Goal: Task Accomplishment & Management: Manage account settings

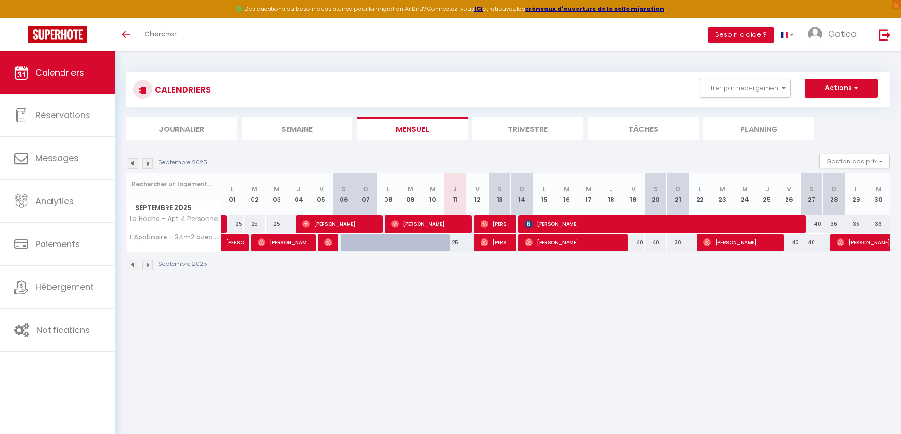
click at [787, 103] on div "CALENDRIERS Filtrer par hébergement Dijon STD Le Condorcet - Apt 2 prs, en cent…" at bounding box center [507, 89] width 763 height 35
click at [764, 91] on button "Filtrer par hébergement" at bounding box center [745, 88] width 91 height 19
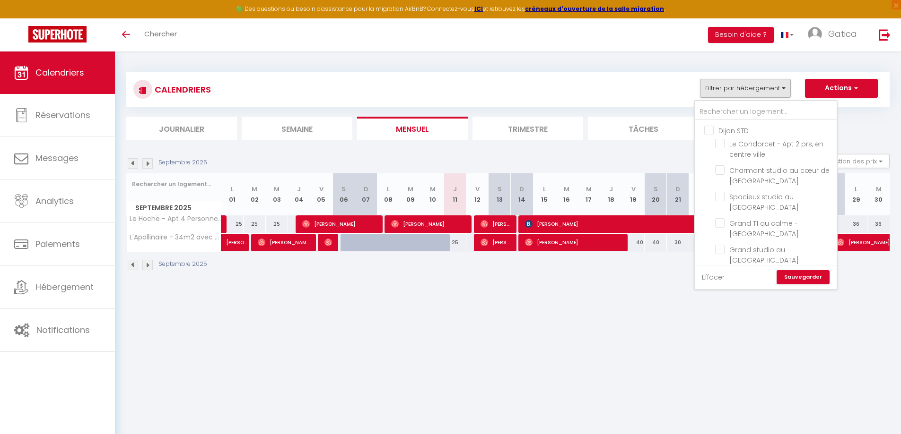
click at [714, 279] on link "Effacer" at bounding box center [713, 277] width 23 height 10
checkbox input "false"
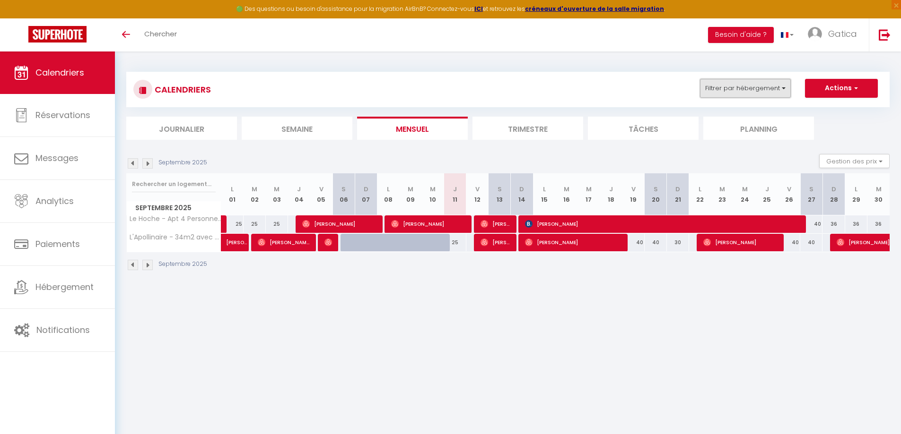
click at [749, 79] on button "Filtrer par hébergement" at bounding box center [745, 88] width 91 height 19
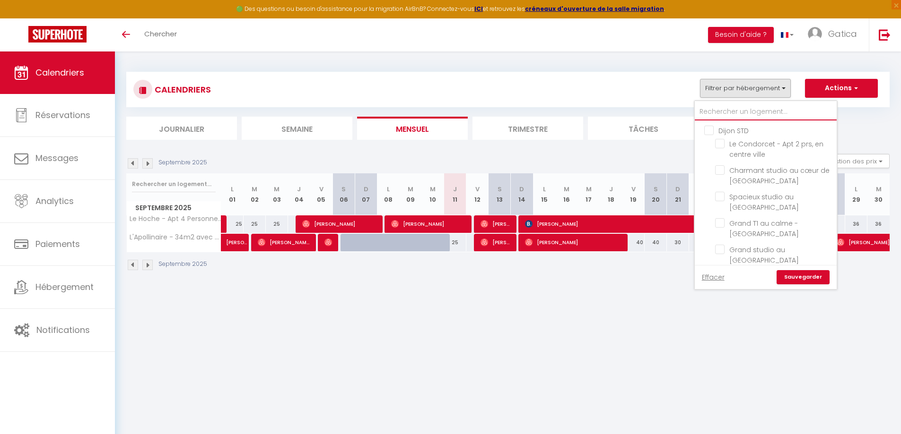
click at [734, 112] on input "text" at bounding box center [765, 112] width 142 height 17
type input "1"
checkbox input "false"
type input "18"
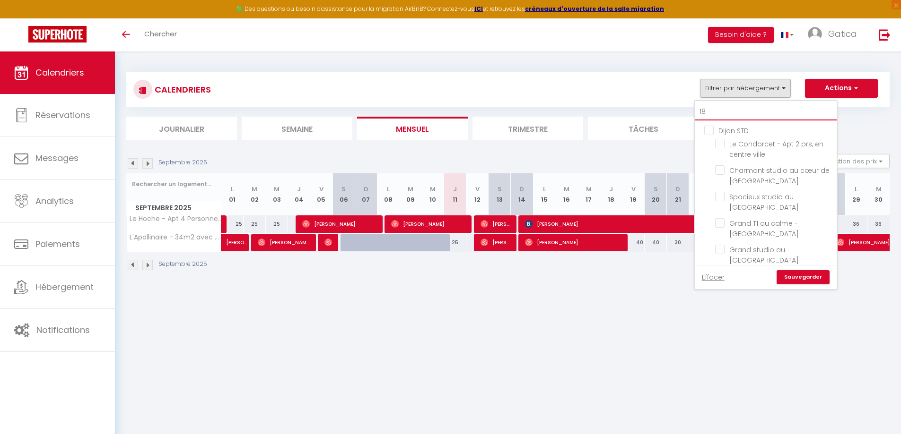
checkbox input "false"
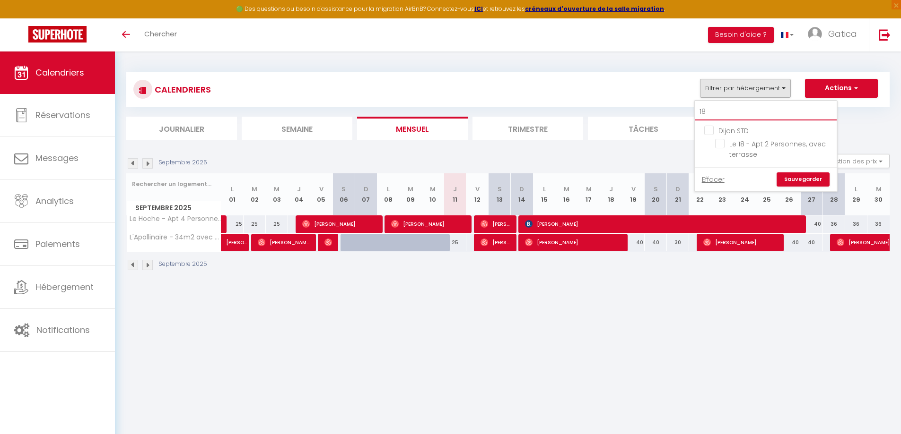
type input "18"
click at [715, 148] on ul "Dijon STD Le 18 - Apt 2 Personnes, avec terrasse" at bounding box center [765, 144] width 142 height 47
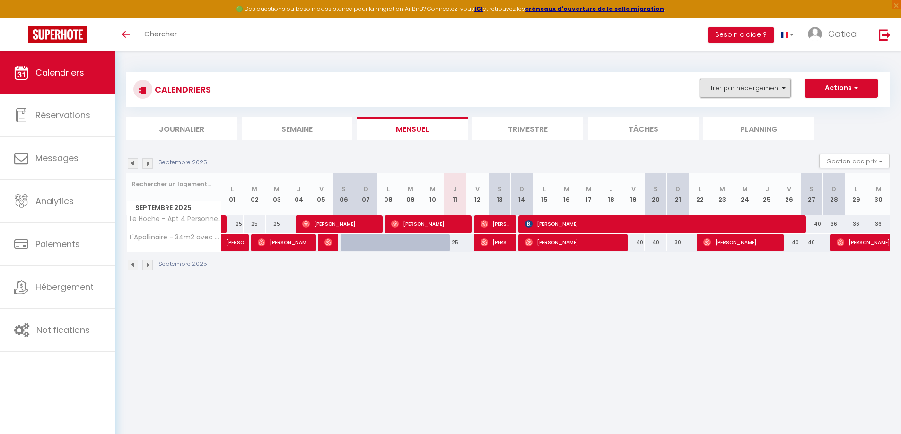
click at [732, 85] on button "Filtrer par hébergement" at bounding box center [745, 88] width 91 height 19
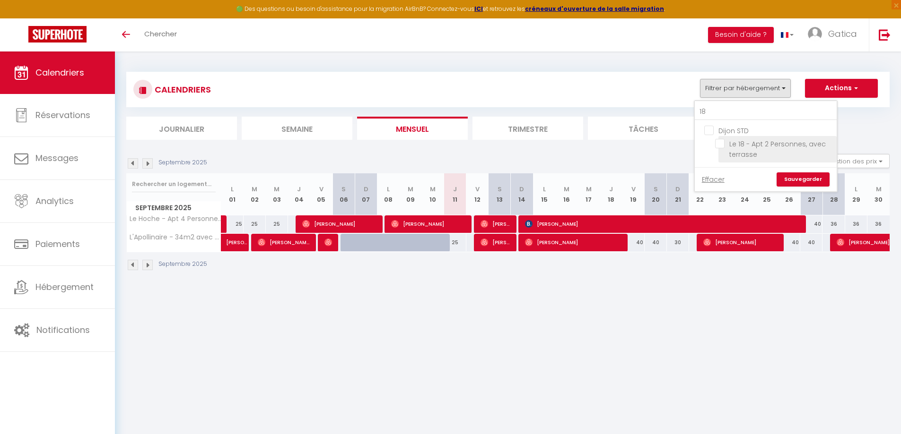
click at [722, 144] on input "Le 18 - Apt 2 Personnes, avec terrasse" at bounding box center [774, 143] width 118 height 9
checkbox input "true"
click at [727, 110] on input "18" at bounding box center [765, 112] width 142 height 17
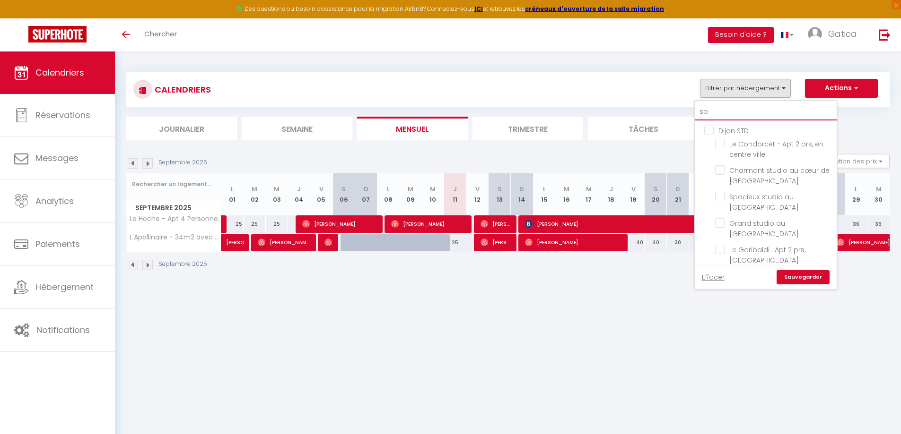
type input "sou"
checkbox input "false"
type input "sous"
checkbox input "false"
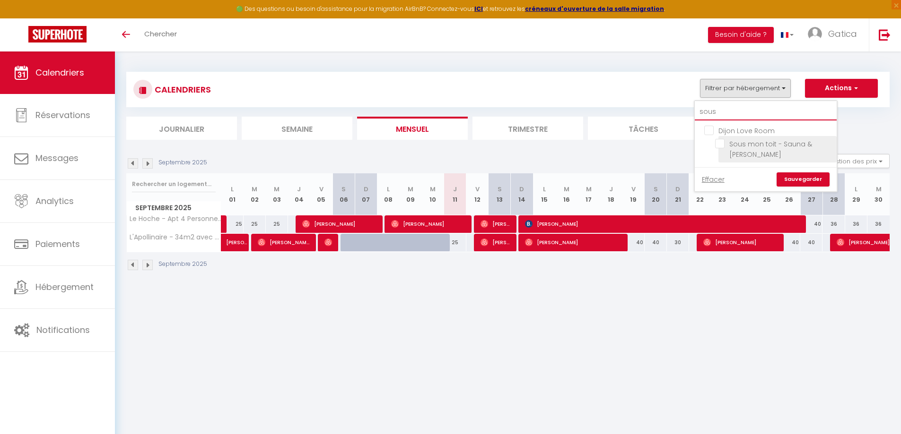
type input "sous"
click at [723, 146] on input "Sous mon toit - Sauna & jacuzzi" at bounding box center [774, 143] width 118 height 9
checkbox input "true"
click at [797, 176] on link "Sauvegarder" at bounding box center [802, 180] width 53 height 14
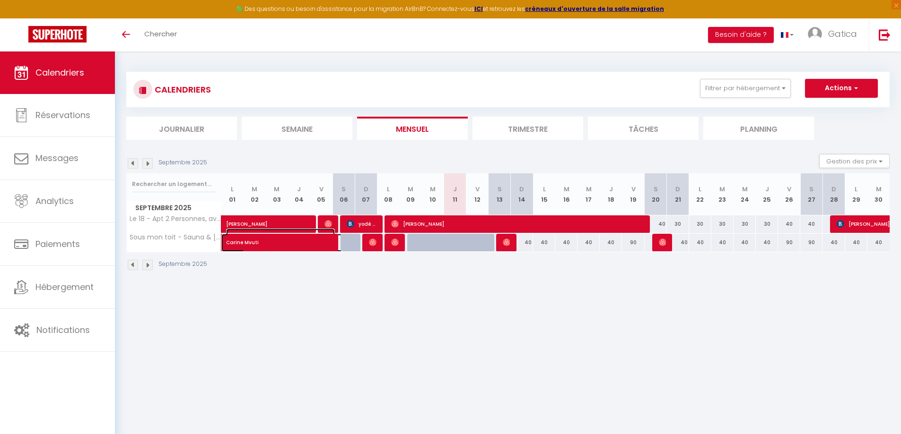
click at [277, 246] on span "Carine Mvuti" at bounding box center [280, 238] width 109 height 18
select select "OK"
select select "0"
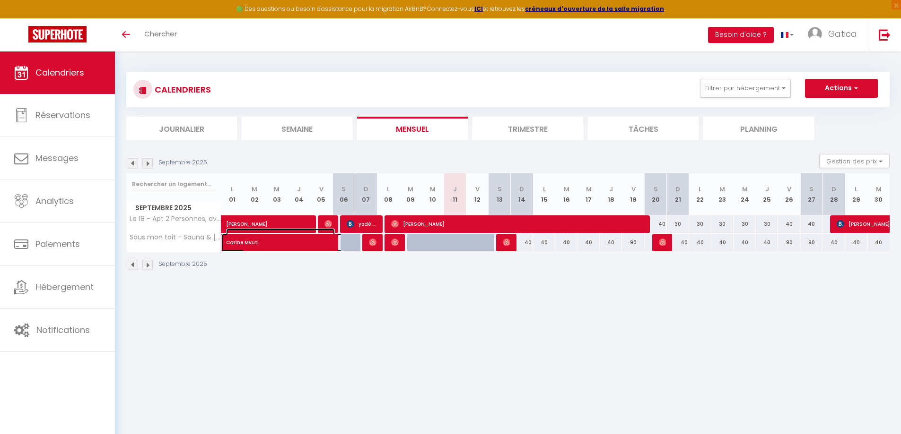
select select "1"
select select
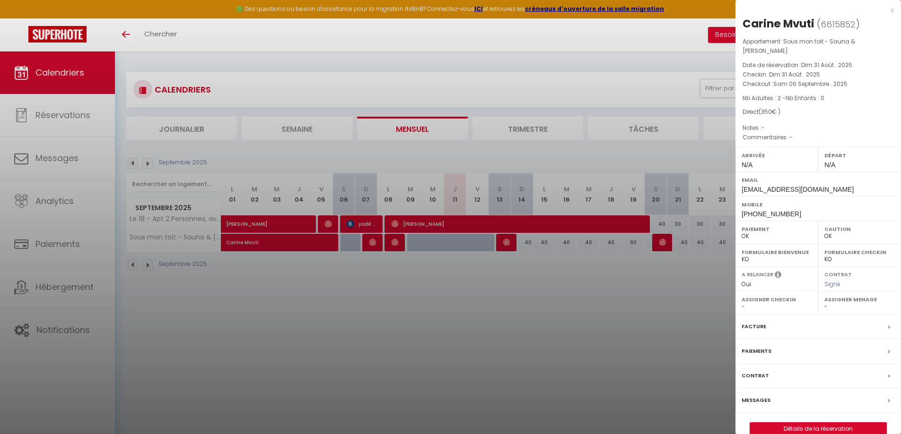
click at [132, 165] on div at bounding box center [450, 217] width 901 height 434
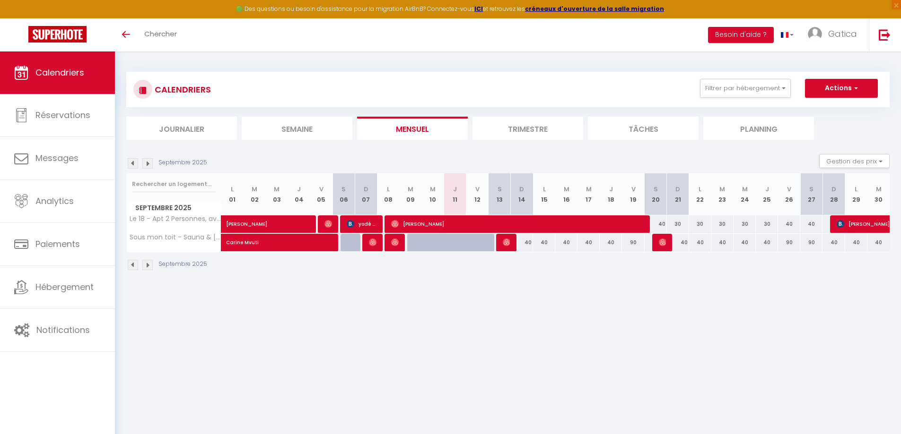
click at [134, 165] on img at bounding box center [133, 163] width 10 height 10
select select "0"
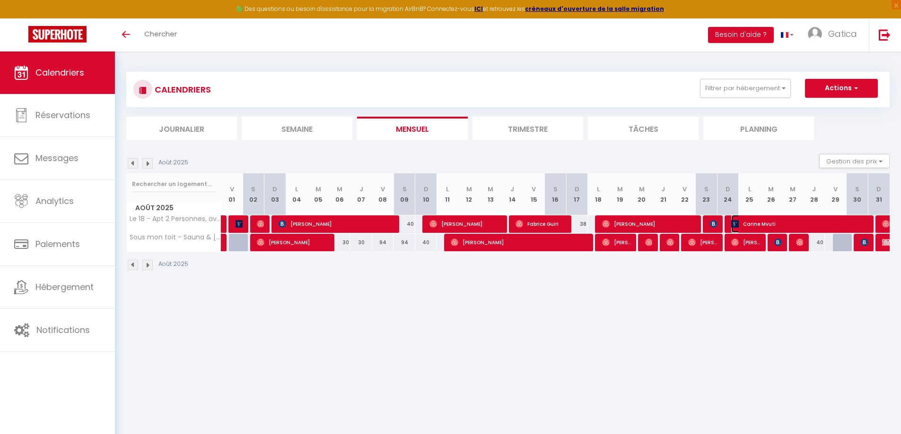
click at [784, 225] on span "Carine Mvuti" at bounding box center [800, 224] width 138 height 18
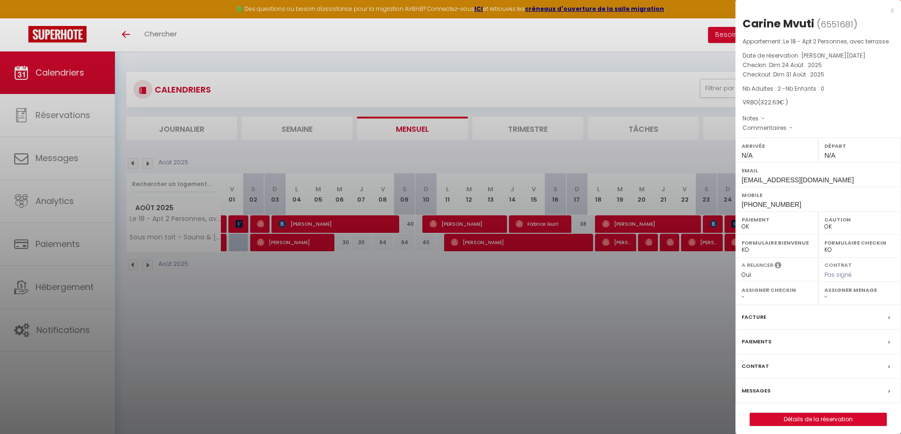
click at [644, 127] on div at bounding box center [450, 217] width 901 height 434
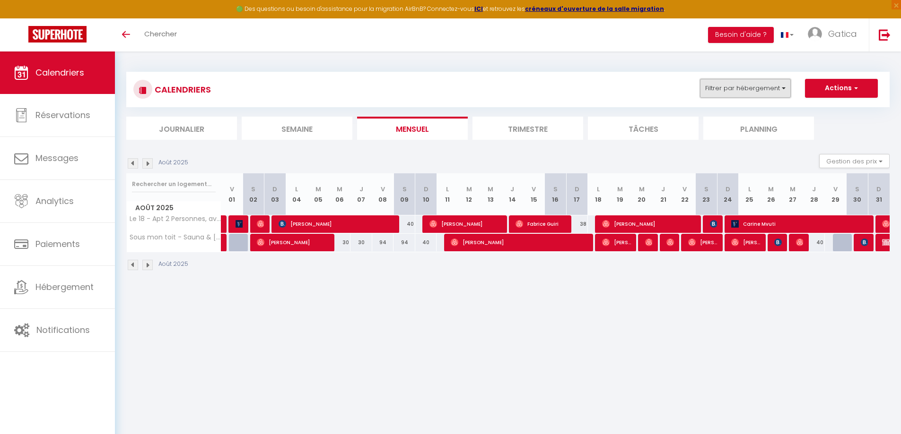
click at [751, 91] on button "Filtrer par hébergement" at bounding box center [745, 88] width 91 height 19
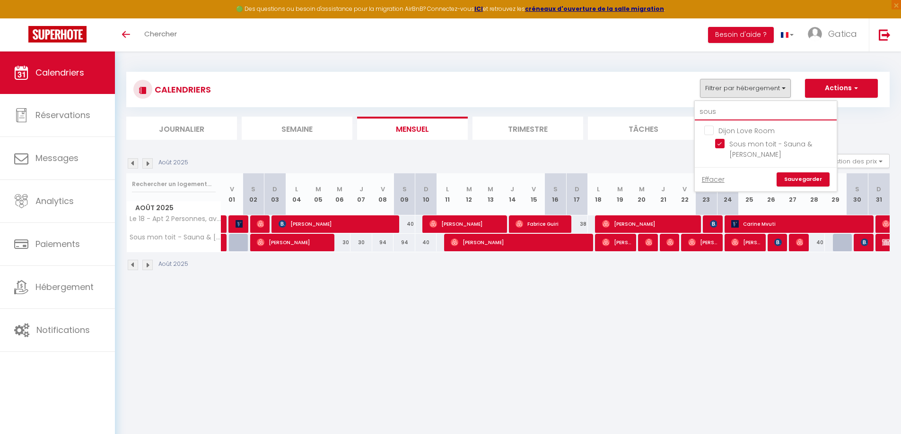
click at [725, 108] on input "sous" at bounding box center [765, 112] width 142 height 17
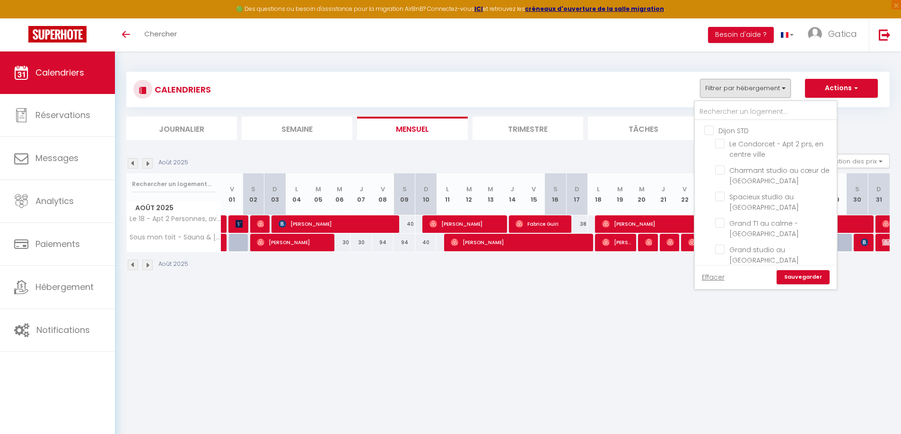
drag, startPoint x: 713, startPoint y: 280, endPoint x: 741, endPoint y: 89, distance: 192.6
click at [712, 279] on link "Effacer" at bounding box center [713, 277] width 23 height 10
checkbox input "false"
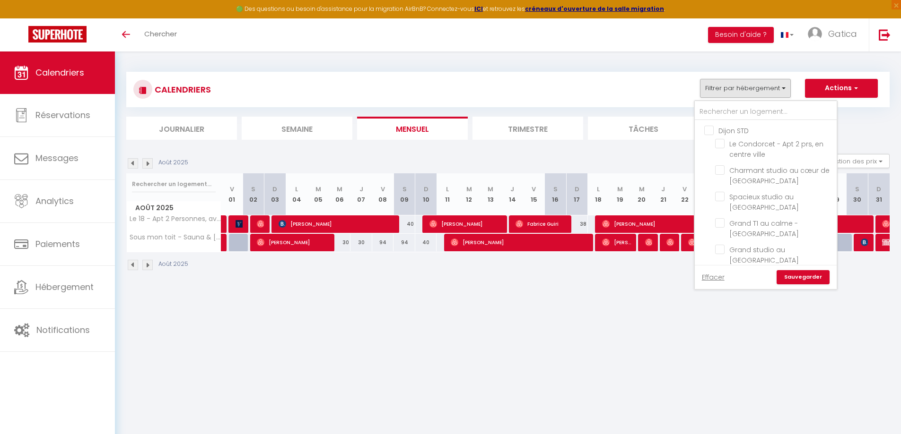
checkbox input "false"
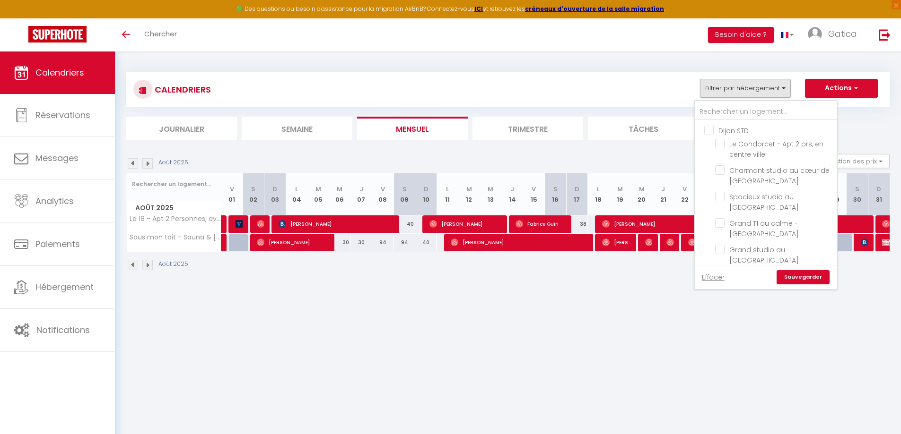
checkbox input "false"
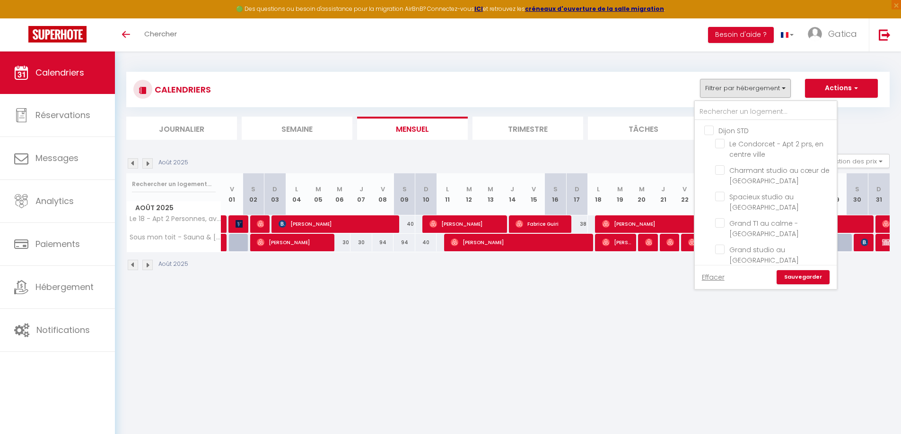
checkbox input "false"
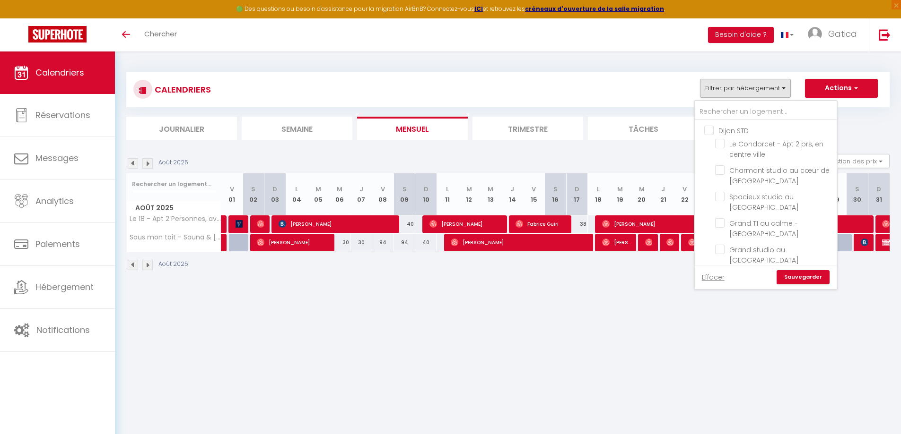
checkbox input "false"
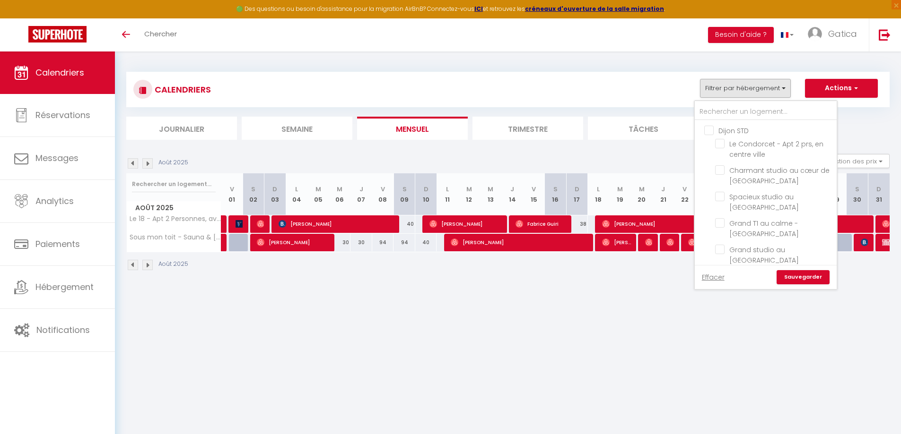
checkbox input "false"
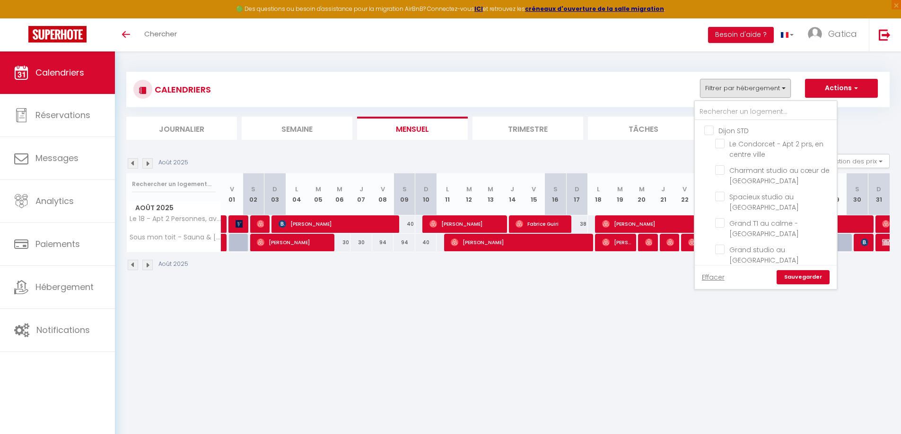
checkbox input "false"
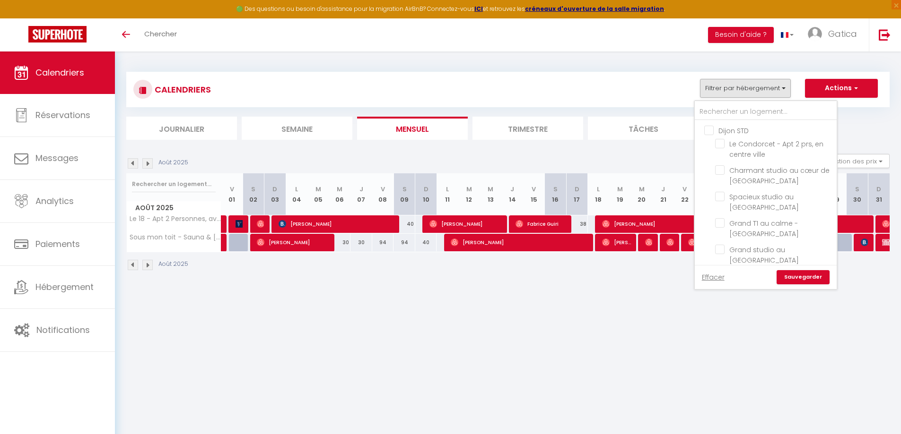
checkbox input "false"
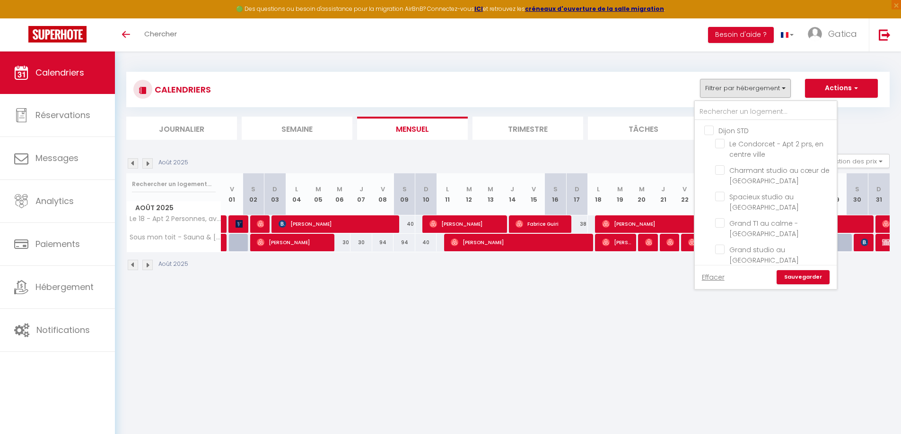
checkbox input "false"
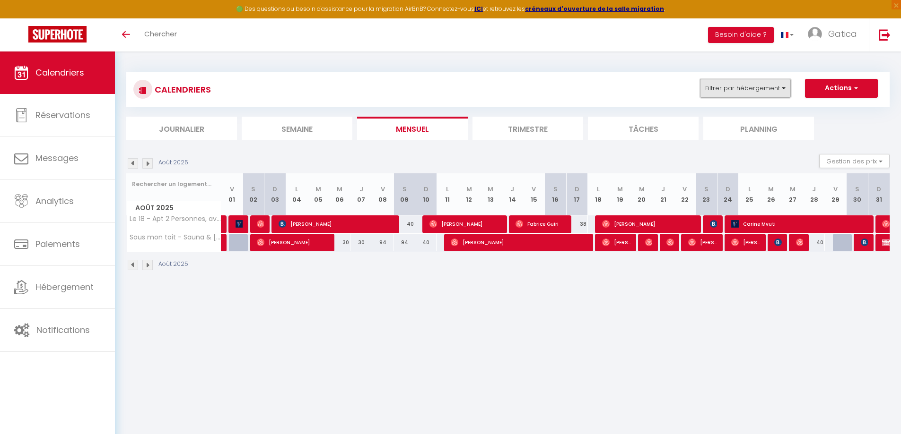
click at [741, 90] on button "Filtrer par hébergement" at bounding box center [745, 88] width 91 height 19
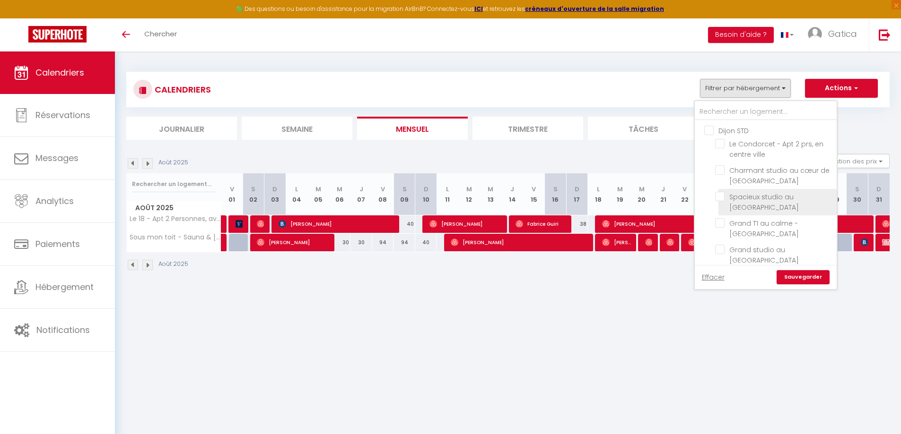
click at [719, 196] on input "Spacieux studio au [GEOGRAPHIC_DATA]" at bounding box center [774, 196] width 118 height 9
checkbox input "true"
checkbox input "false"
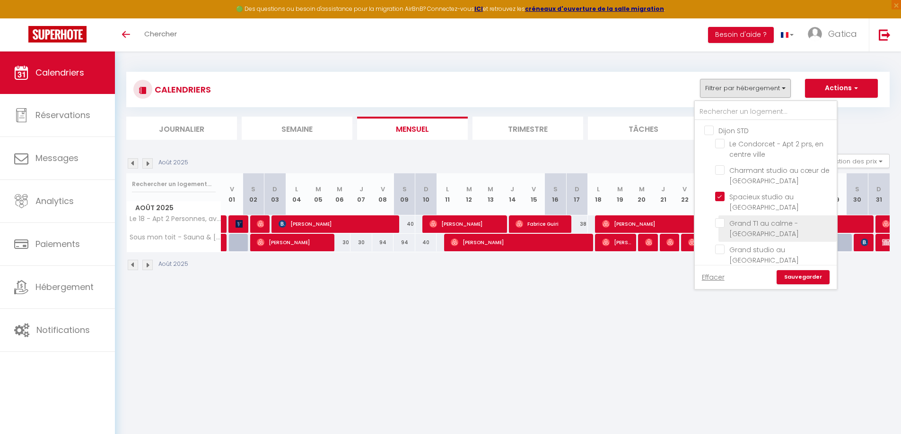
checkbox input "false"
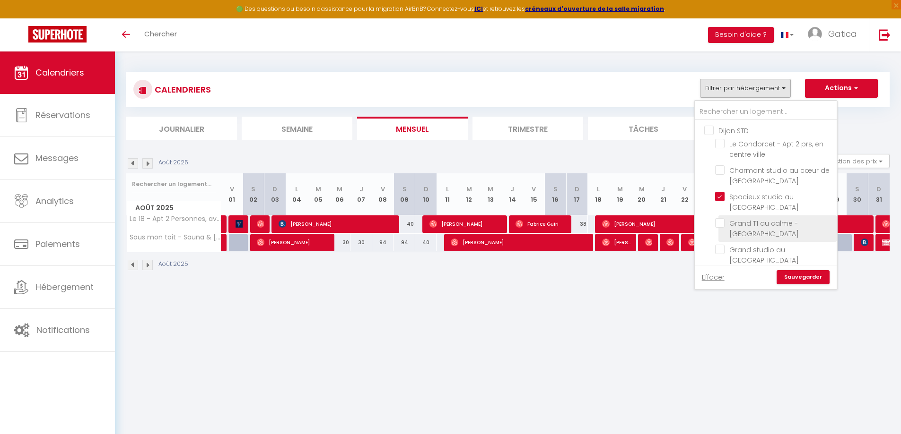
checkbox input "false"
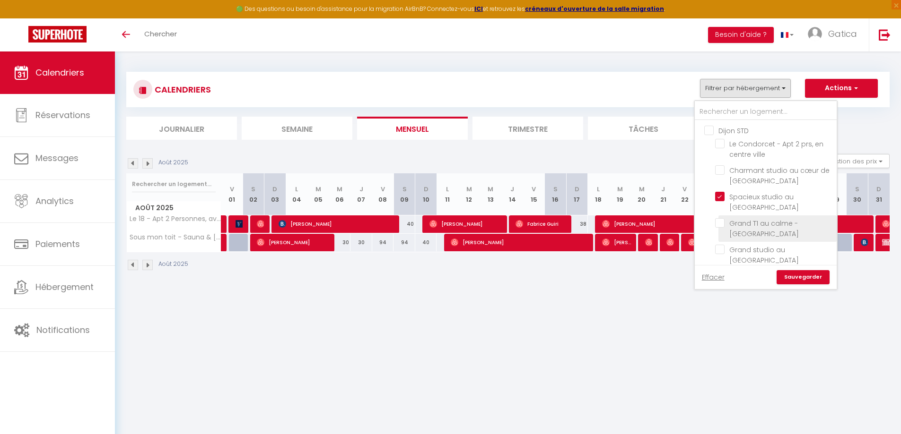
checkbox input "false"
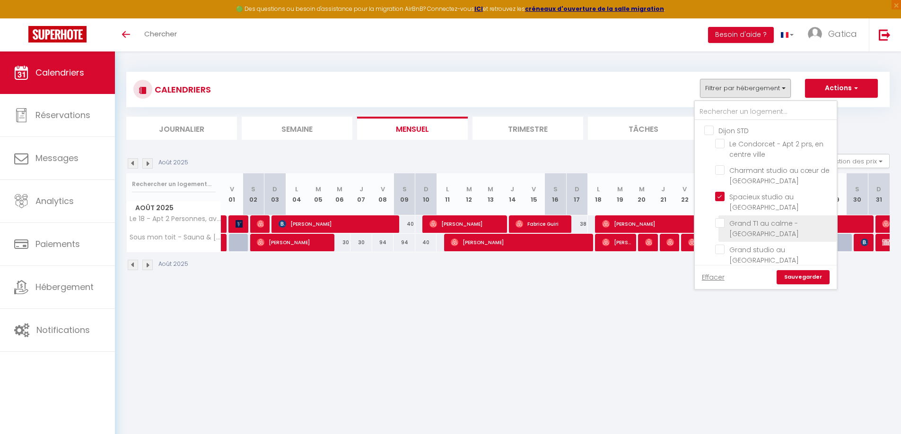
checkbox input "false"
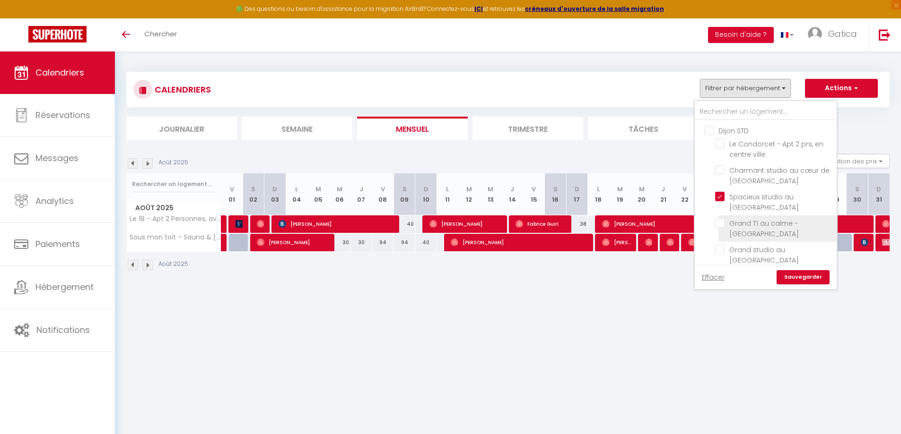
checkbox input "false"
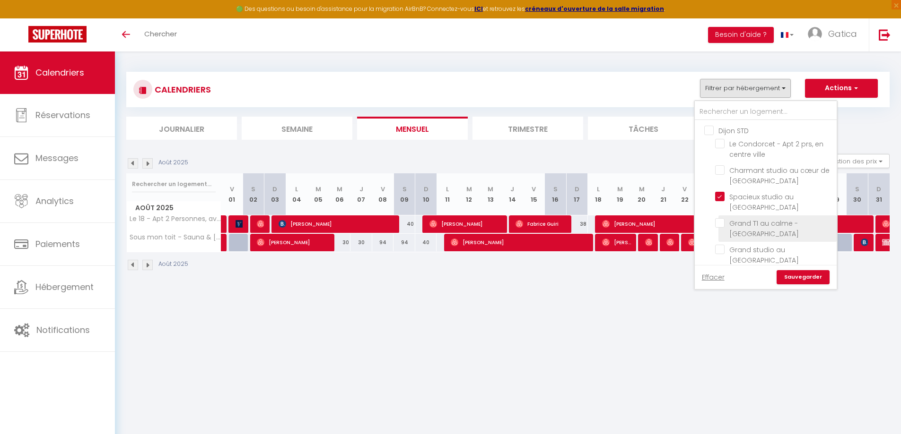
checkbox input "false"
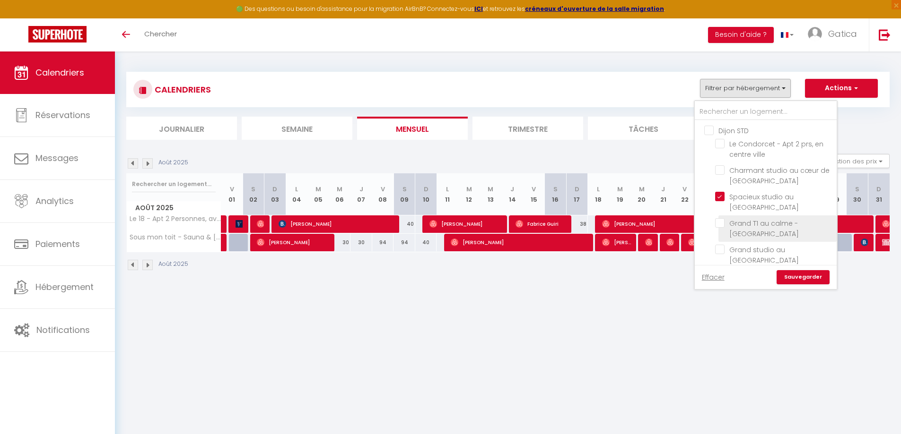
checkbox input "false"
click at [802, 282] on link "Sauvegarder" at bounding box center [802, 277] width 53 height 14
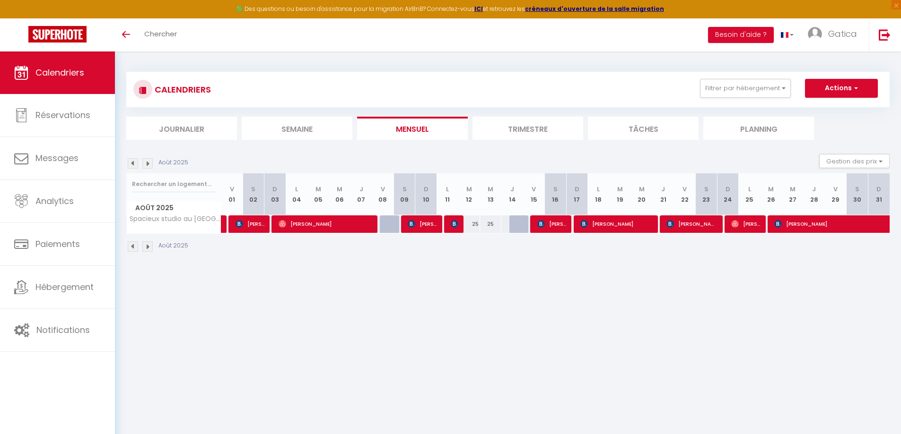
click at [144, 165] on img at bounding box center [147, 163] width 10 height 10
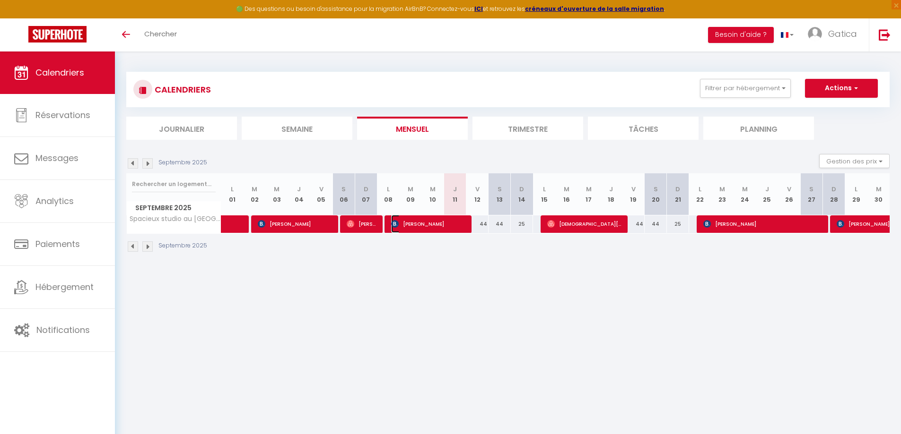
click at [453, 224] on span "[PERSON_NAME]" at bounding box center [428, 224] width 74 height 18
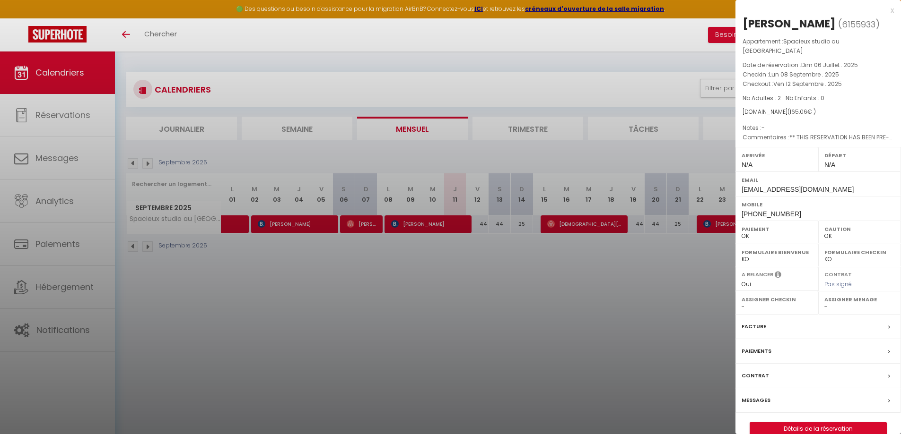
click at [453, 224] on div at bounding box center [450, 217] width 901 height 434
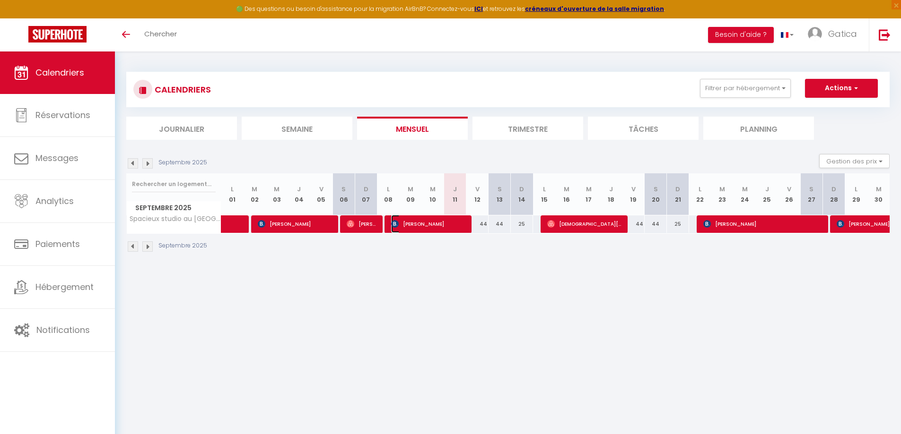
click at [438, 226] on span "[PERSON_NAME]" at bounding box center [428, 224] width 74 height 18
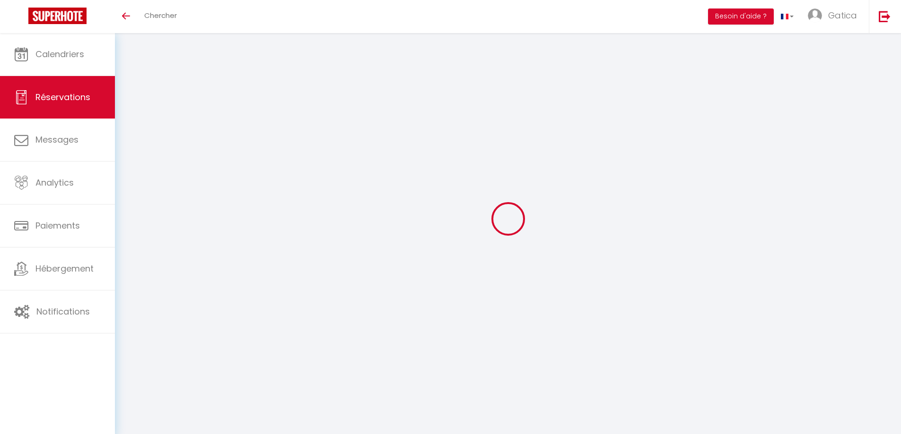
select select
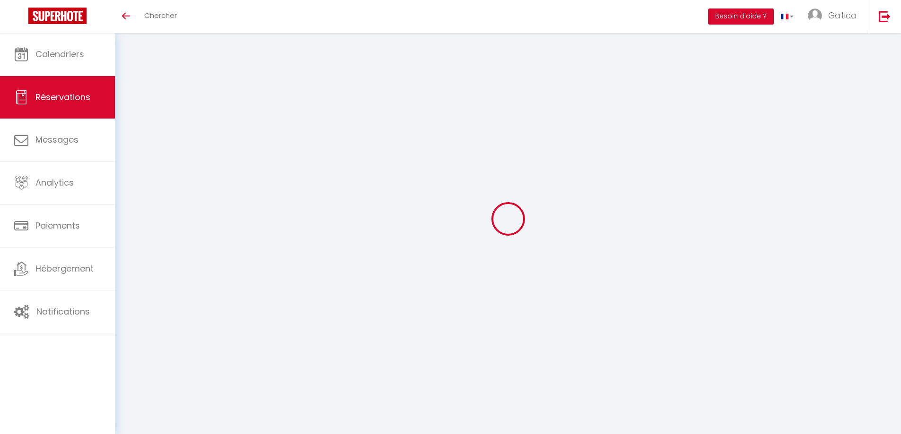
select select
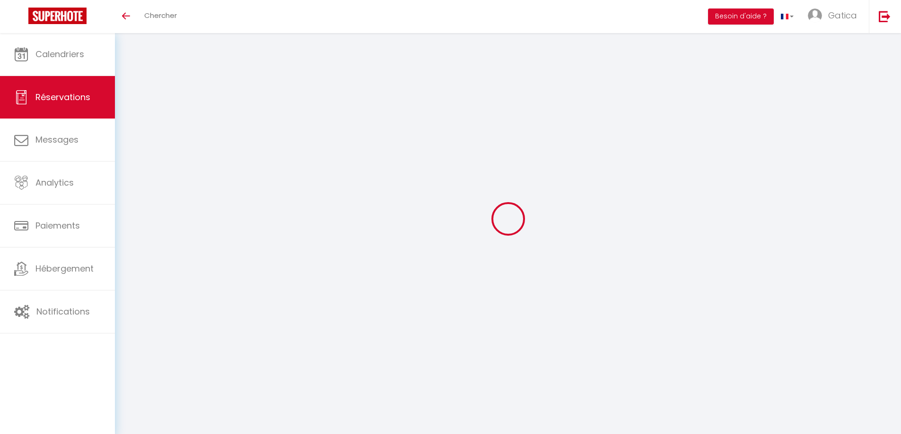
checkbox input "false"
select select
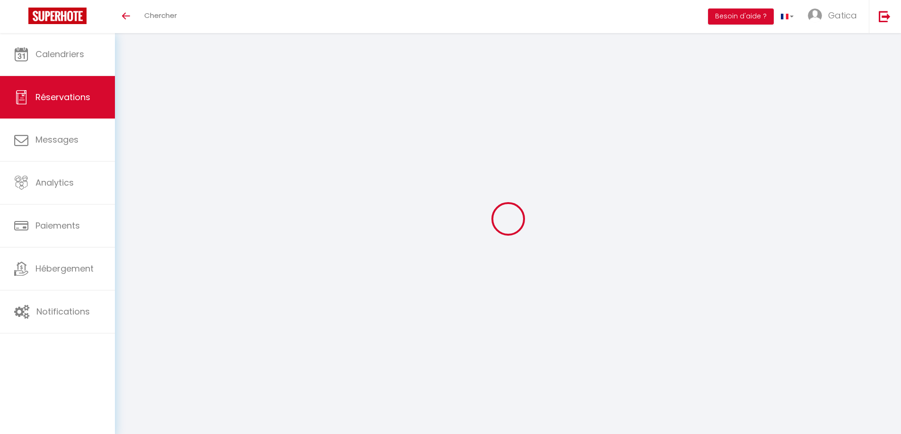
select select
checkbox input "false"
select select
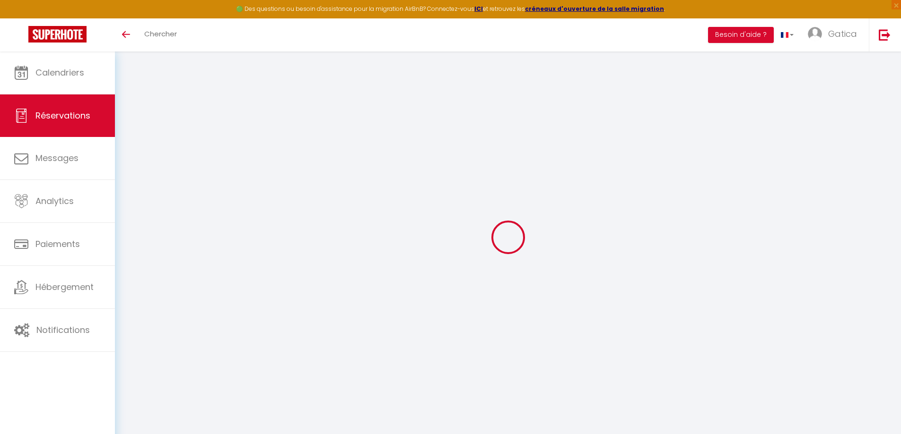
type input "Carine"
type input "Mvuti"
type input "[EMAIL_ADDRESS][DOMAIN_NAME]"
type input "+744625522"
type input "80000"
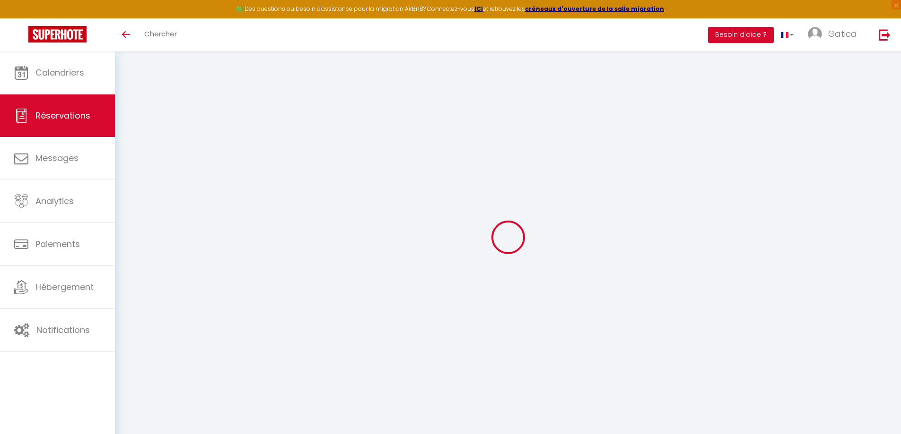
type input "[EMAIL_ADDRESS][DOMAIN_NAME]"
type input "[GEOGRAPHIC_DATA]"
select select "FR"
select select "55746"
select select "1"
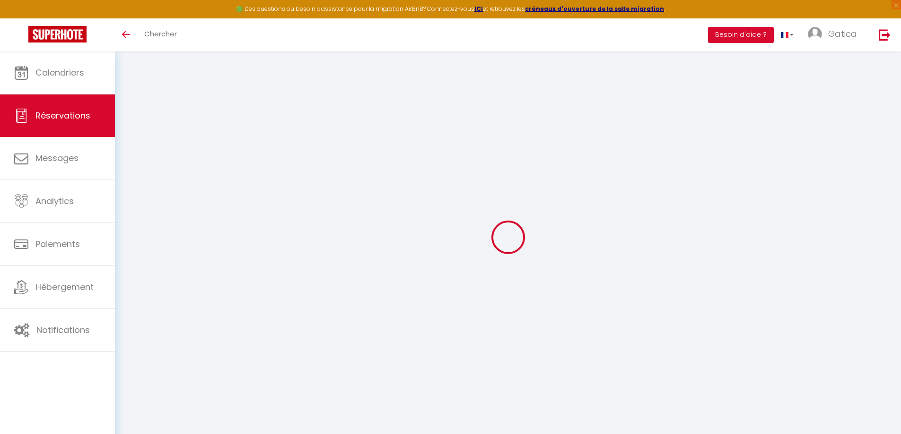
type input "Dim 31 Août 2025"
select select
type input "Sam 06 Septembre 2025"
select select
type input "2"
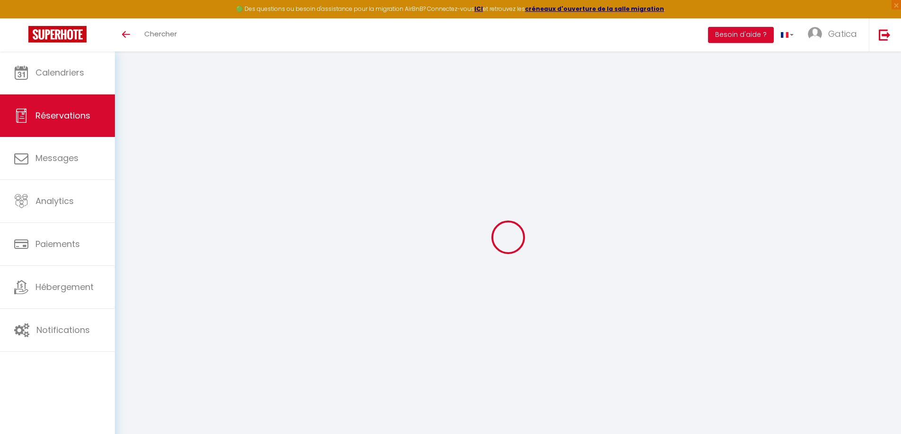
select select "12"
select select "15"
type input "278.64"
checkbox input "false"
type input "0"
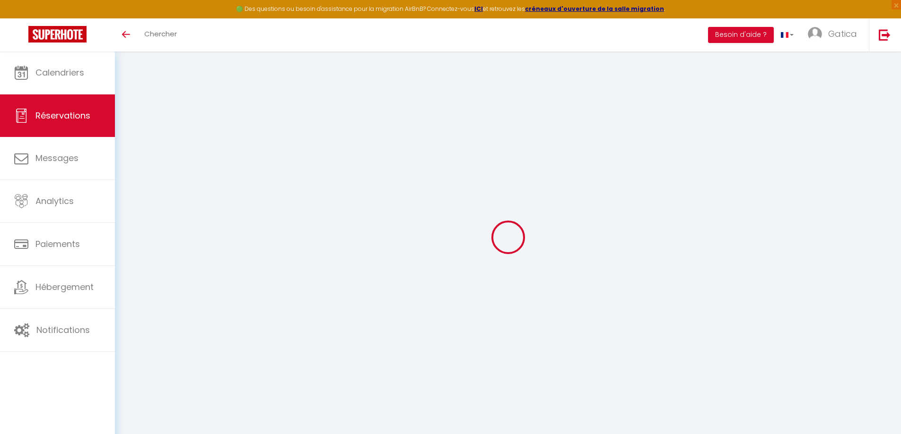
type input "0"
select select
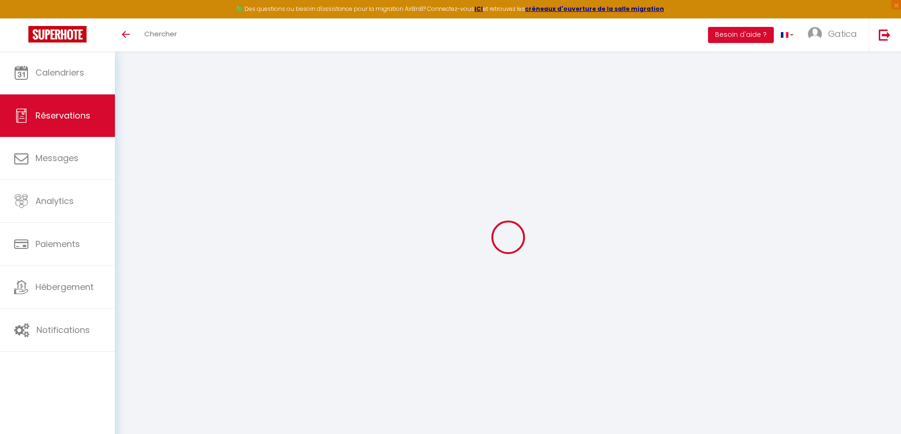
checkbox input "false"
select select
checkbox input "false"
select select
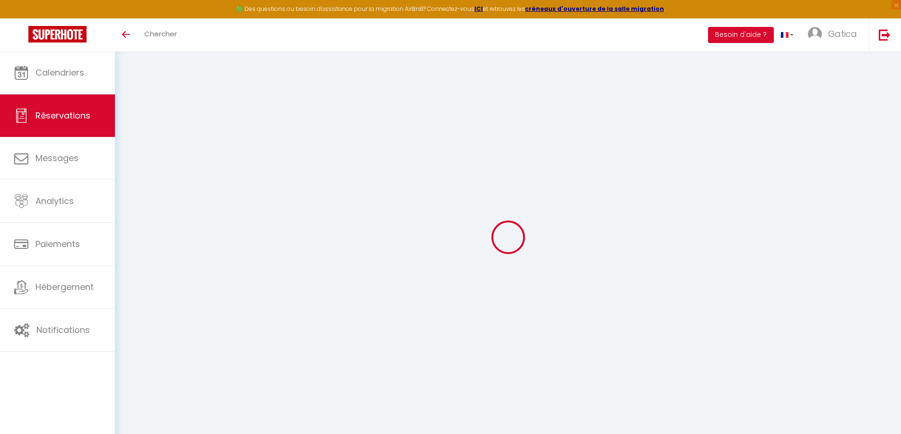
select select
checkbox input "false"
select select
checkbox input "false"
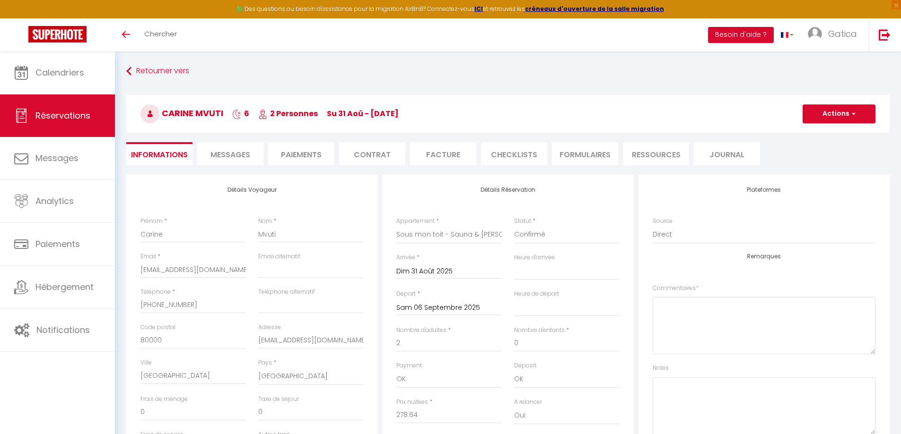
type input "56"
type input "15.36"
select select
checkbox input "false"
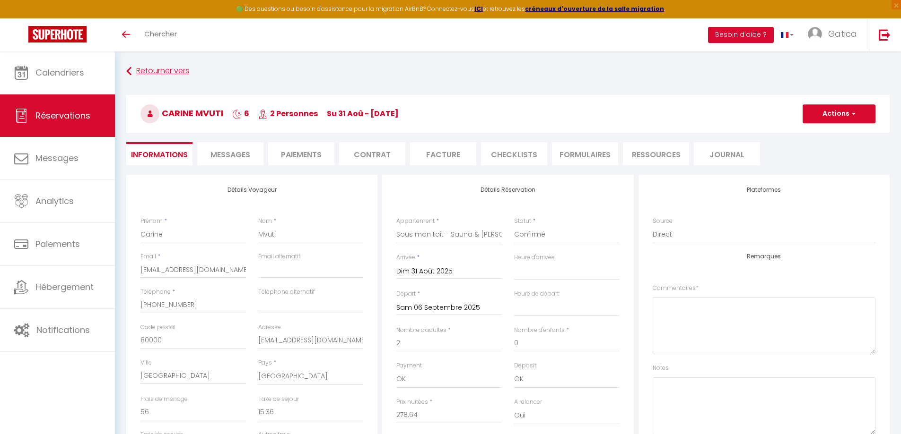
select select
click at [432, 151] on li "Facture" at bounding box center [443, 153] width 66 height 23
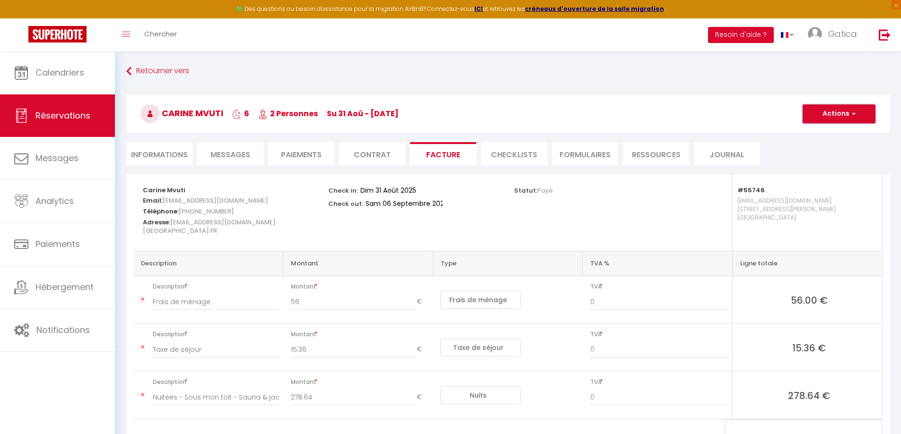
click at [845, 113] on button "Actions" at bounding box center [838, 113] width 73 height 19
click at [828, 147] on link "Aperçu et éditer" at bounding box center [831, 147] width 79 height 12
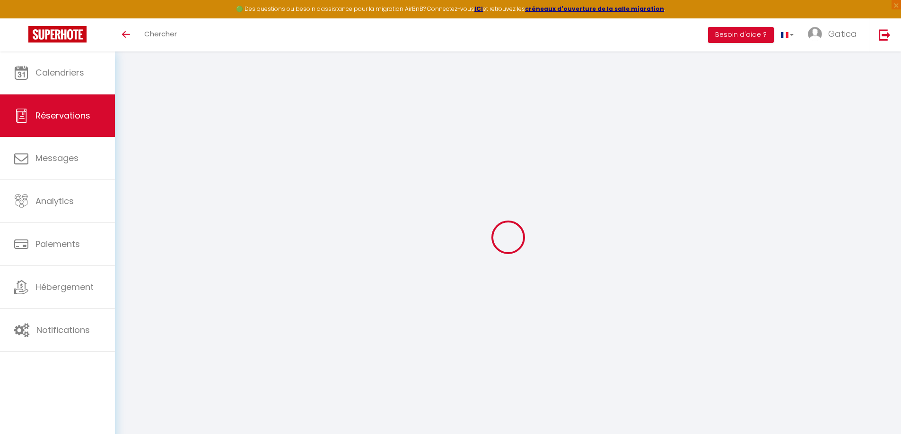
select select
checkbox input "false"
select select
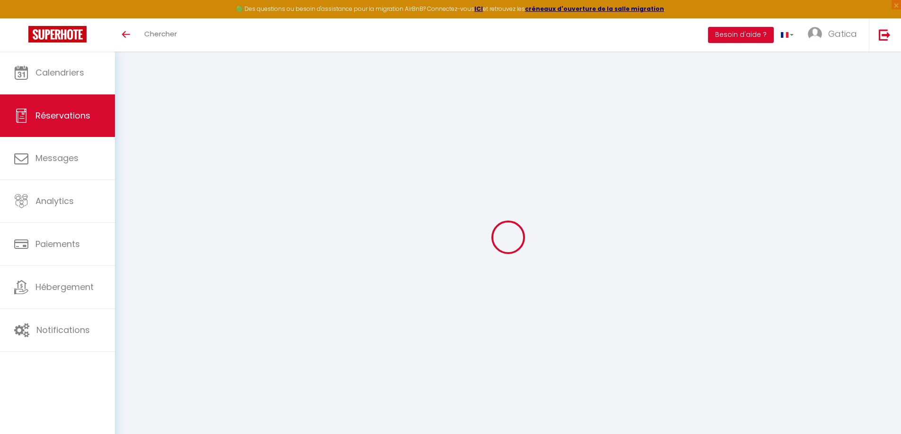
checkbox input "false"
select select
checkbox input "false"
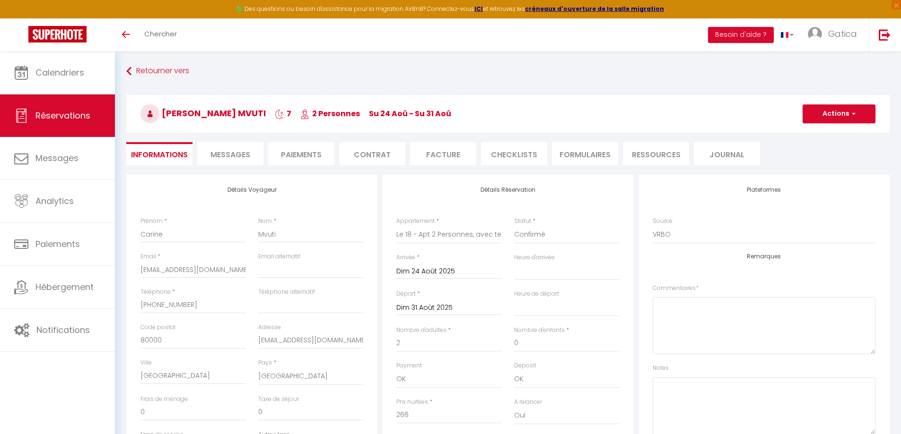
type input "42"
type input "14.63"
select select
checkbox input "false"
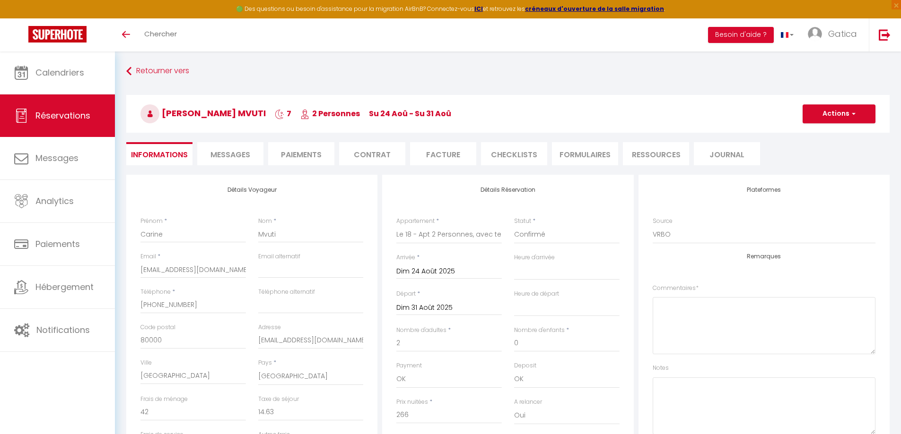
select select
click at [446, 149] on li "Facture" at bounding box center [443, 153] width 66 height 23
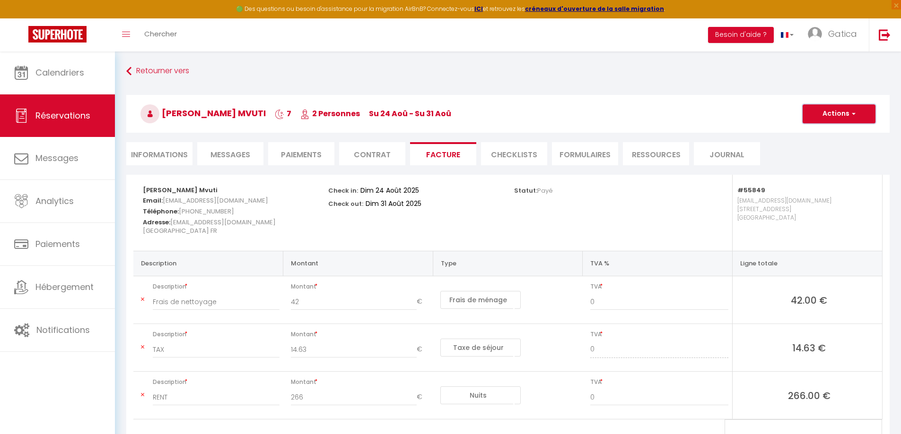
click at [827, 104] on button "Actions" at bounding box center [838, 113] width 73 height 19
click at [820, 147] on link "Aperçu et éditer" at bounding box center [831, 147] width 79 height 12
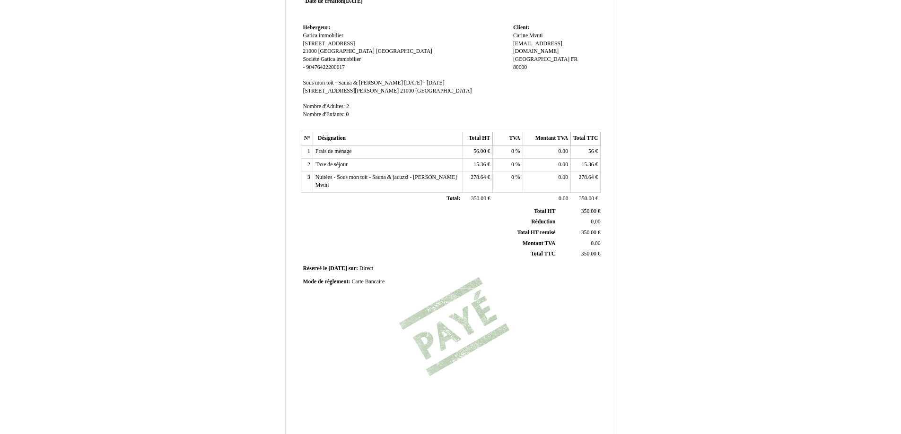
scroll to position [136, 0]
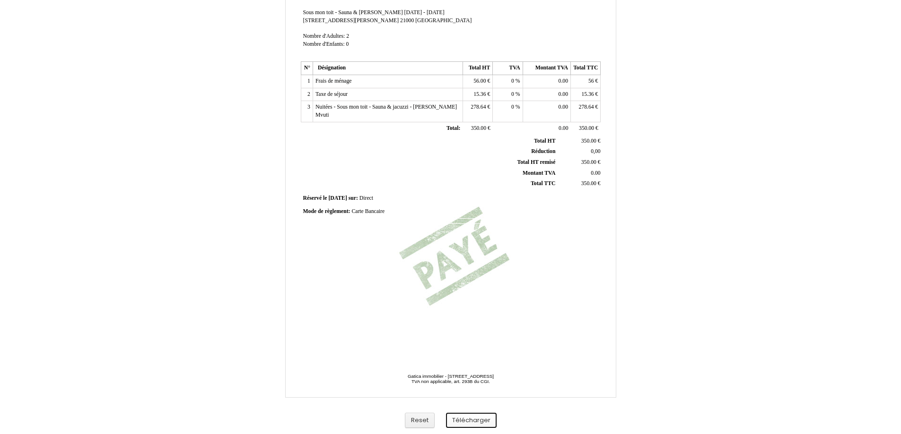
click at [487, 422] on button "Télécharger" at bounding box center [471, 421] width 51 height 16
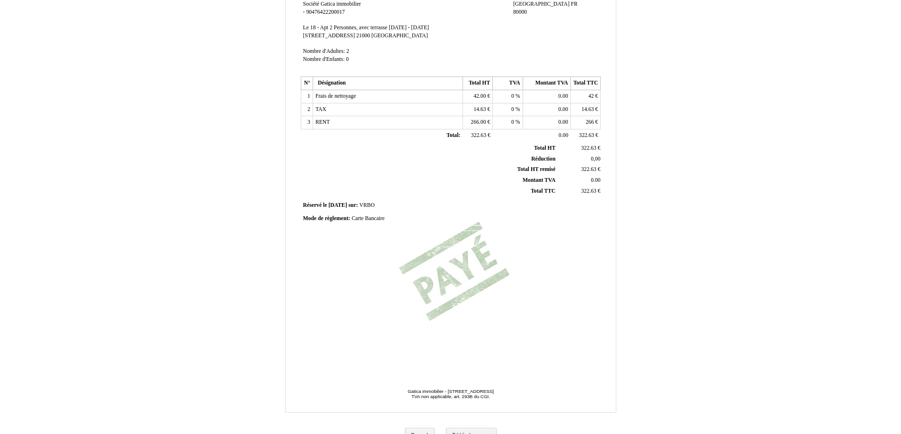
scroll to position [136, 0]
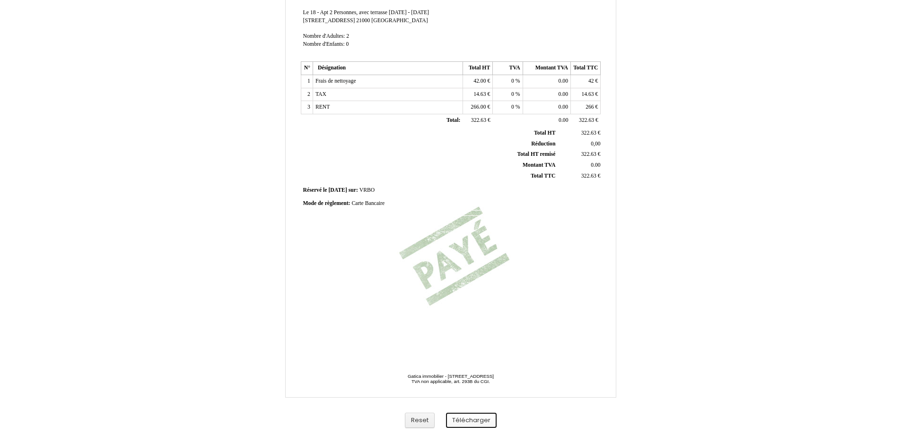
click at [488, 420] on button "Télécharger" at bounding box center [471, 421] width 51 height 16
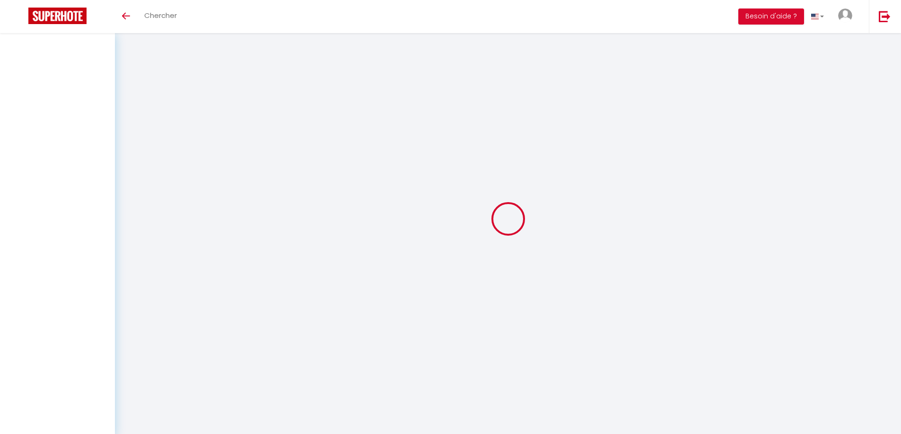
select select
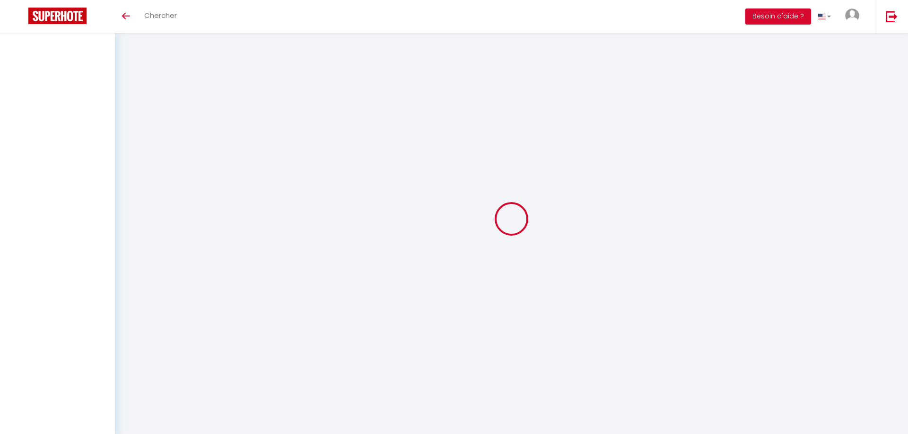
select select
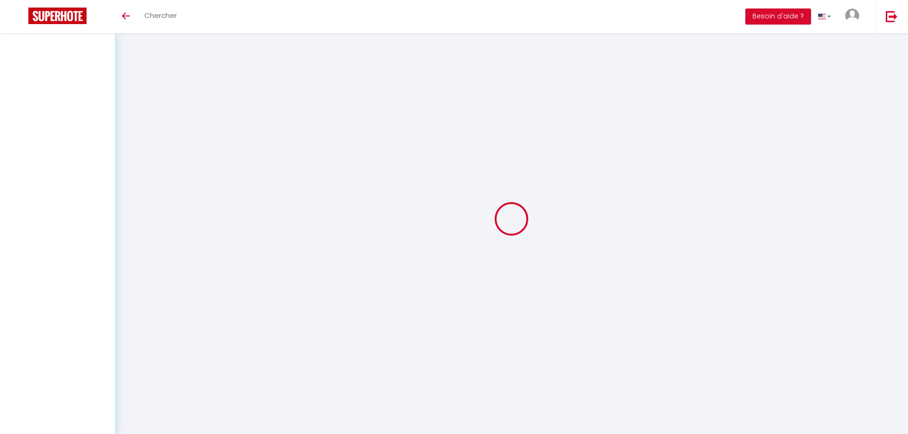
checkbox input "false"
select select
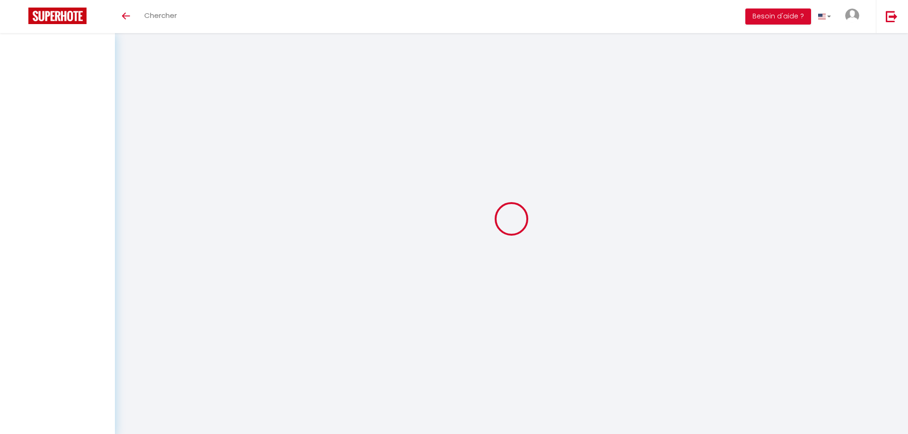
select select
checkbox input "false"
select select
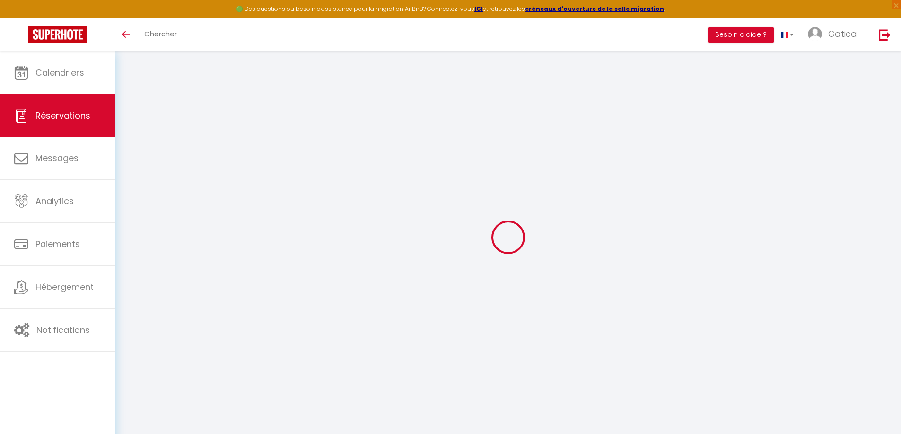
type input "David"
type input "Cape"
type input "dcape.355129@guest.booking.com"
type input "+33788070355"
type input "."
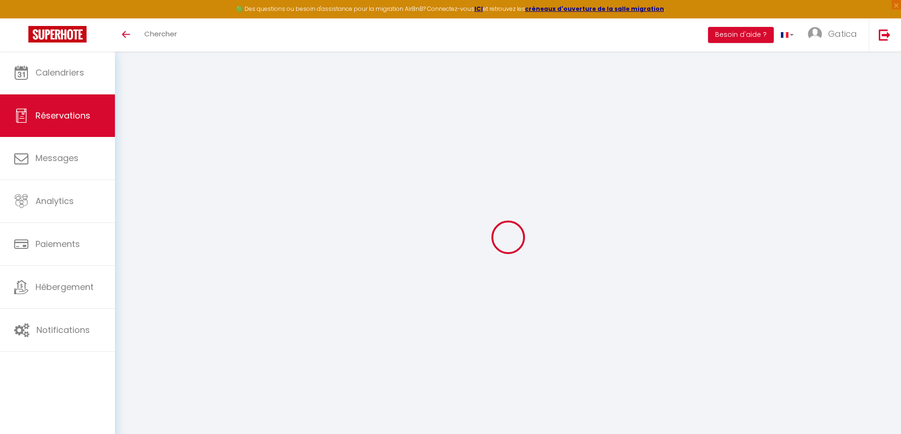
select select "FR"
type input "26.97"
type input "2.31"
select select "30342"
select select "1"
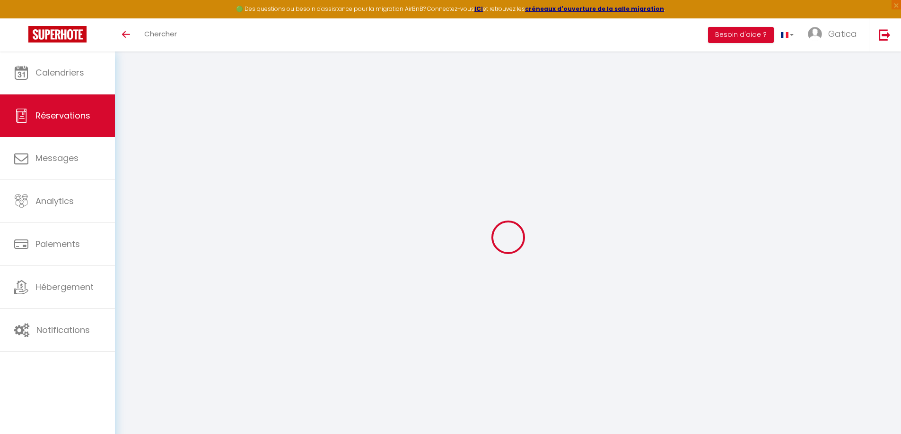
select select
type input "2"
select select "12"
select select "15"
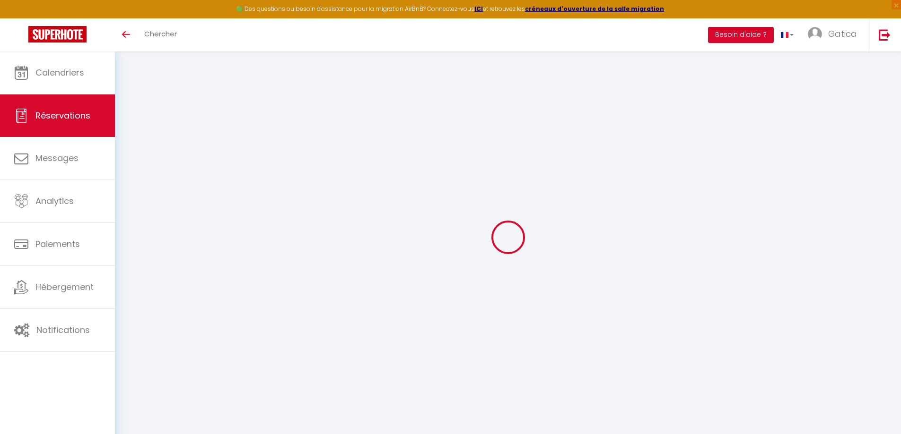
type input "116.64"
checkbox input "false"
type input "0"
select select "2"
type input "0"
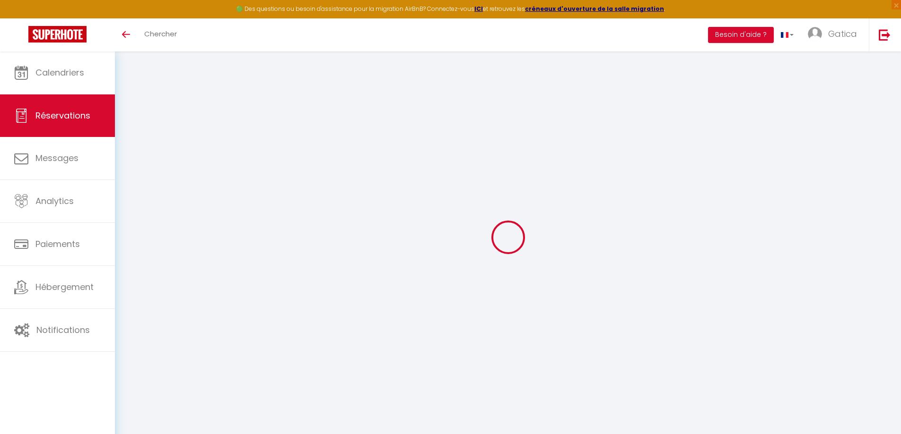
type input "0"
select select
checkbox input "false"
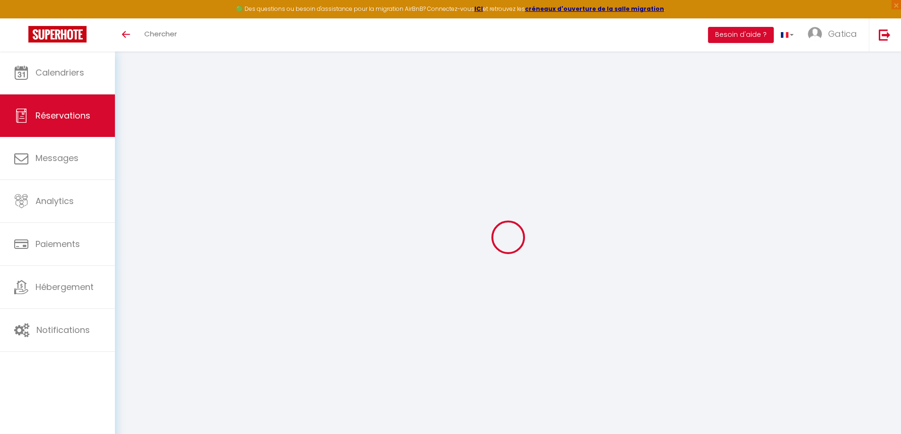
select select
checkbox input "false"
select select
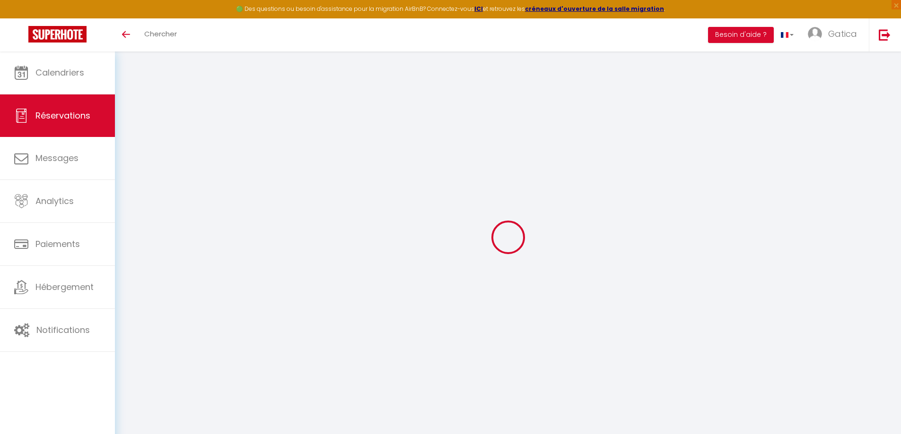
checkbox input "false"
type textarea "** THIS RESERVATION HAS BEEN PRE-PAID ** BOOKING NOTE : Payment charge is EUR 2…"
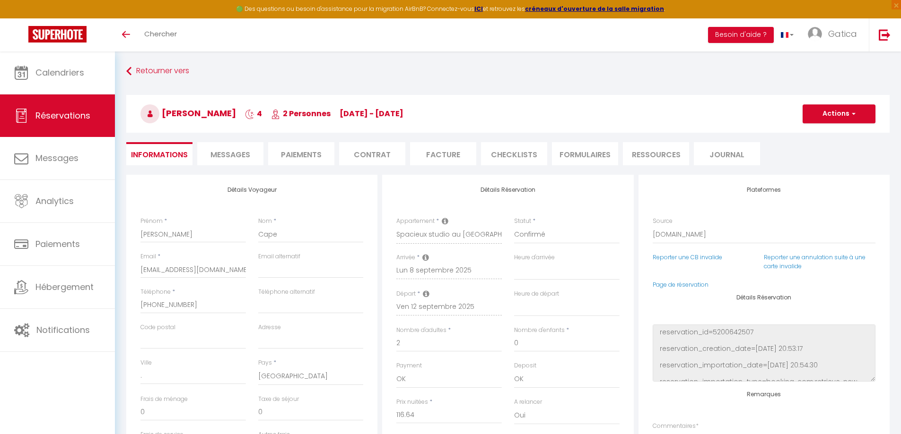
type input "42"
type input "6.42"
select select
checkbox input "false"
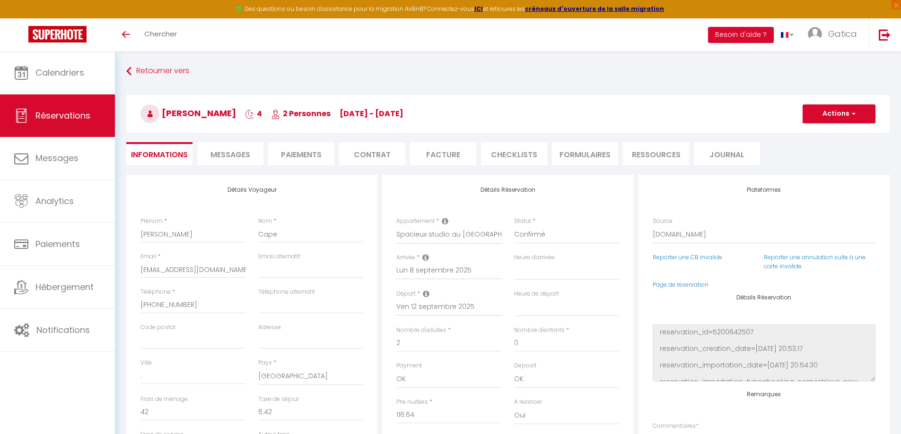
select select
click at [446, 156] on li "Facture" at bounding box center [443, 153] width 66 height 23
select select
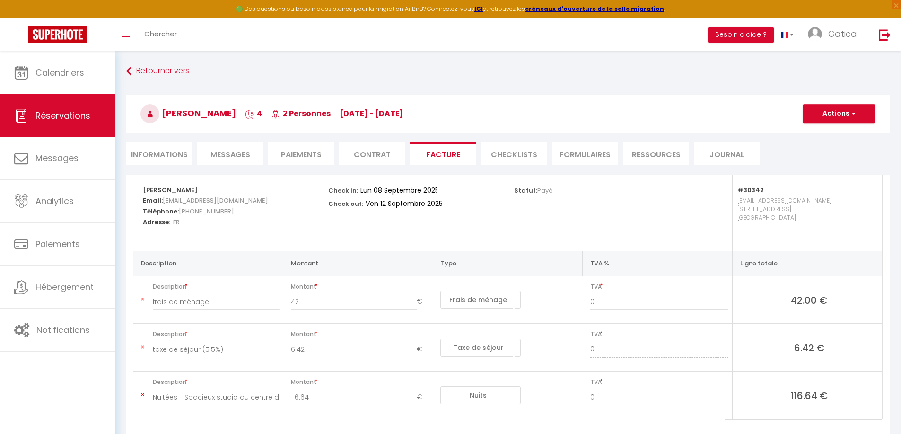
click at [160, 152] on li "Informations" at bounding box center [159, 153] width 66 height 23
select select
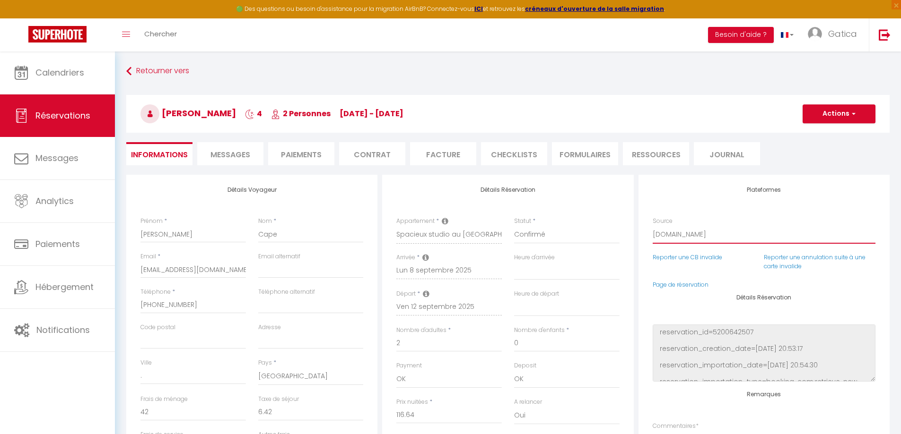
click at [698, 234] on select "Direct Airbnb.com Booking.com Chalet montagne Expedia Gite de France Homeaway H…" at bounding box center [763, 235] width 223 height 18
select select "54"
click at [652, 226] on select "Direct Airbnb.com Booking.com Chalet montagne Expedia Gite de France Homeaway H…" at bounding box center [763, 235] width 223 height 18
click at [438, 210] on div "Détails Réservation Appartement * Charmant studio au cœur de Dijon Spacieux stu…" at bounding box center [507, 342] width 251 height 334
select select
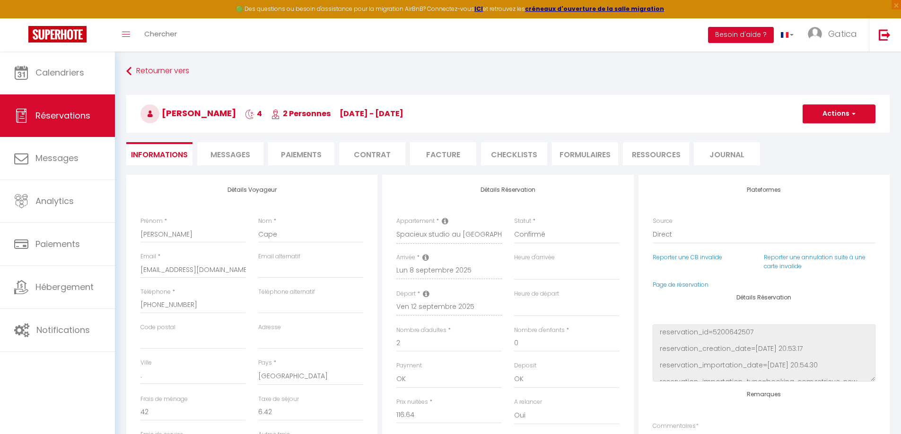
select select
checkbox input "false"
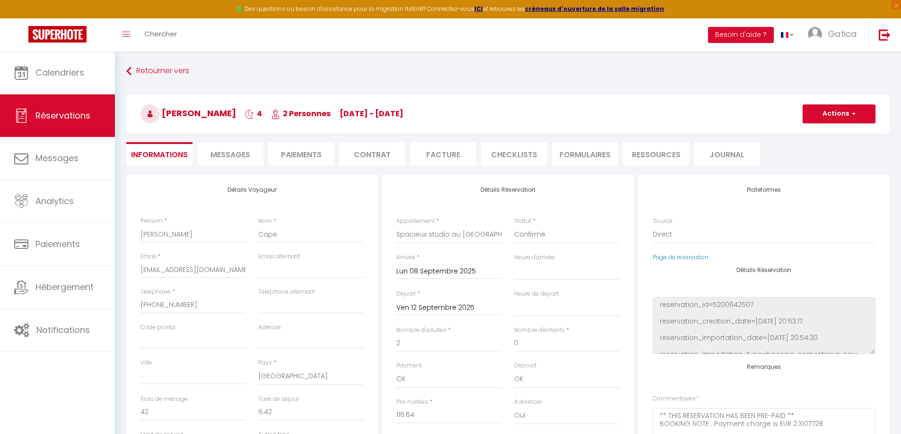
scroll to position [95, 0]
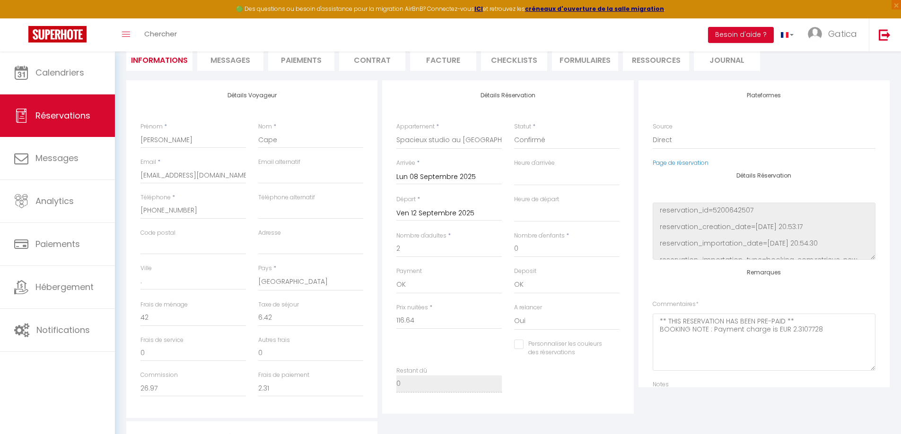
click at [437, 211] on input "Ven 12 Septembre 2025" at bounding box center [448, 214] width 105 height 12
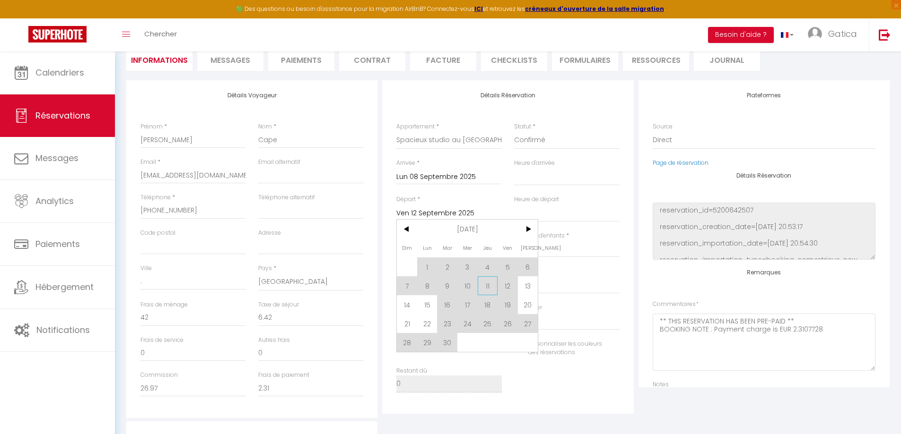
click at [489, 289] on span "11" at bounding box center [487, 286] width 20 height 19
select select
checkbox input "false"
type input "Jeu 11 Septembre 2025"
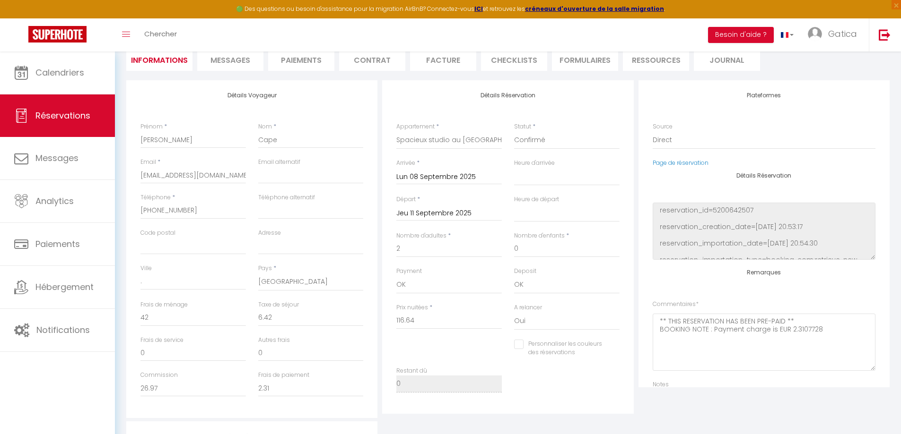
type input "40"
type input "4.98"
select select
type input "90"
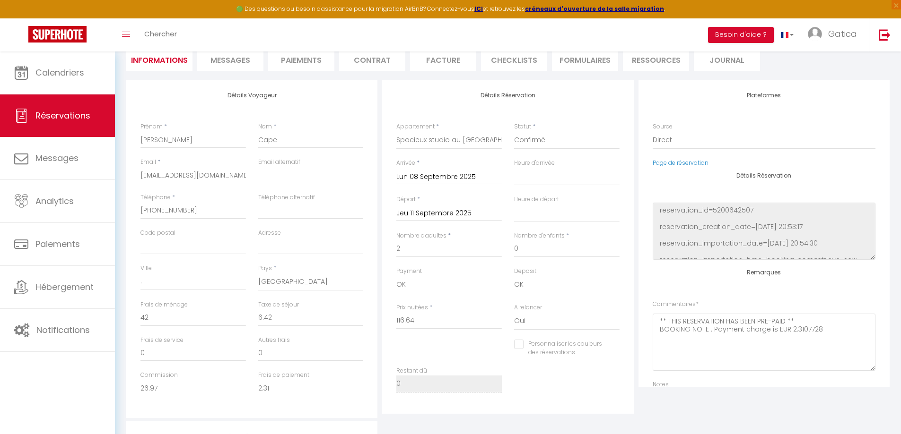
checkbox input "false"
click at [308, 141] on input "Cape" at bounding box center [310, 139] width 105 height 17
type input "Cape"
select select
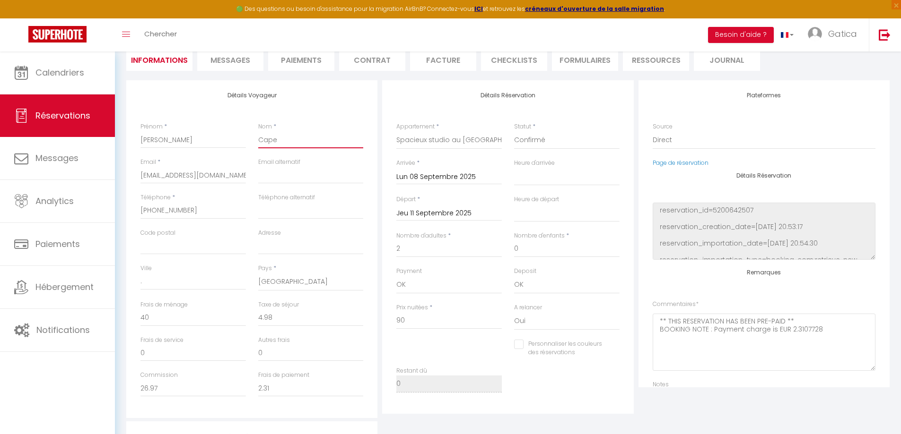
checkbox input "false"
type input "Cape ("
select select
checkbox input "false"
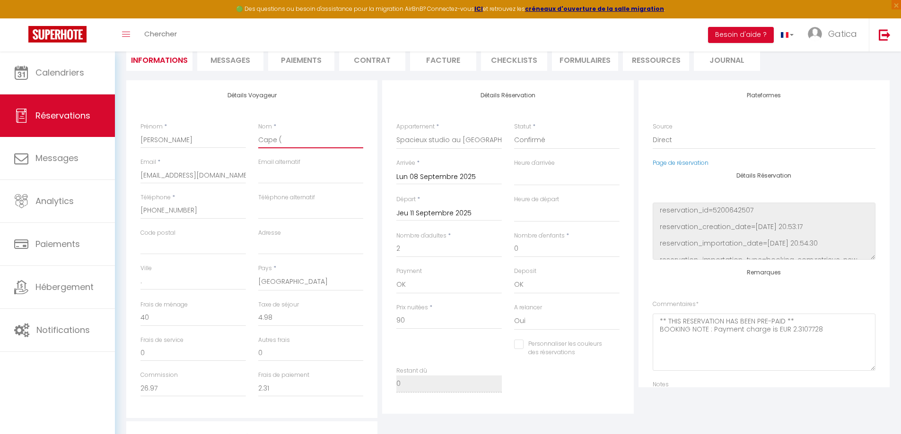
type input "Cape (B"
select select
checkbox input "false"
type input "Cape (Bo"
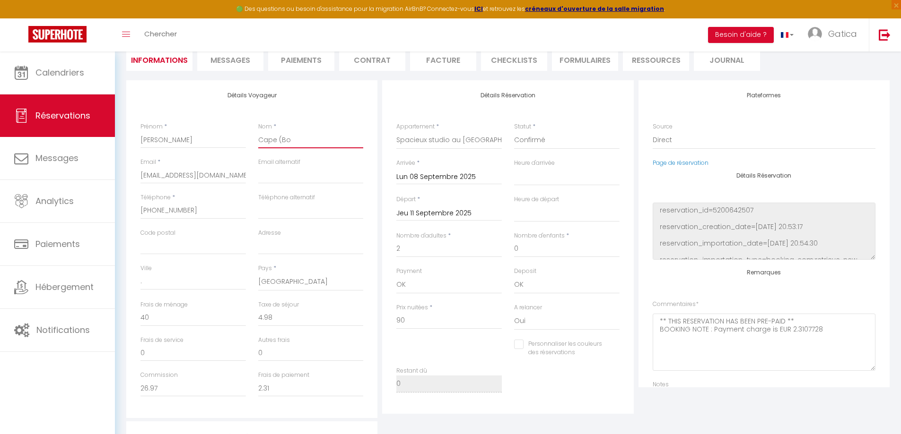
select select
checkbox input "false"
type input "Cape (Boo"
select select
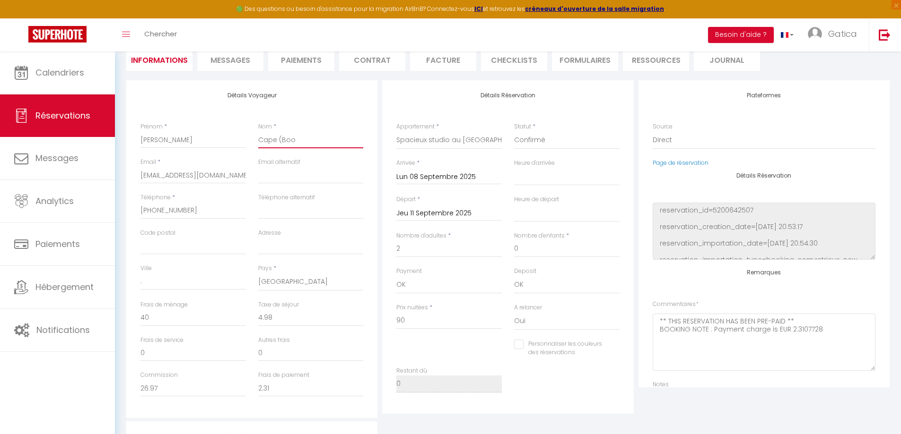
select select
checkbox input "false"
type input "Cape (Book"
select select
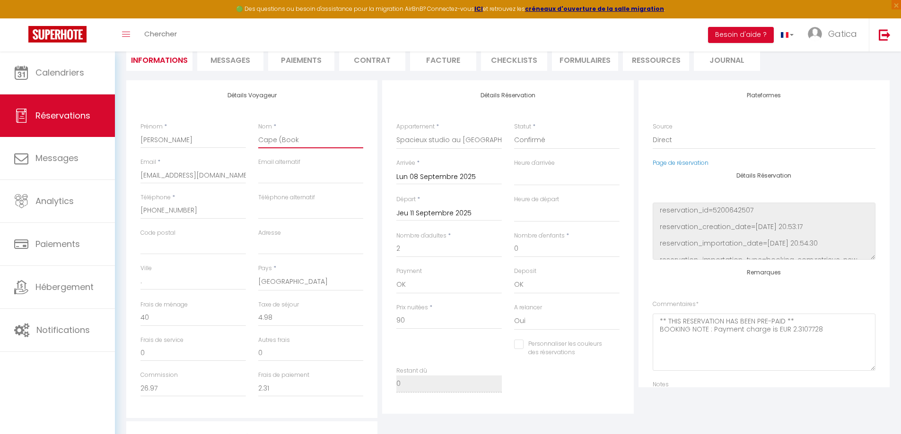
checkbox input "false"
type input "Cape (Booki"
select select
checkbox input "false"
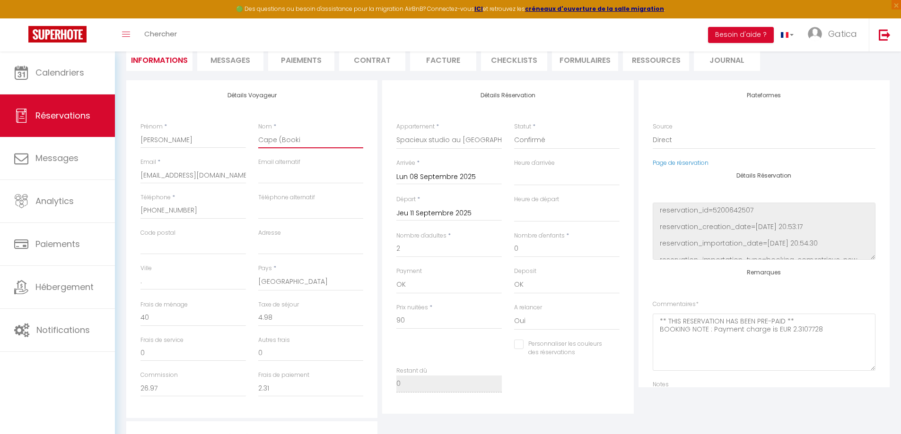
type input "Cape (Bookin"
select select
checkbox input "false"
type input "Cape (Booking"
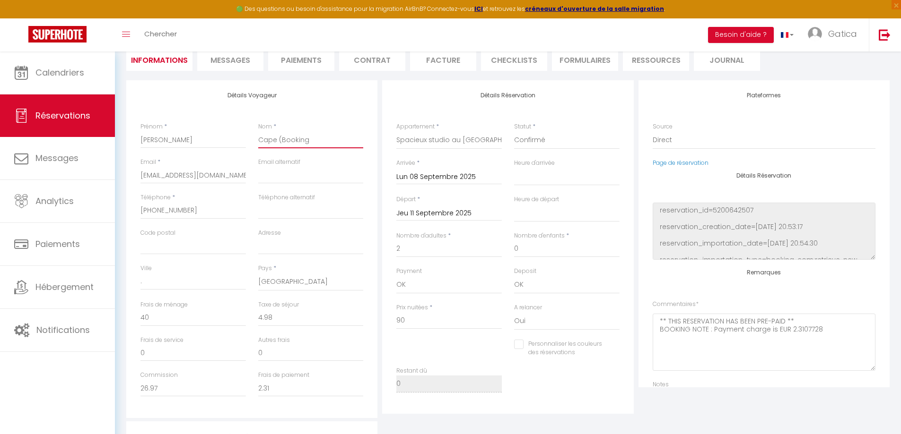
select select
checkbox input "false"
type input "Cape (Booking)"
select select
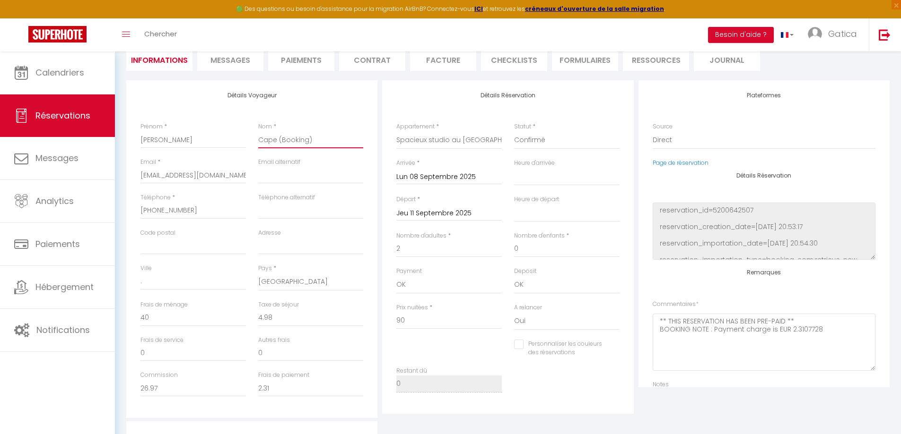
select select
checkbox input "false"
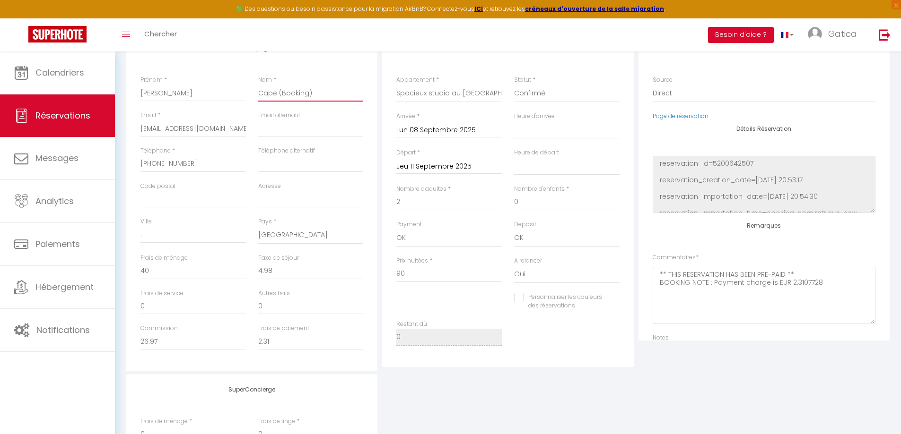
scroll to position [189, 0]
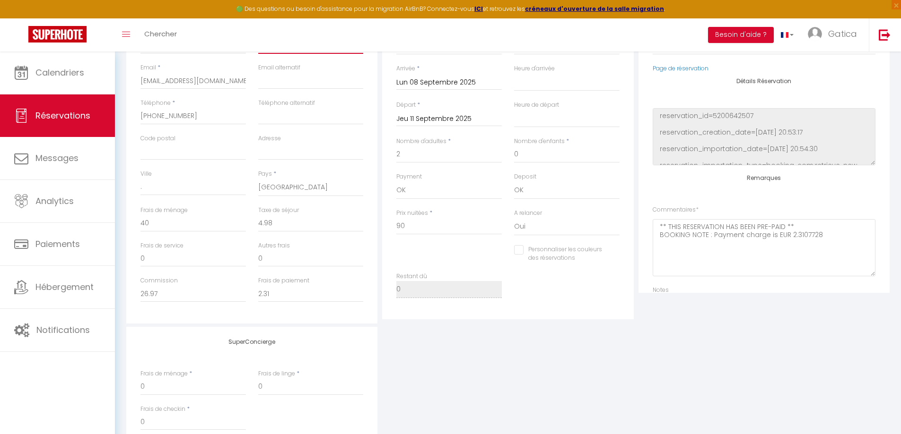
type input "Cape (Booking)"
click at [437, 226] on input "90" at bounding box center [448, 226] width 105 height 17
type input "1"
select select
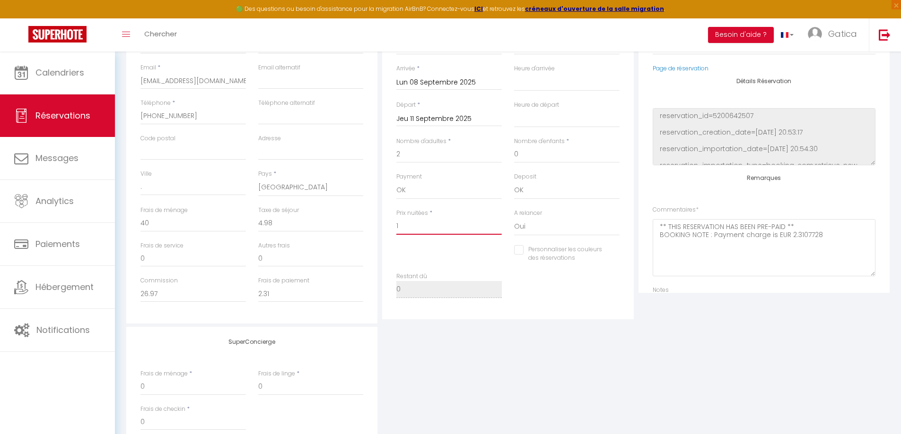
select select
checkbox input "false"
type input "11"
select select
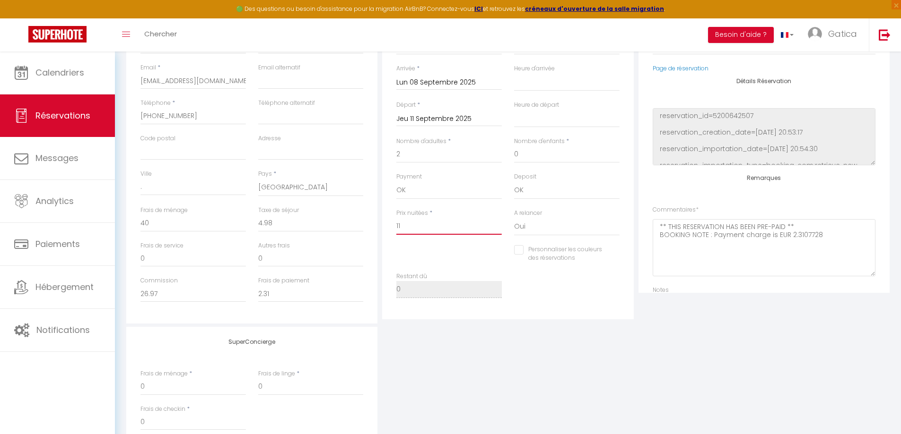
type input "116"
checkbox input "false"
select select
checkbox input "false"
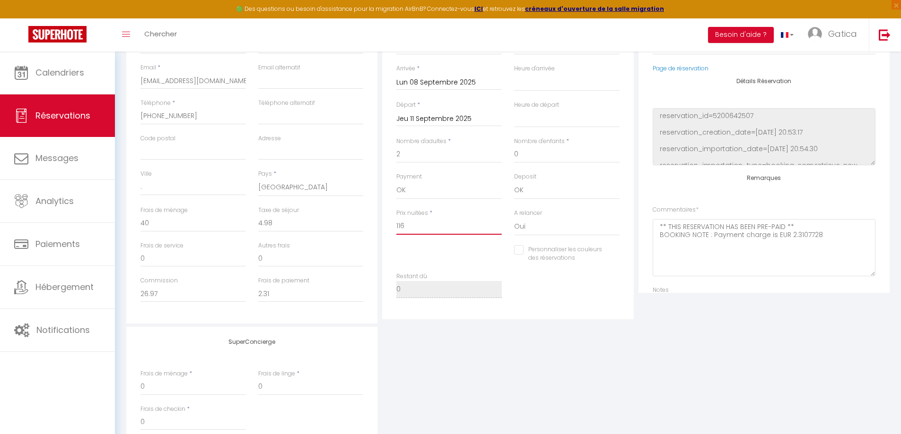
type input "116."
select select
checkbox input "false"
type input "116.6"
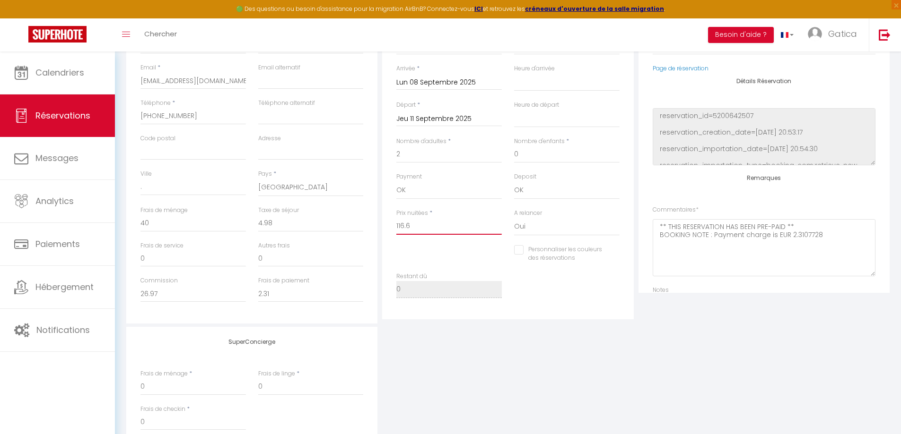
select select
checkbox input "false"
type input "116.64"
select select
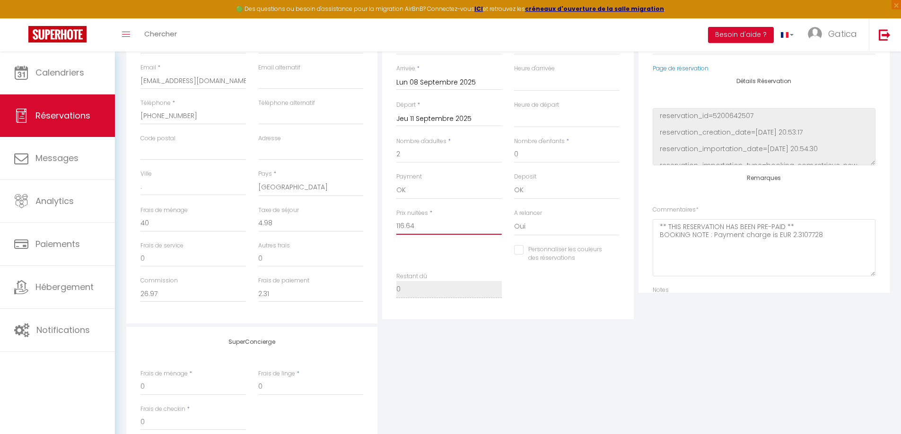
select select
checkbox input "false"
type input "116.64"
type input "0"
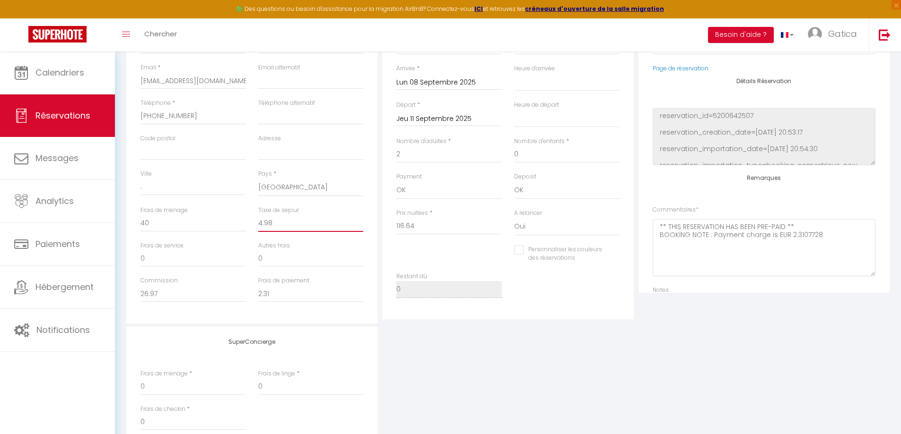
select select
checkbox input "false"
click at [309, 224] on input "0" at bounding box center [310, 223] width 105 height 17
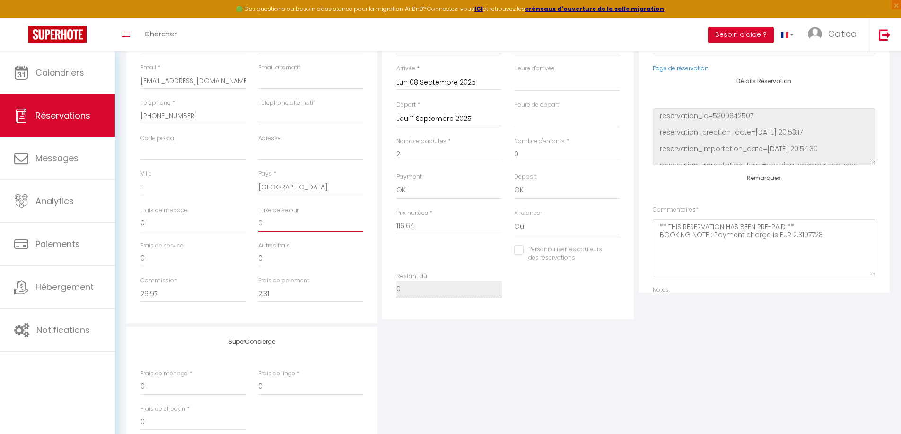
type input "6"
select select
checkbox input "false"
type input "6."
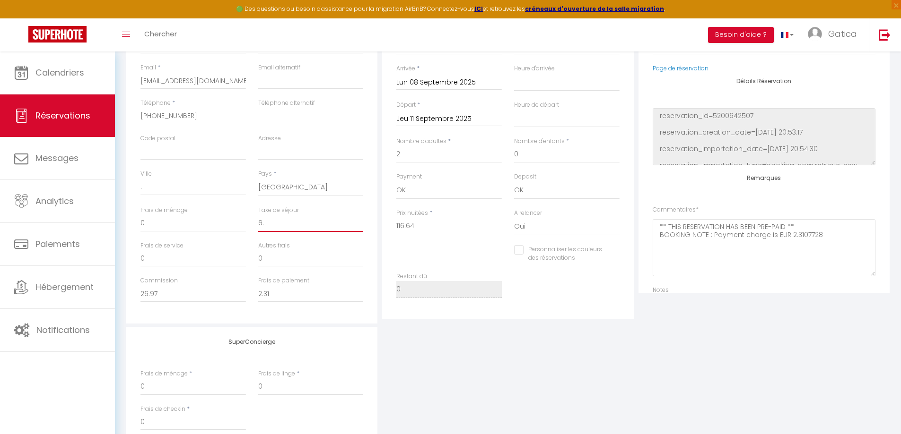
select select
checkbox input "false"
type input "6.4"
select select
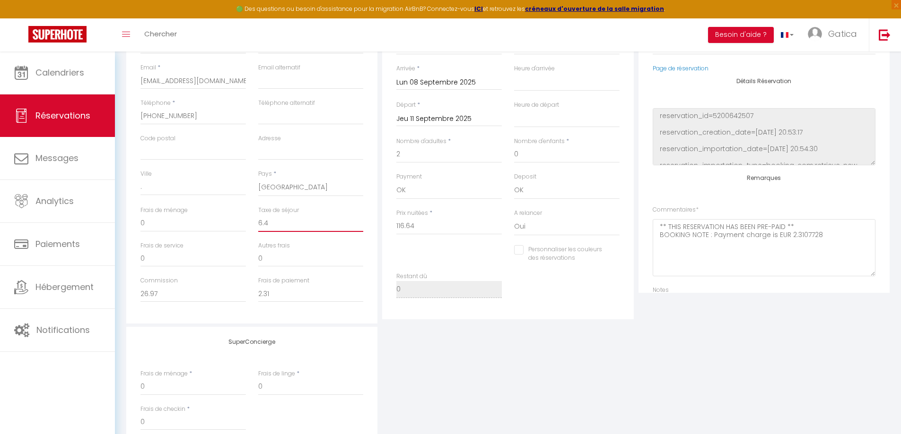
select select
checkbox input "false"
type input "6.42"
select select
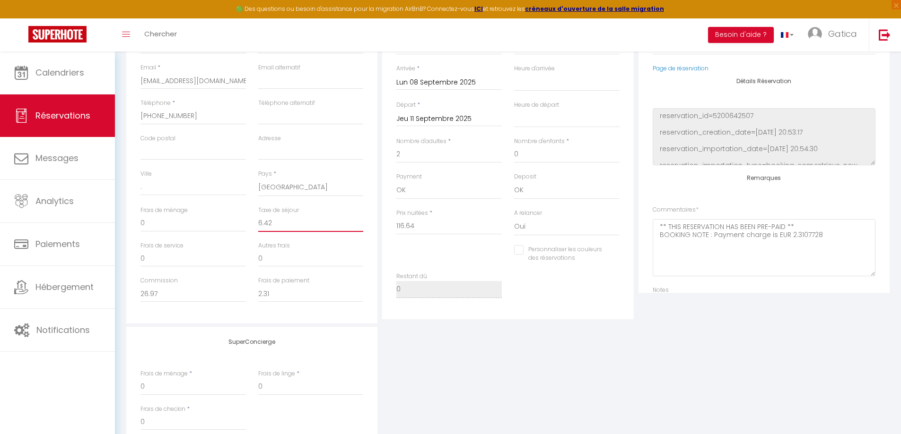
checkbox input "false"
type input "6.42"
click at [191, 220] on input "0" at bounding box center [192, 223] width 105 height 17
type input "4"
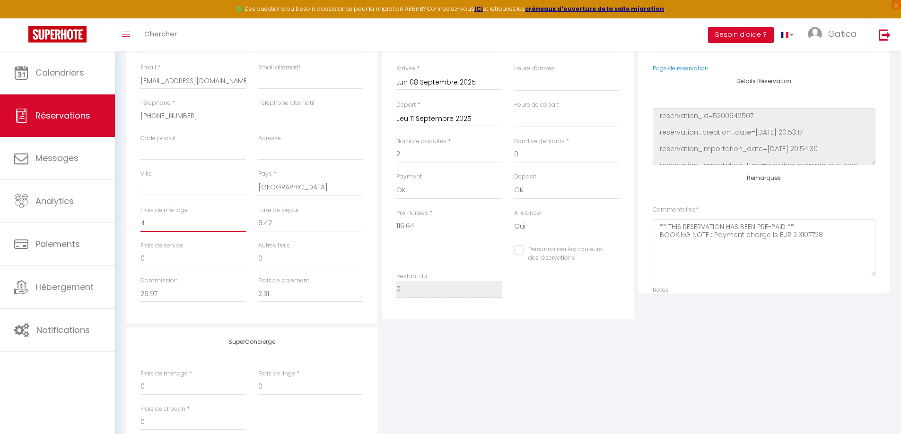
select select
checkbox input "false"
type input "42"
select select
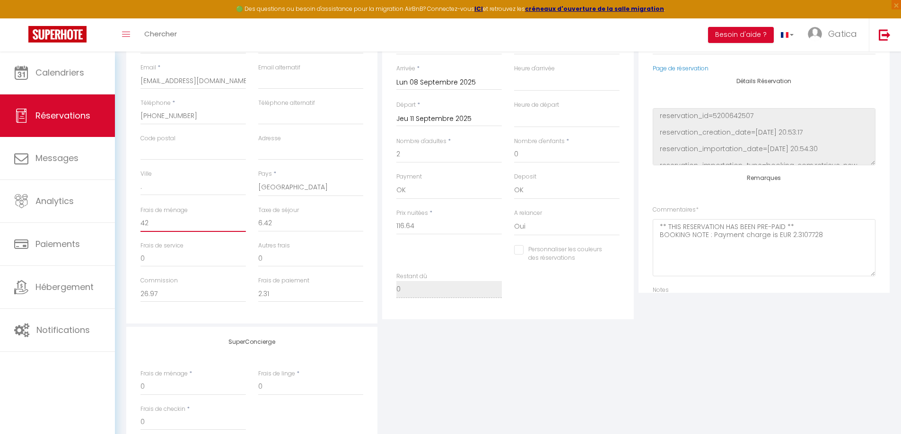
select select
checkbox input "false"
type input "42"
click at [755, 290] on div "Notes" at bounding box center [763, 321] width 223 height 71
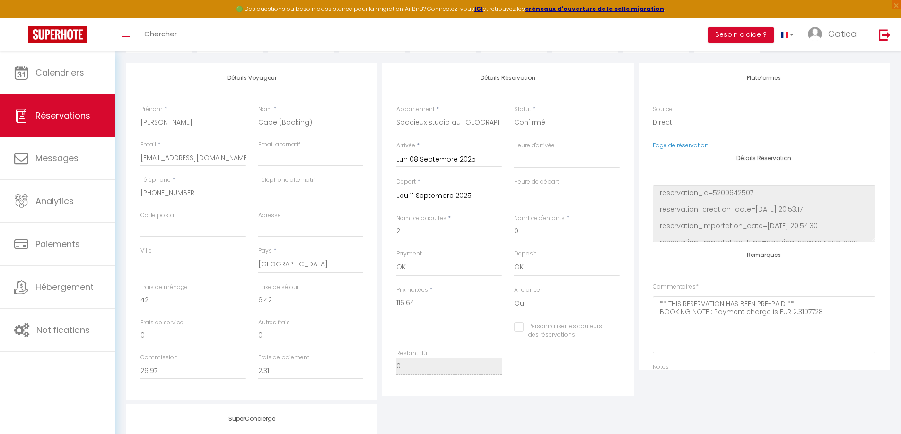
scroll to position [47, 0]
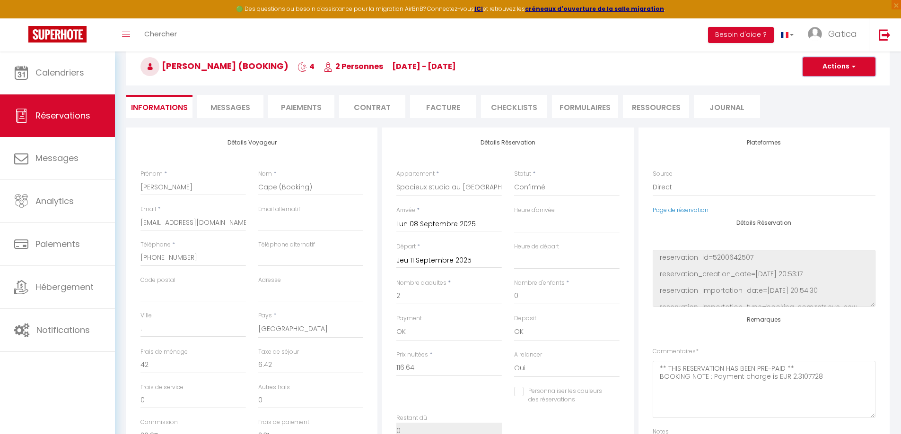
click at [843, 71] on button "Actions" at bounding box center [838, 66] width 73 height 19
click at [827, 87] on link "Enregistrer" at bounding box center [829, 87] width 75 height 12
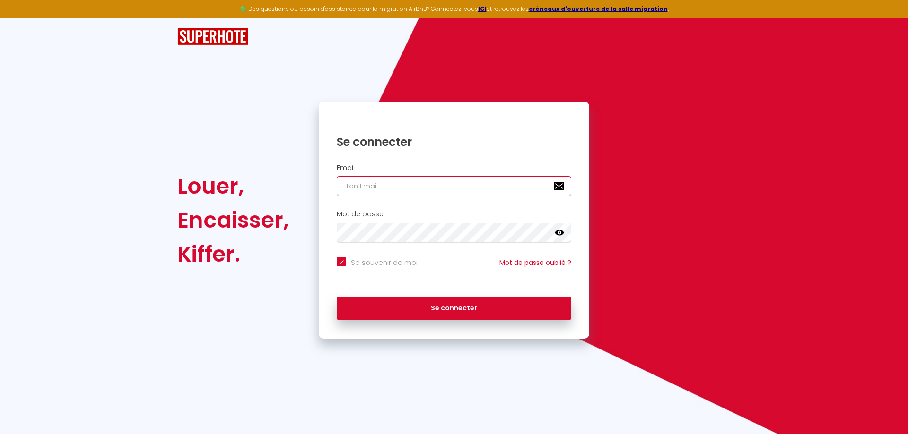
type input "[EMAIL_ADDRESS][DOMAIN_NAME]"
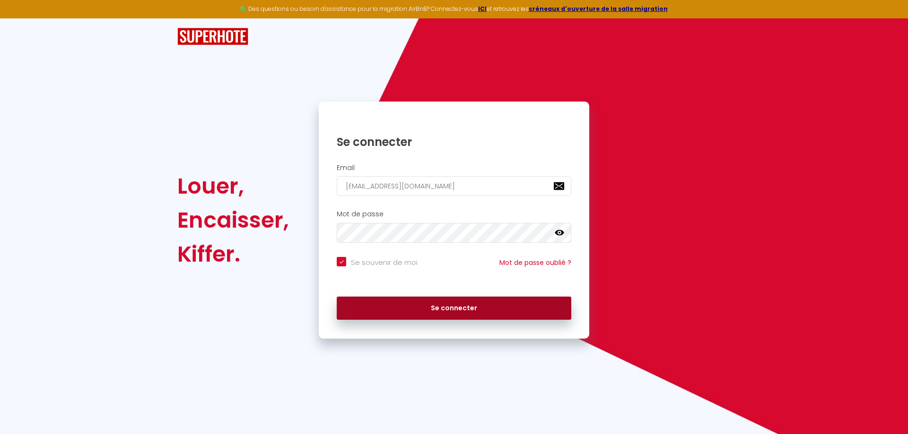
click at [469, 311] on button "Se connecter" at bounding box center [454, 309] width 234 height 24
checkbox input "true"
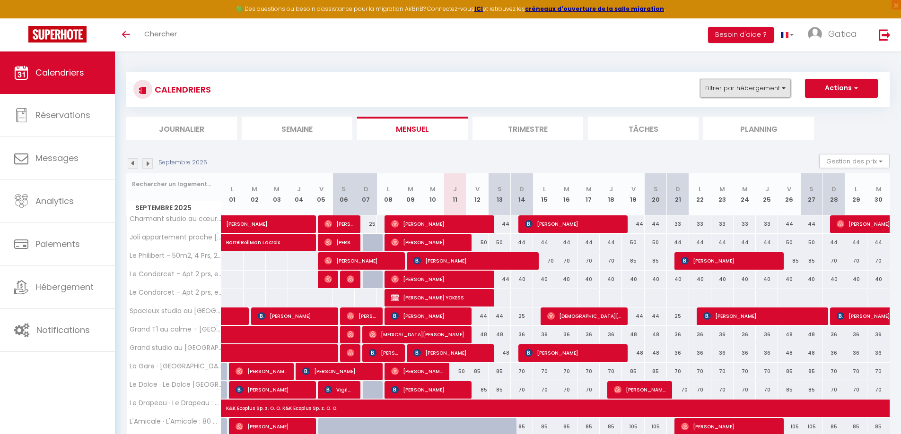
click at [737, 81] on button "Filtrer par hébergement" at bounding box center [745, 88] width 91 height 19
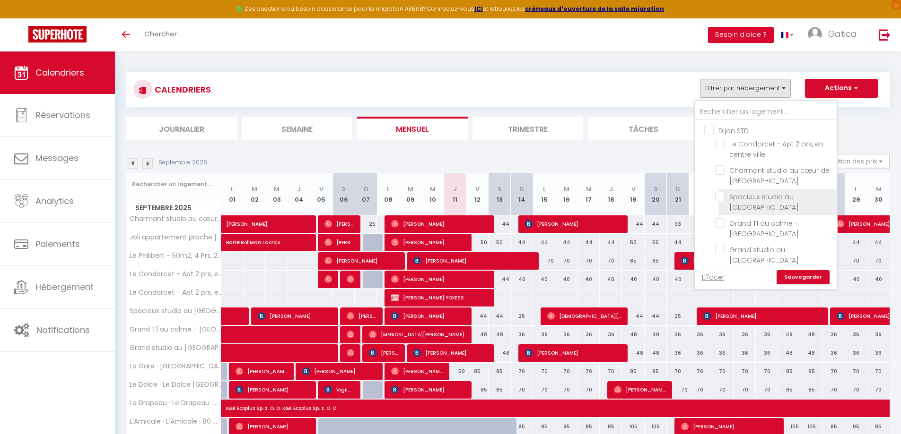
click at [719, 198] on input "Spacieux studio au [GEOGRAPHIC_DATA]" at bounding box center [774, 196] width 118 height 9
checkbox input "true"
checkbox input "false"
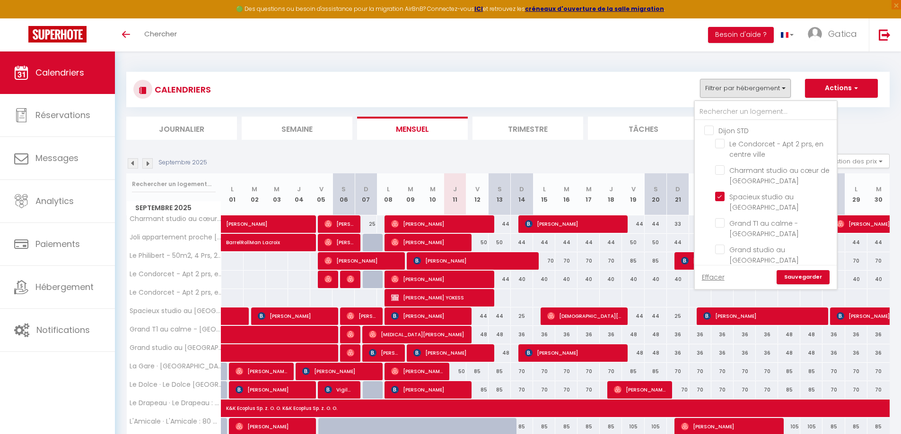
checkbox input "false"
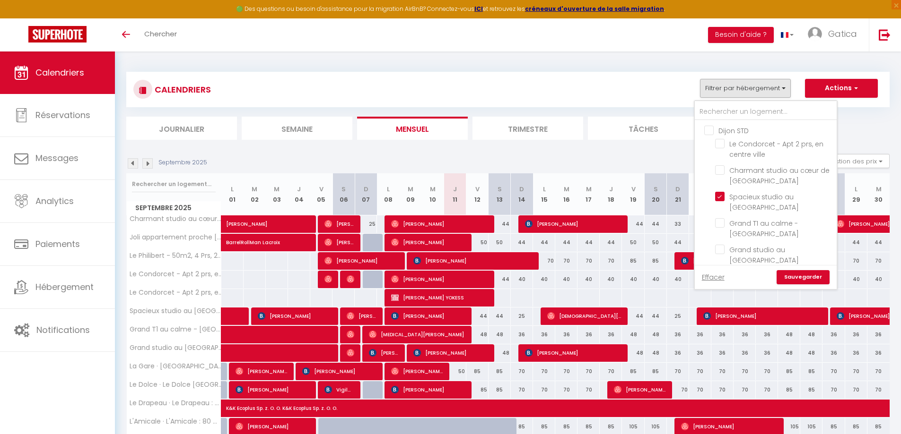
checkbox input "false"
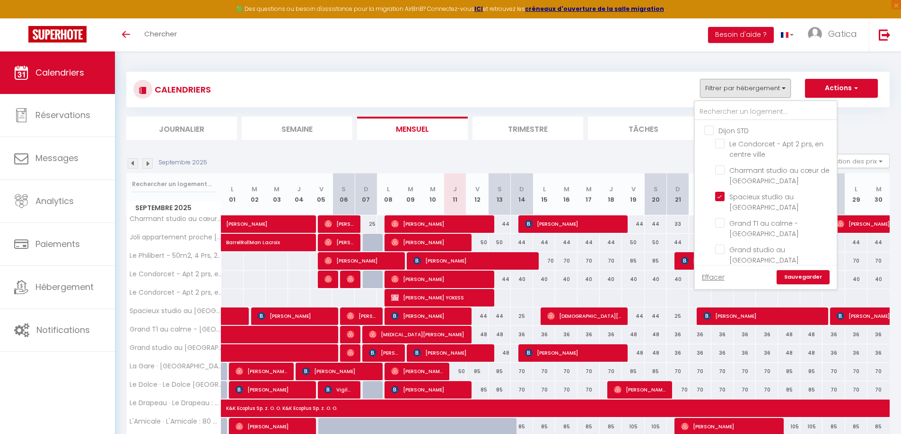
checkbox input "false"
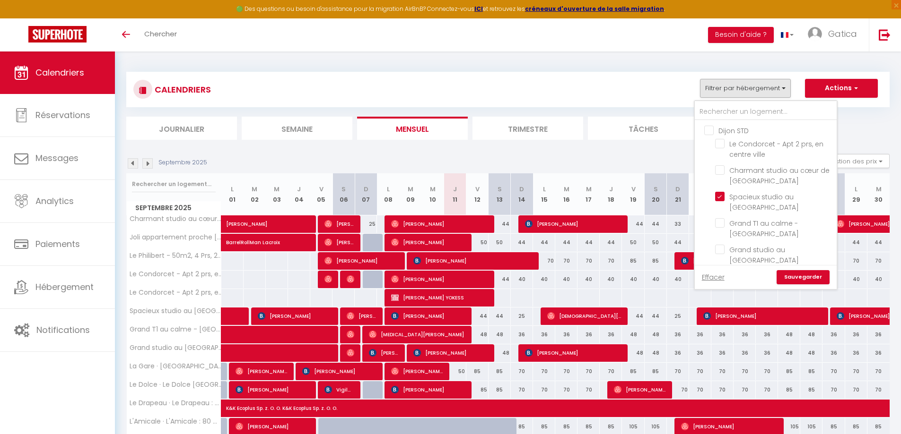
checkbox input "false"
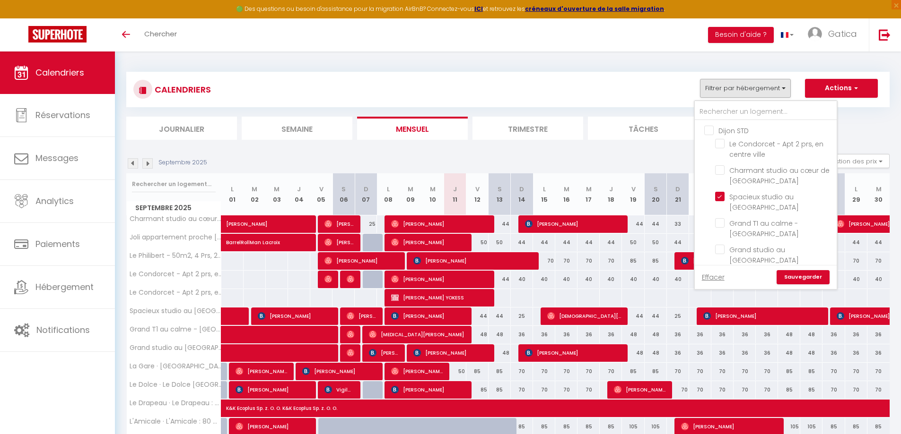
checkbox input "false"
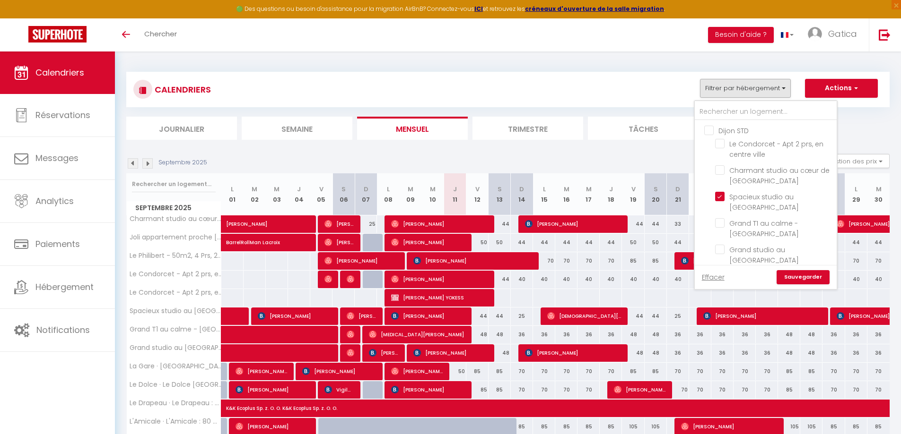
checkbox input "false"
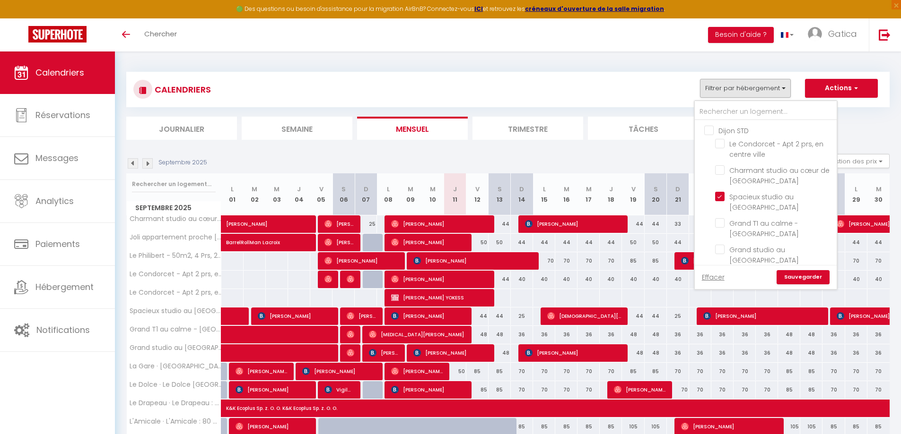
checkbox input "false"
click at [807, 277] on link "Sauvegarder" at bounding box center [802, 277] width 53 height 14
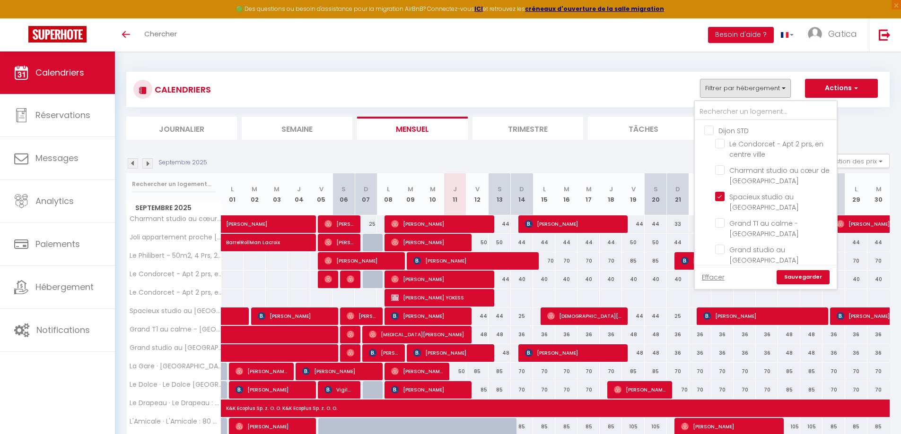
select select
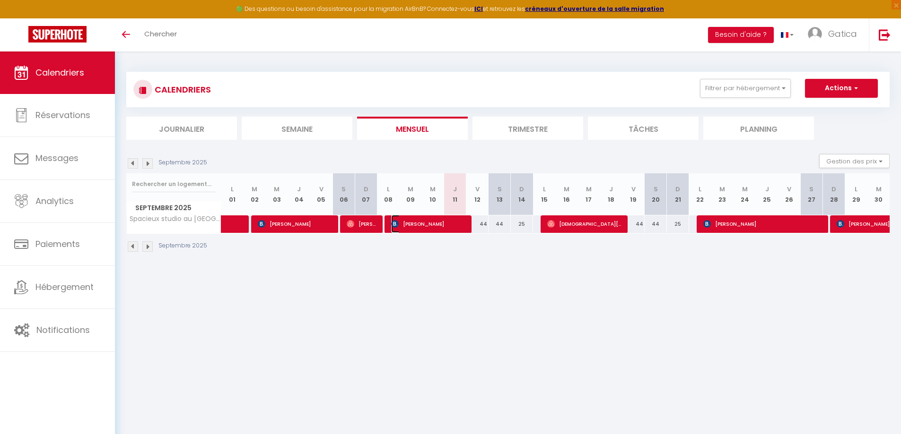
click at [442, 223] on span "David Cape" at bounding box center [428, 224] width 74 height 18
select select "OK"
select select "0"
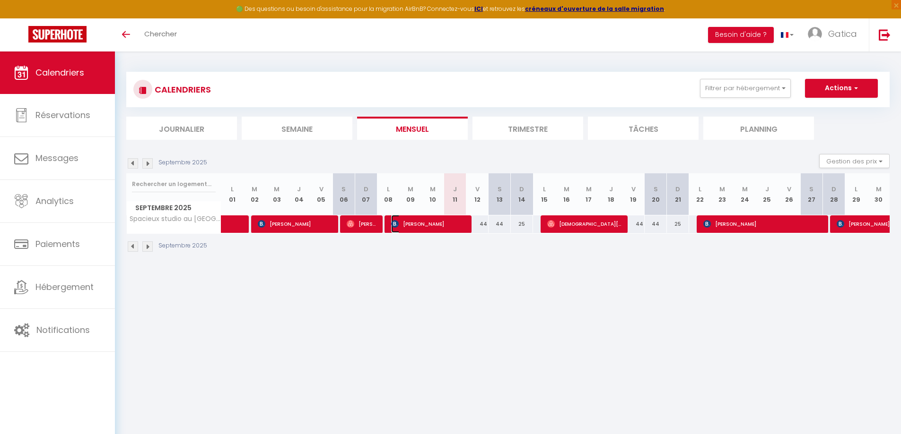
select select "1"
select select
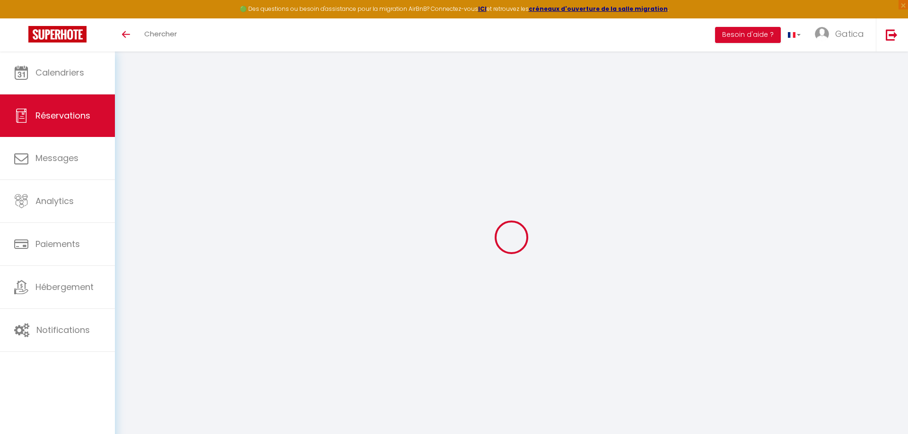
select select
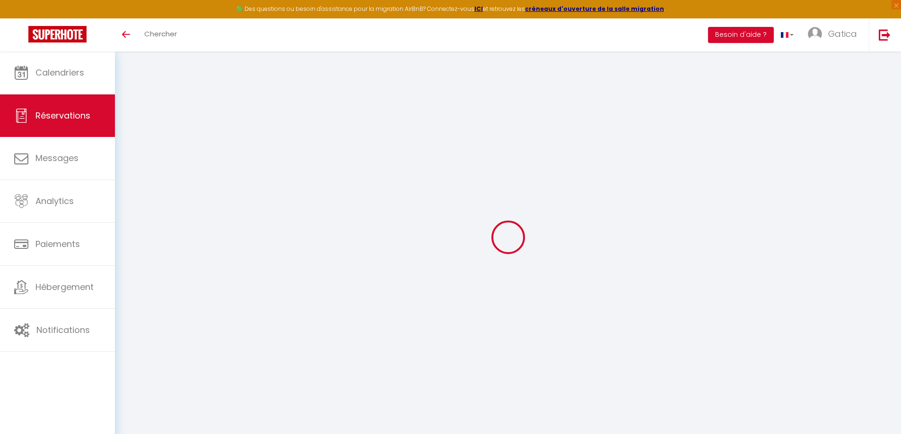
select select
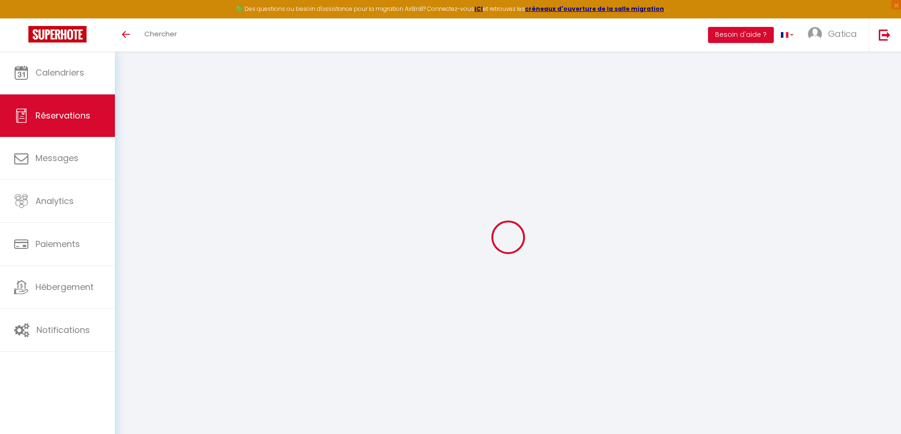
checkbox input "false"
select select
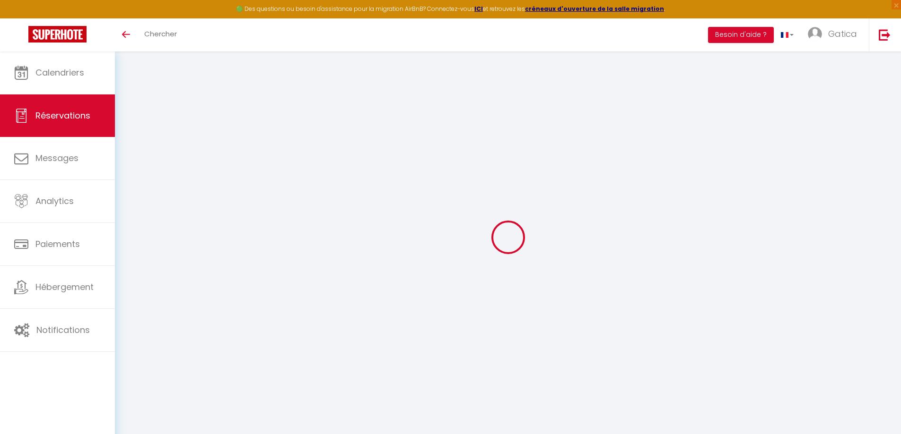
select select
checkbox input "false"
select select
type input "[PERSON_NAME]"
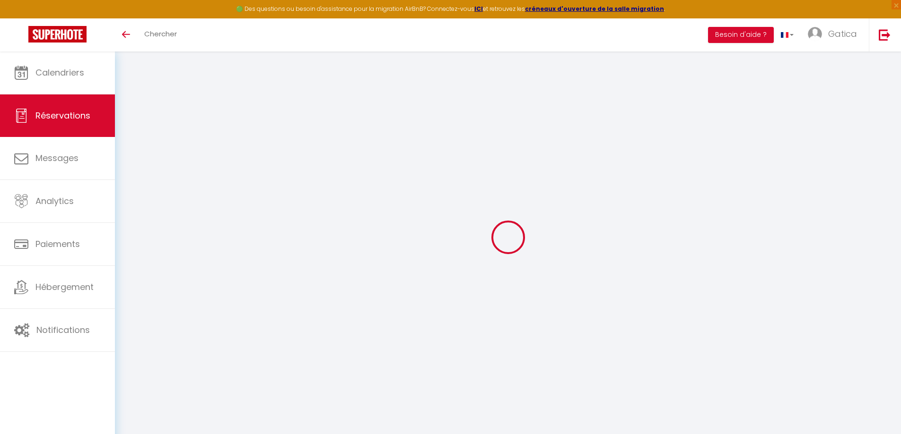
type input "Cape"
type input "[EMAIL_ADDRESS][DOMAIN_NAME]"
type input "[PHONE_NUMBER]"
type input "."
select select "FR"
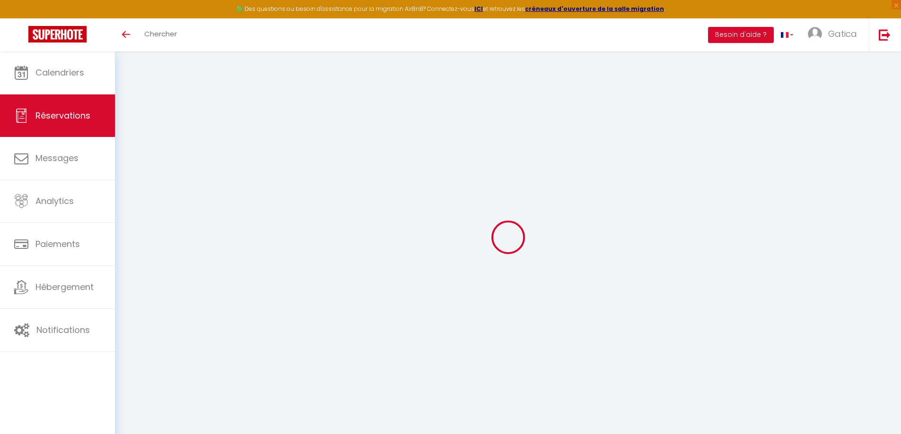
type input "26.97"
type input "2.31"
select select "30342"
select select "1"
select select
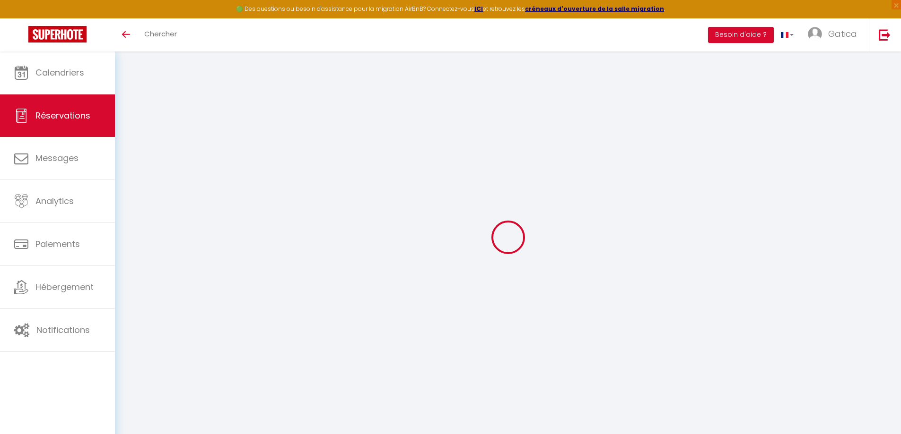
select select
type input "2"
select select "12"
select select "15"
type input "116.64"
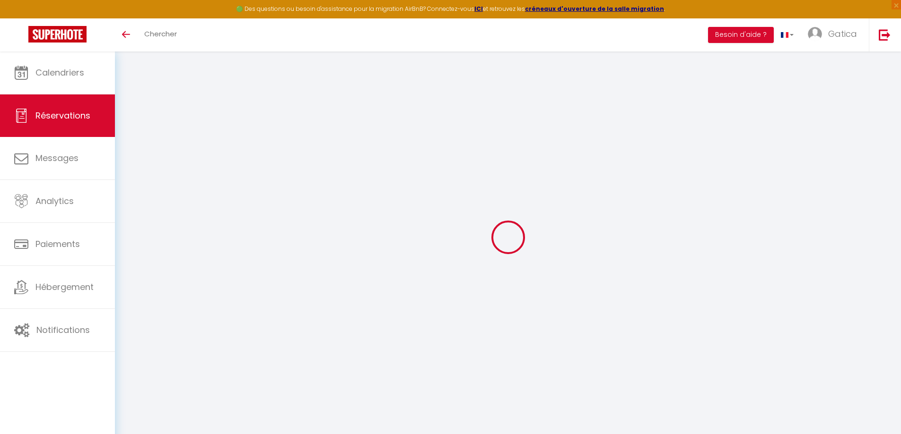
checkbox input "false"
type input "0"
select select "2"
type input "0"
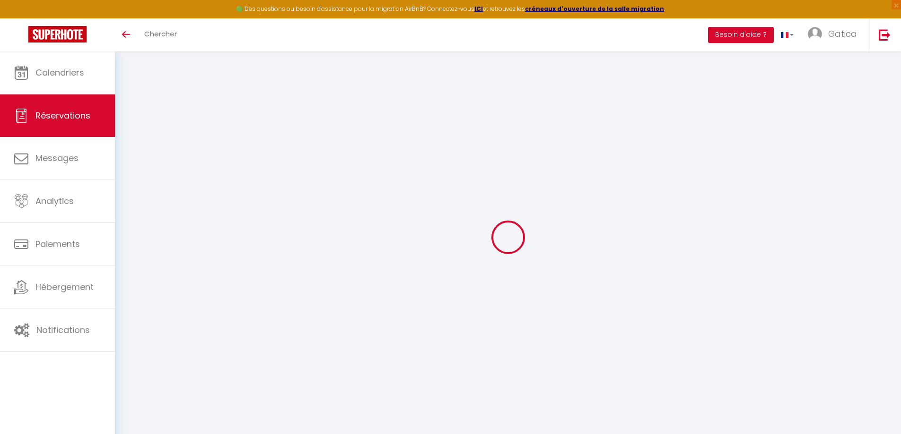
type input "0"
select select
checkbox input "false"
select select
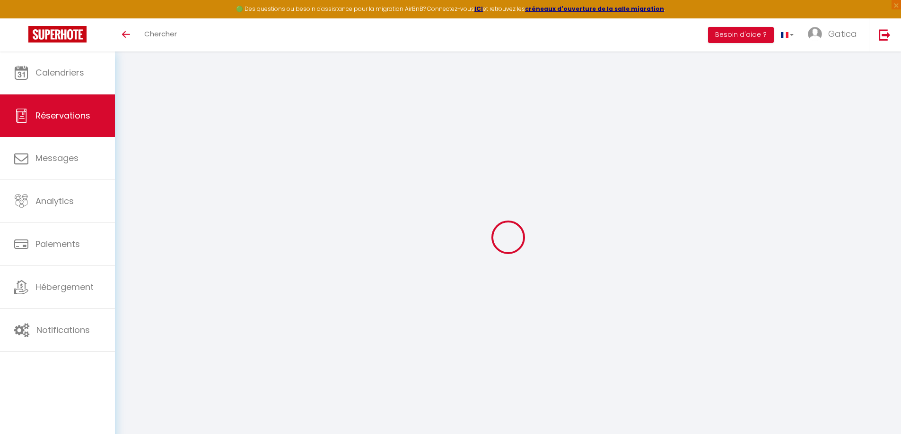
select select
checkbox input "false"
select select
checkbox input "false"
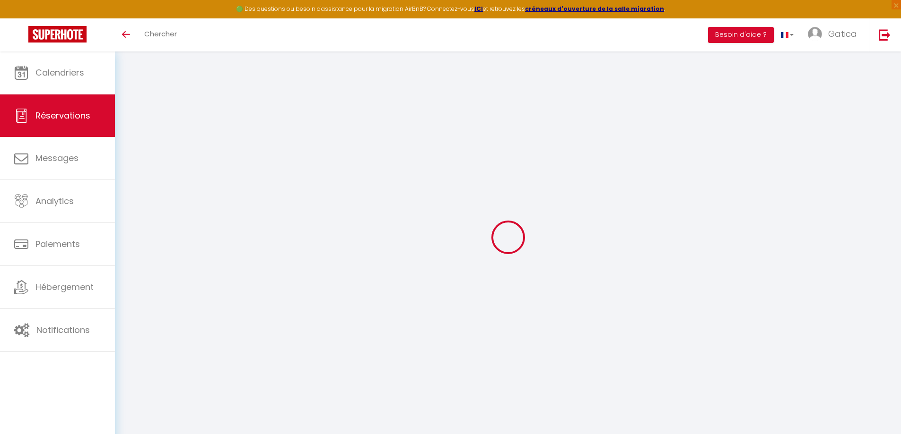
select select
checkbox input "false"
type textarea "** THIS RESERVATION HAS BEEN PRE-PAID ** BOOKING NOTE : Payment charge is EUR 2…"
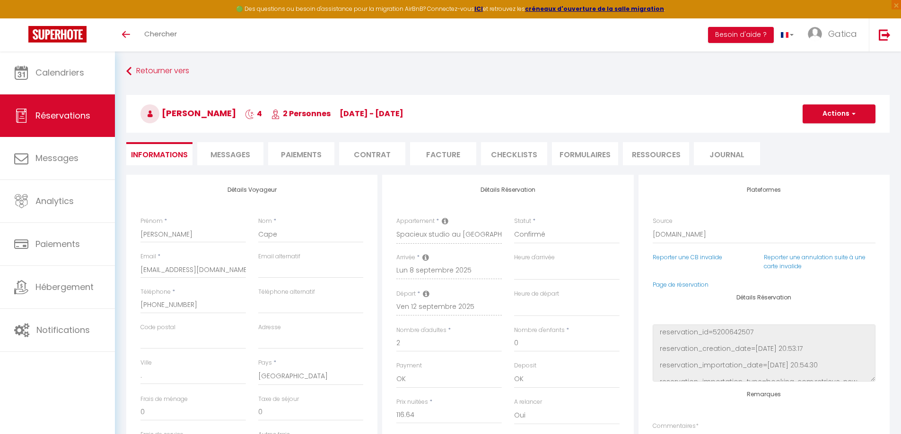
type input "42"
type input "6.42"
select select
checkbox input "false"
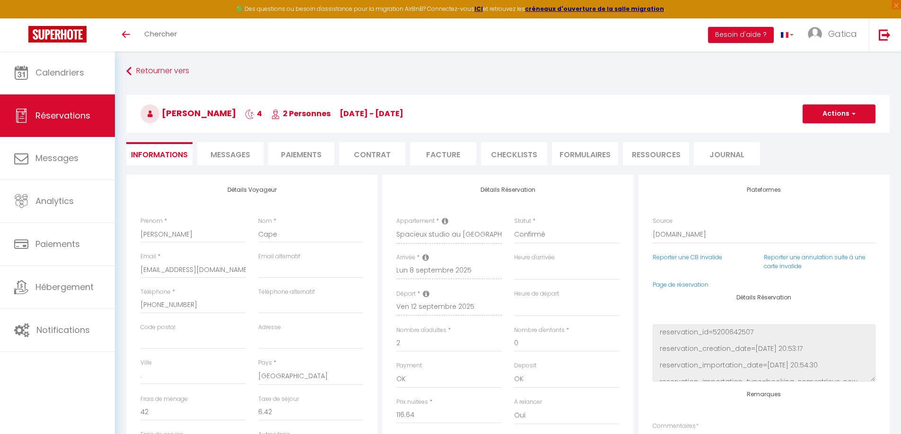
select select
click at [678, 237] on select "Direct [DOMAIN_NAME] [DOMAIN_NAME] Chalet montagne Expedia Gite de [GEOGRAPHIC_…" at bounding box center [763, 235] width 223 height 18
select select "54"
click at [652, 226] on select "Direct [DOMAIN_NAME] [DOMAIN_NAME] Chalet montagne Expedia Gite de [GEOGRAPHIC_…" at bounding box center [763, 235] width 223 height 18
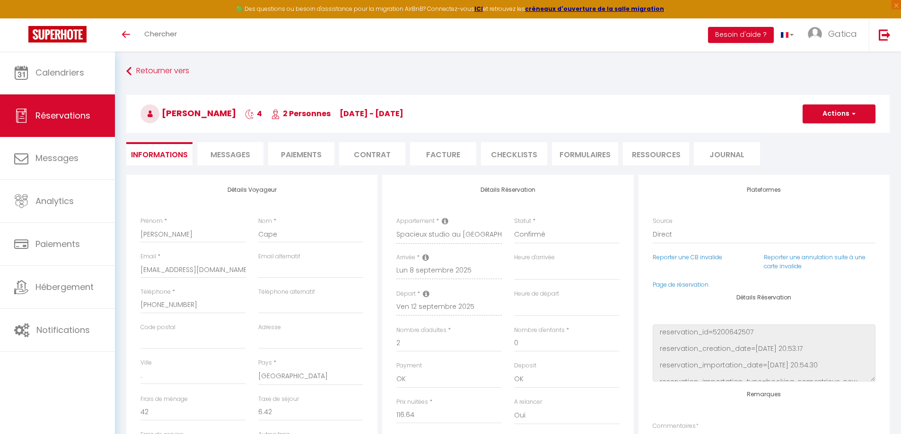
click at [448, 260] on div "Arrivée * Lun 8 septembre 2025" at bounding box center [448, 266] width 105 height 26
select select
checkbox input "false"
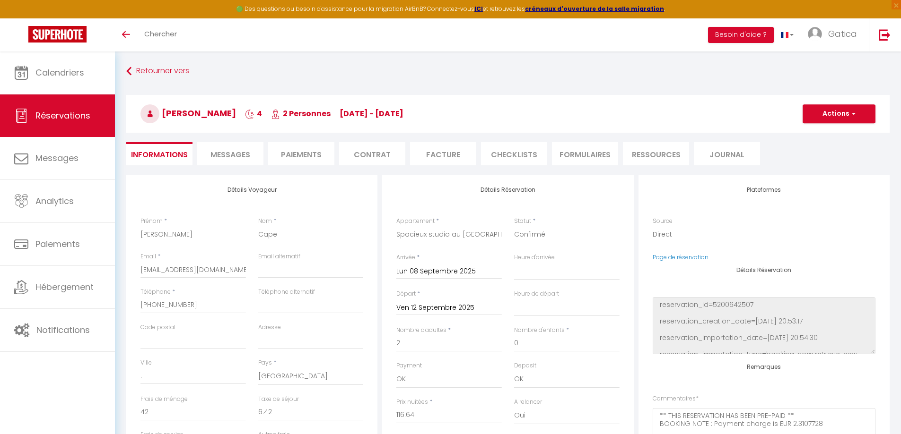
scroll to position [47, 0]
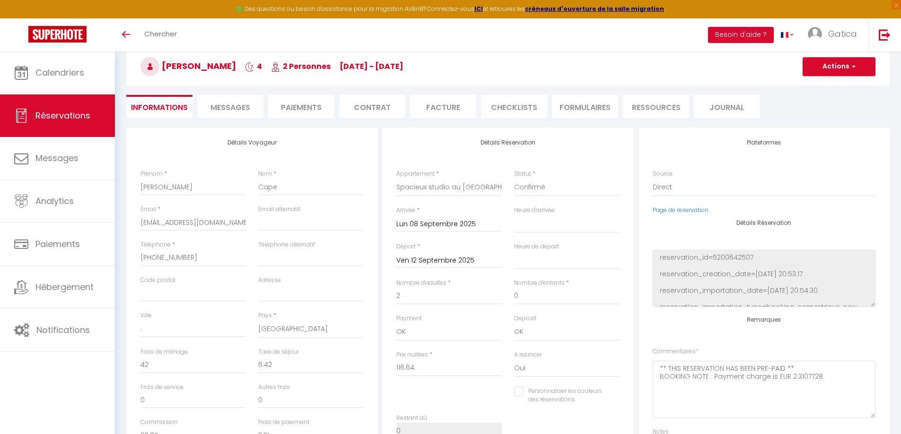
click at [435, 260] on input "Ven 12 Septembre 2025" at bounding box center [448, 261] width 105 height 12
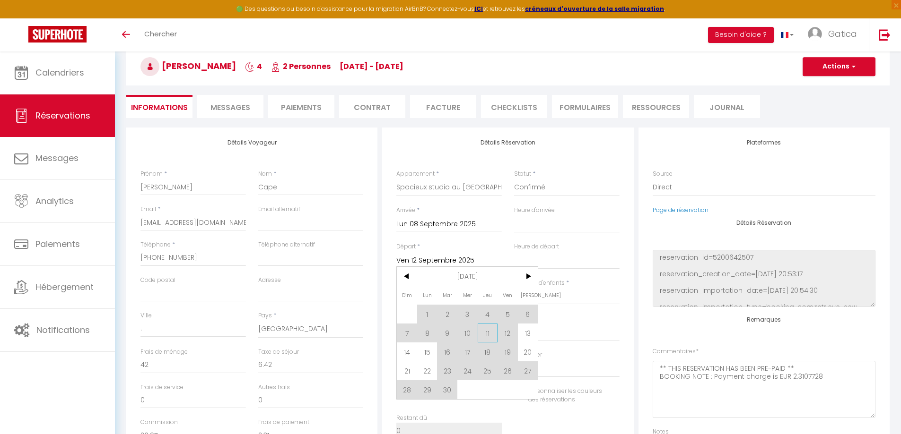
click at [489, 330] on span "11" at bounding box center [487, 333] width 20 height 19
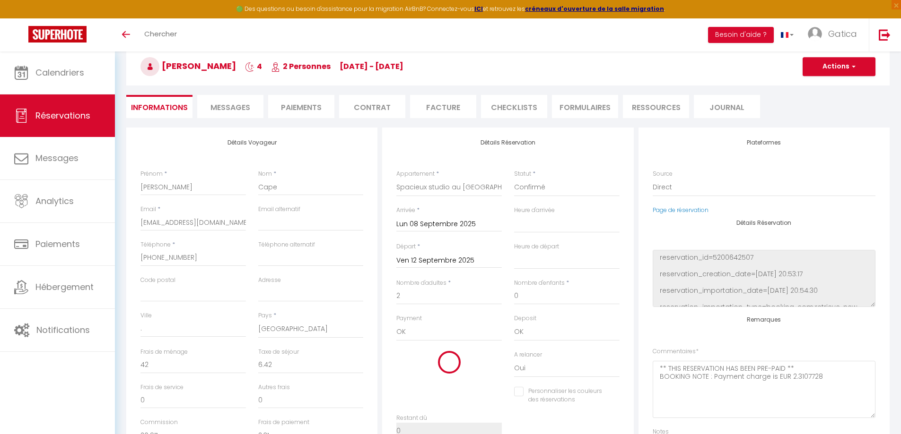
select select
checkbox input "false"
type input "Jeu 11 Septembre 2025"
type input "40"
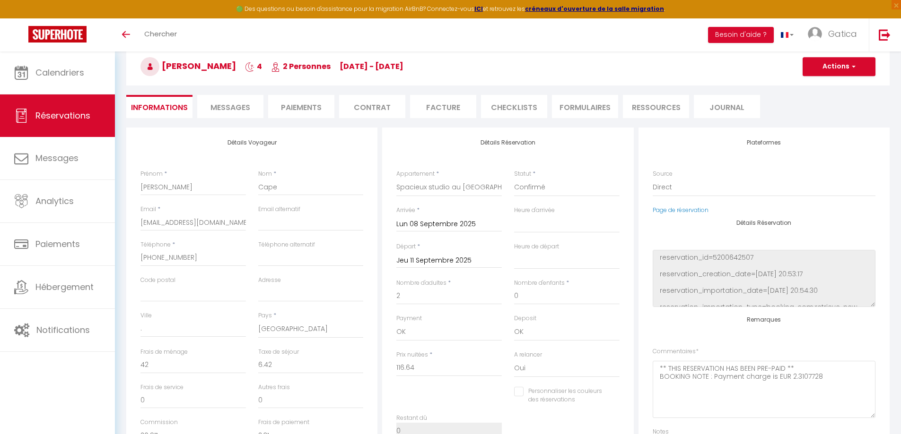
type input "4.98"
select select
type input "90"
checkbox input "false"
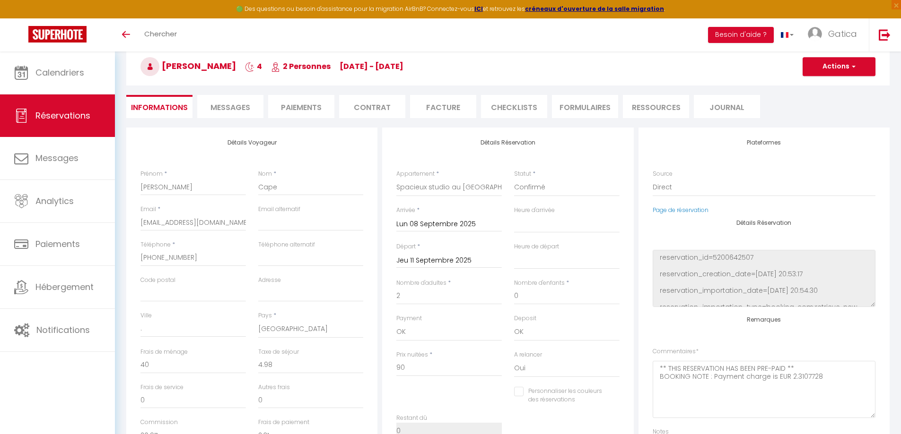
scroll to position [189, 0]
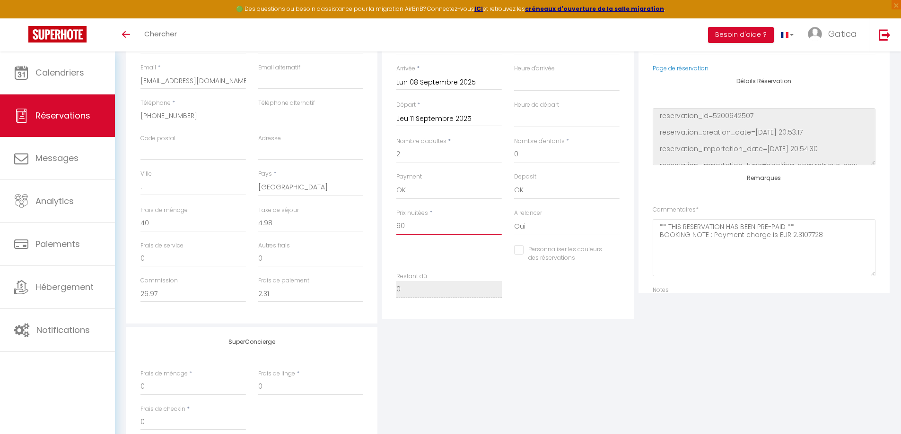
click at [410, 228] on input "90" at bounding box center [448, 226] width 105 height 17
type input "1"
select select
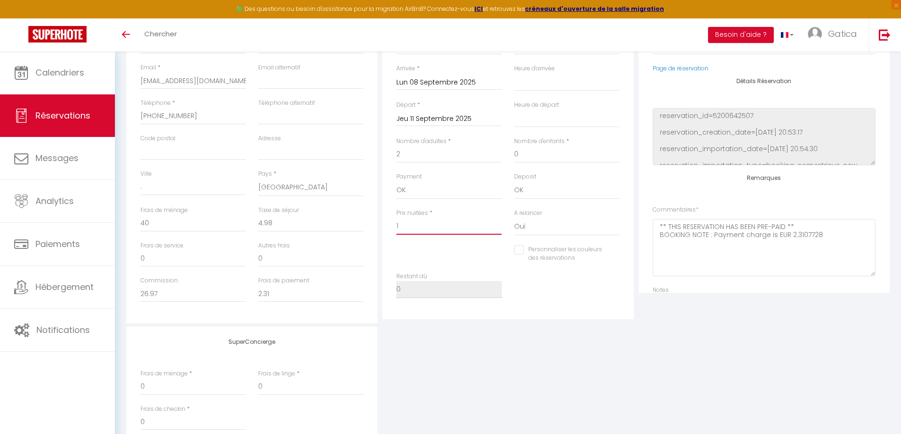
checkbox input "false"
type input "11"
select select
checkbox input "false"
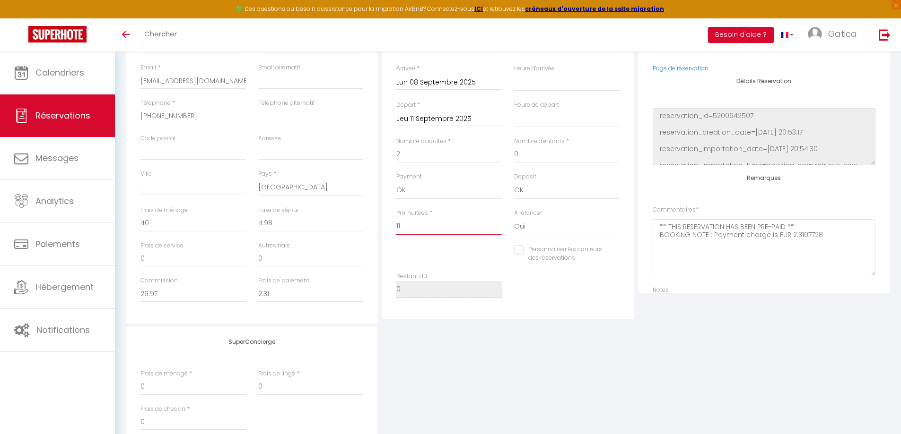
type input "116"
select select
checkbox input "false"
type input "116."
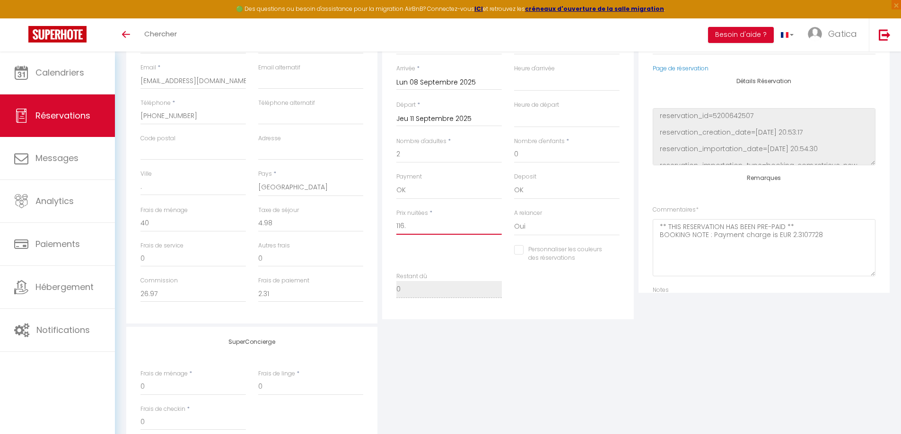
select select
checkbox input "false"
type input "116.6"
select select
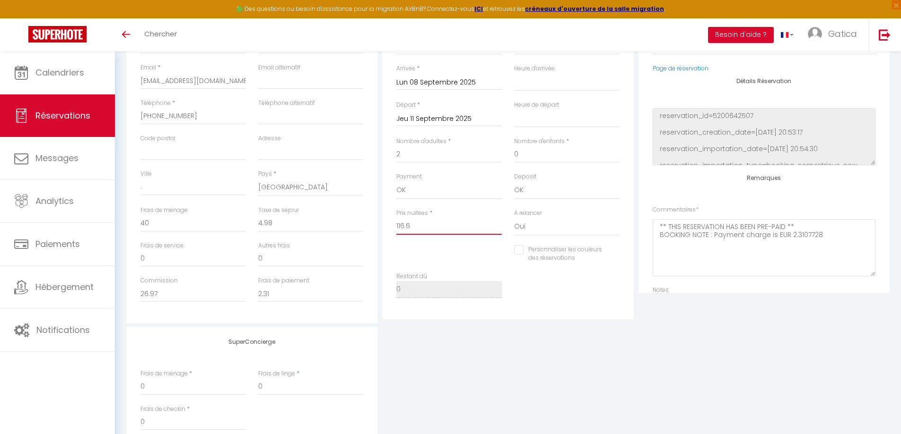
select select
checkbox input "false"
type input "116.64"
select select
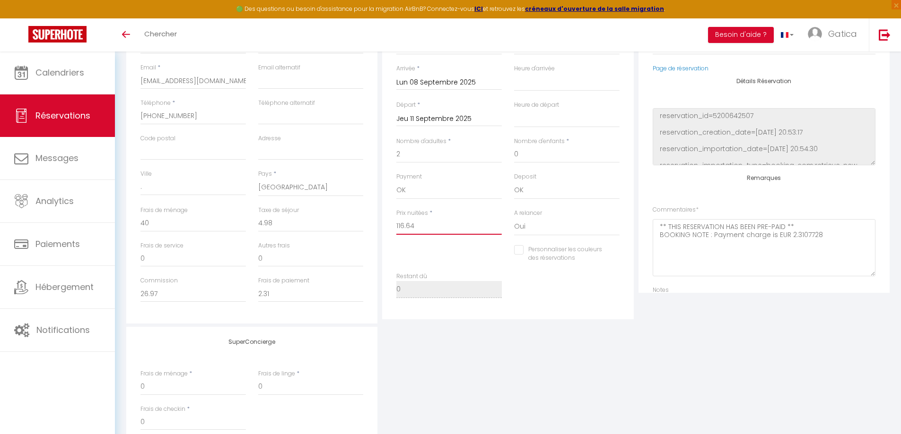
checkbox input "false"
type input "116.64"
type input "0"
select select
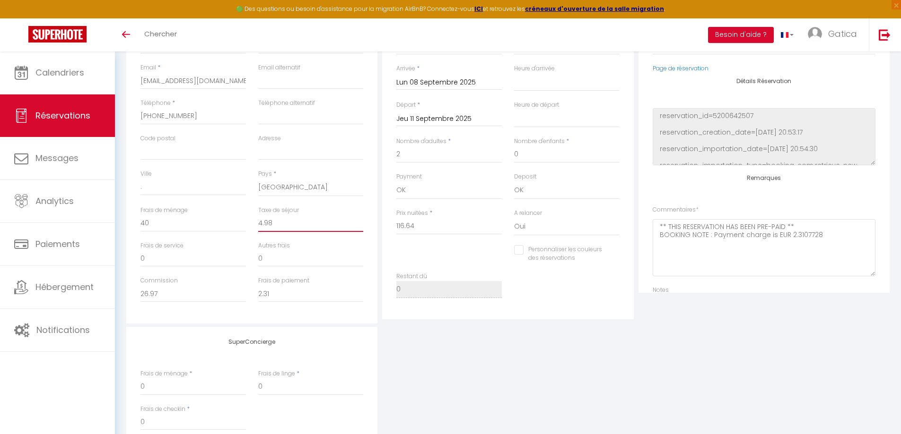
select select
checkbox input "false"
click at [307, 226] on input "0" at bounding box center [310, 223] width 105 height 17
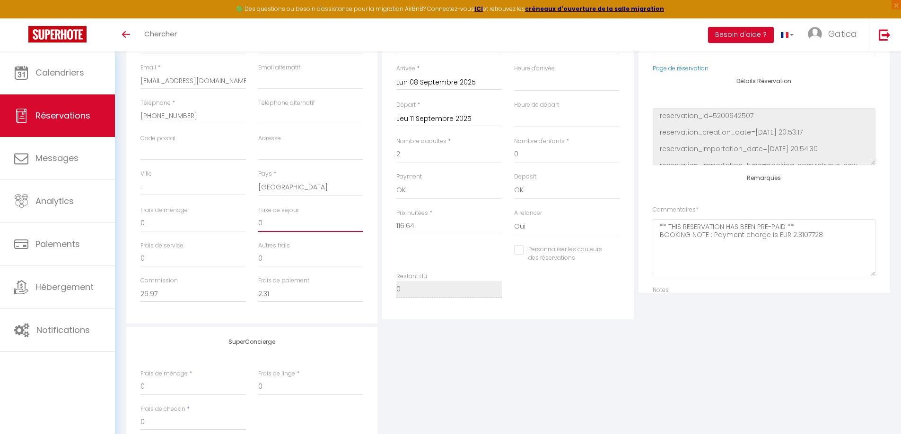
type input "6"
select select
checkbox input "false"
type input "6."
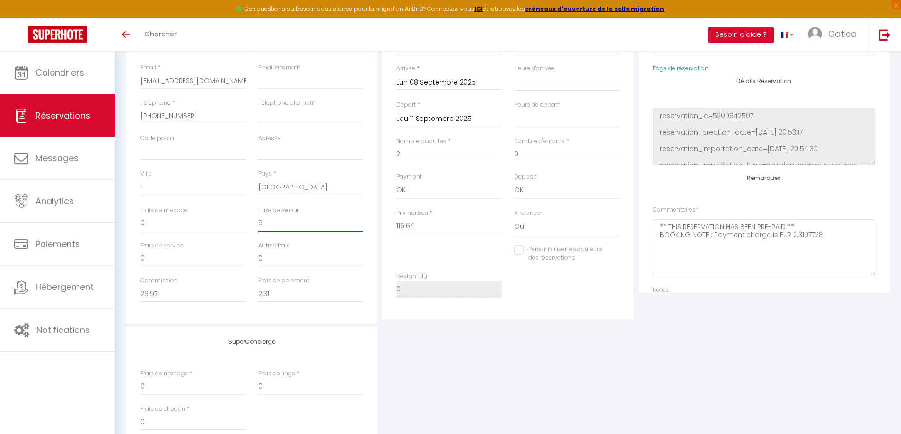
select select
checkbox input "false"
type input "6.4"
select select
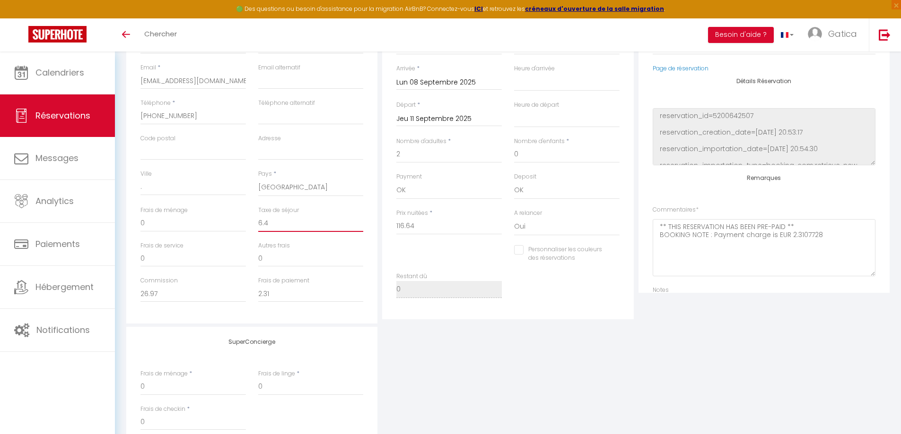
select select
checkbox input "false"
type input "6.42"
select select
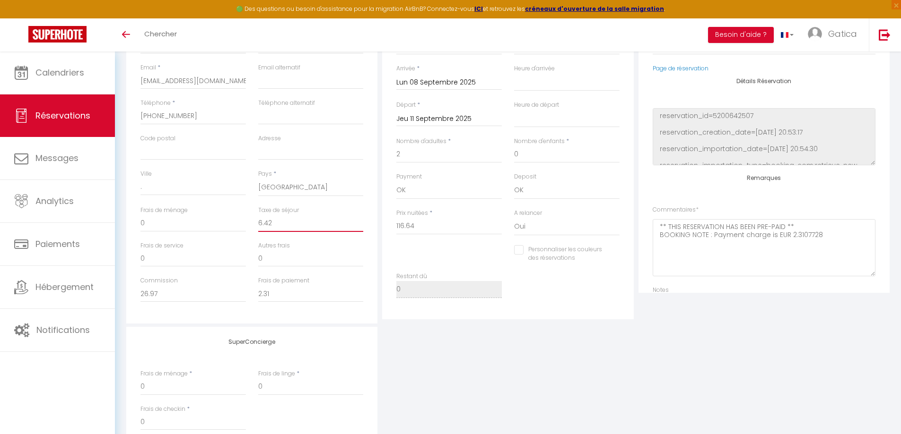
checkbox input "false"
type input "6.42"
click at [202, 222] on input "0" at bounding box center [192, 223] width 105 height 17
type input "4"
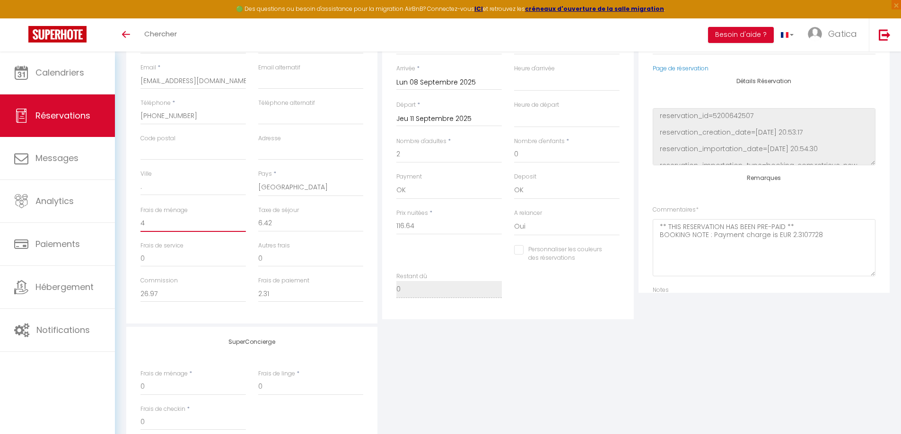
select select
checkbox input "false"
type input "42"
select select
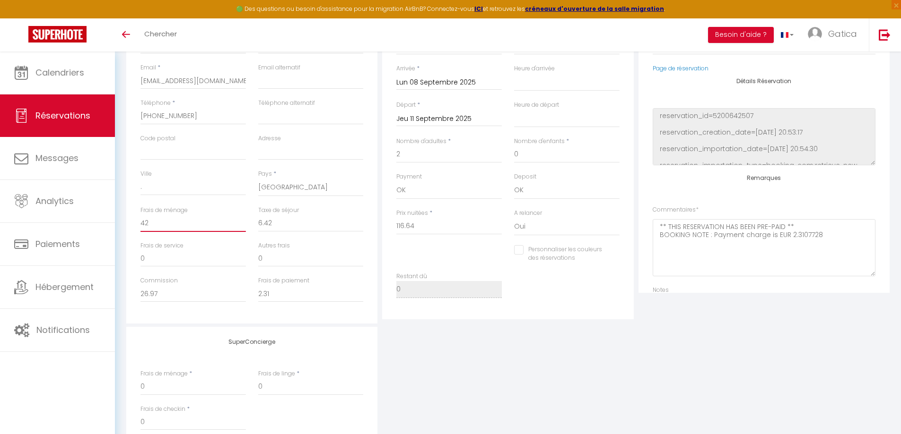
select select
checkbox input "false"
click at [862, 271] on textarea "** THIS RESERVATION HAS BEEN PRE-PAID ** BOOKING NOTE : Payment charge is EUR 2…" at bounding box center [763, 247] width 223 height 57
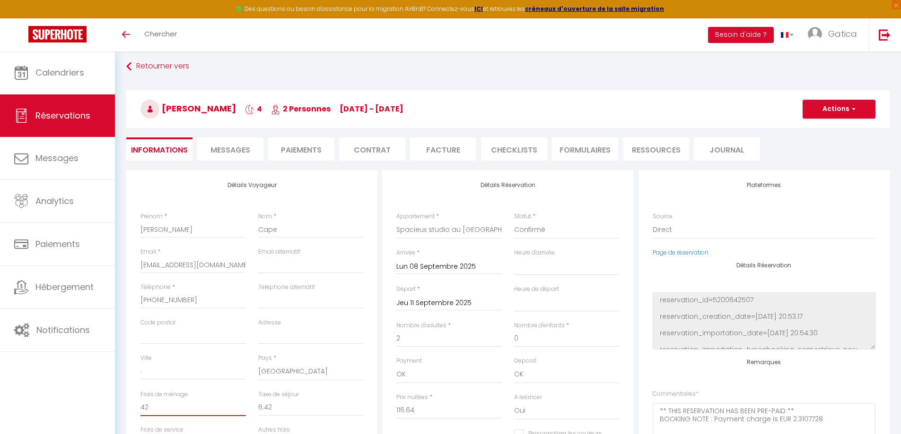
scroll to position [0, 0]
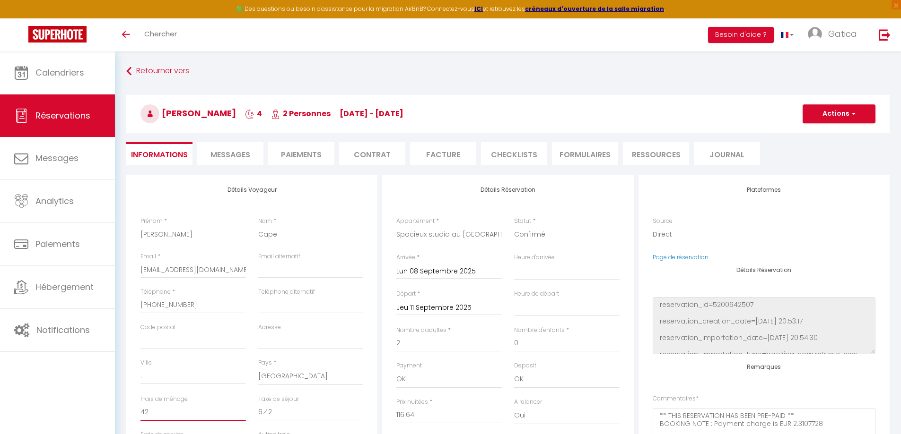
type input "42"
click at [829, 119] on button "Actions" at bounding box center [838, 113] width 73 height 19
click at [805, 134] on link "Enregistrer" at bounding box center [829, 135] width 75 height 12
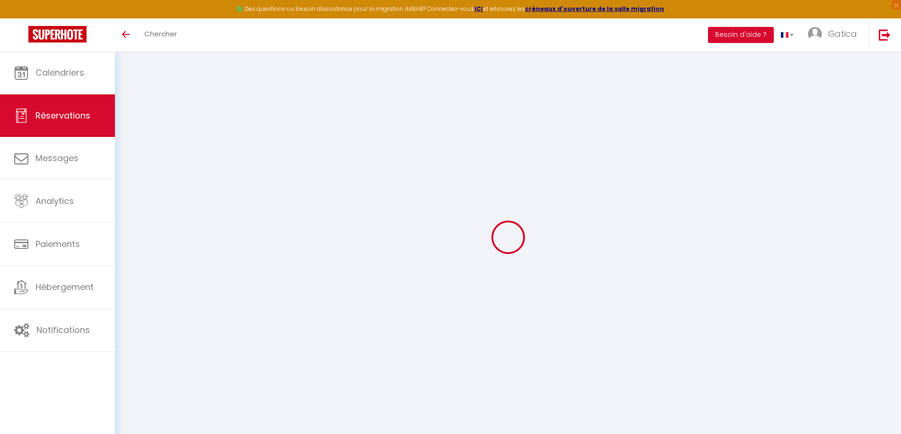
select select "not_cancelled"
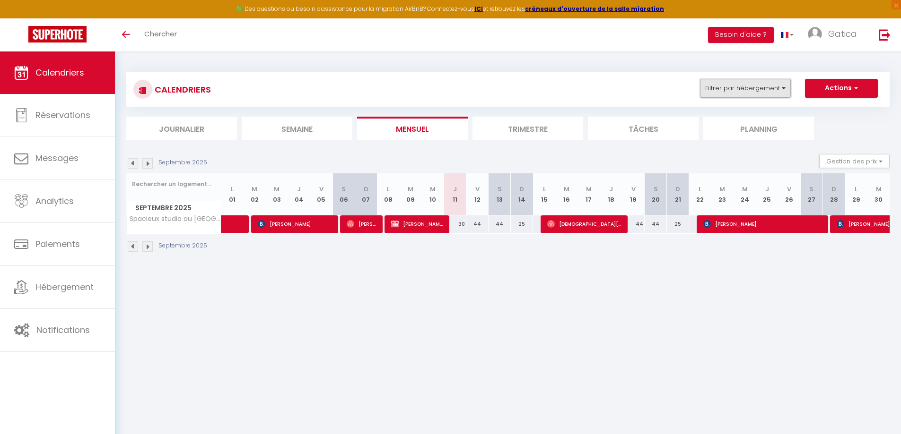
click at [732, 84] on button "Filtrer par hébergement" at bounding box center [745, 88] width 91 height 19
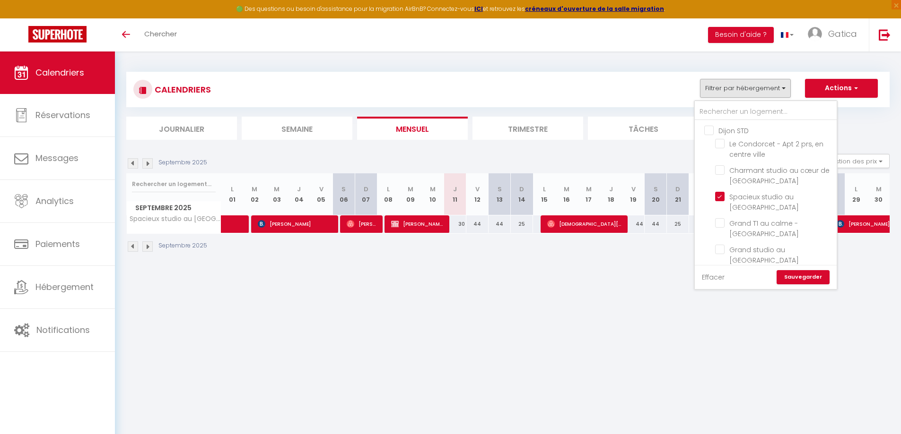
click at [710, 278] on link "Effacer" at bounding box center [713, 277] width 23 height 10
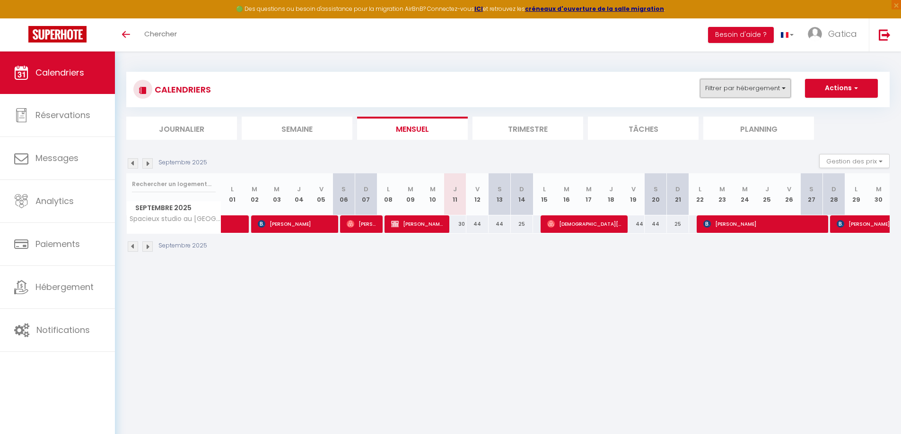
click at [727, 83] on button "Filtrer par hébergement" at bounding box center [745, 88] width 91 height 19
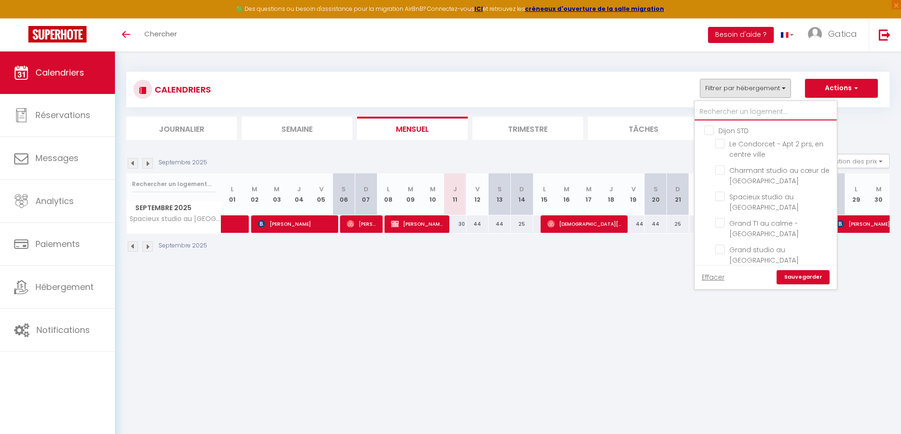
click at [743, 112] on input "text" at bounding box center [765, 112] width 142 height 17
type input "v"
checkbox input "false"
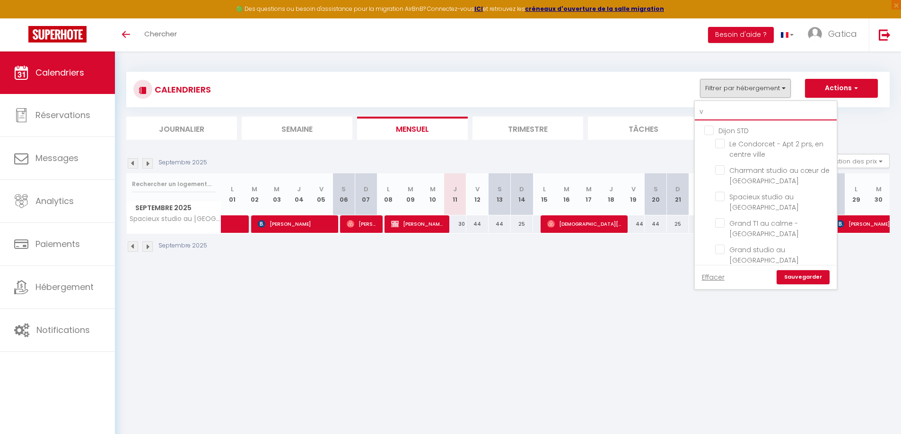
checkbox input "false"
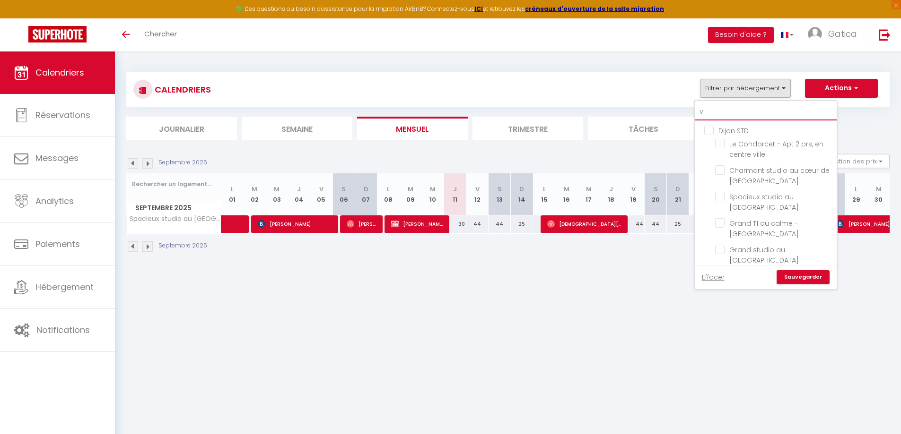
checkbox input "false"
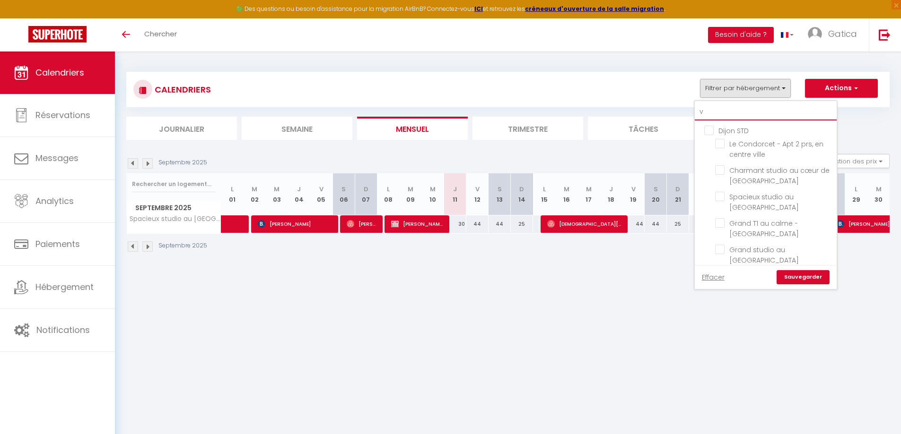
checkbox input "false"
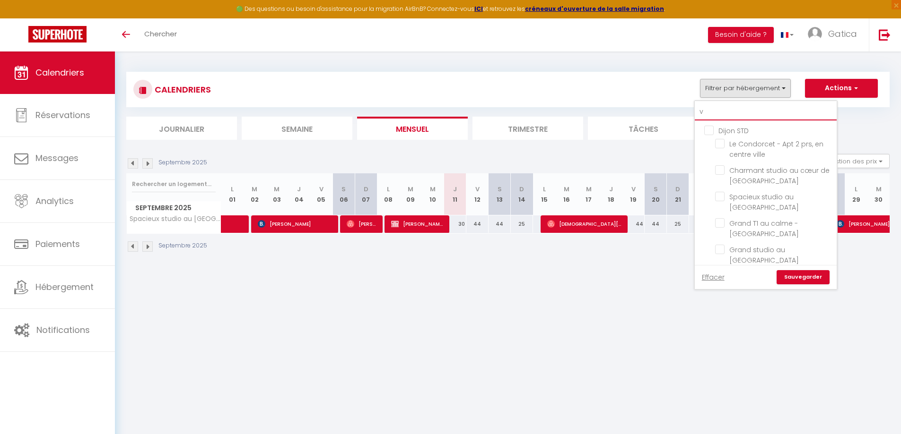
checkbox input "false"
type input "vi"
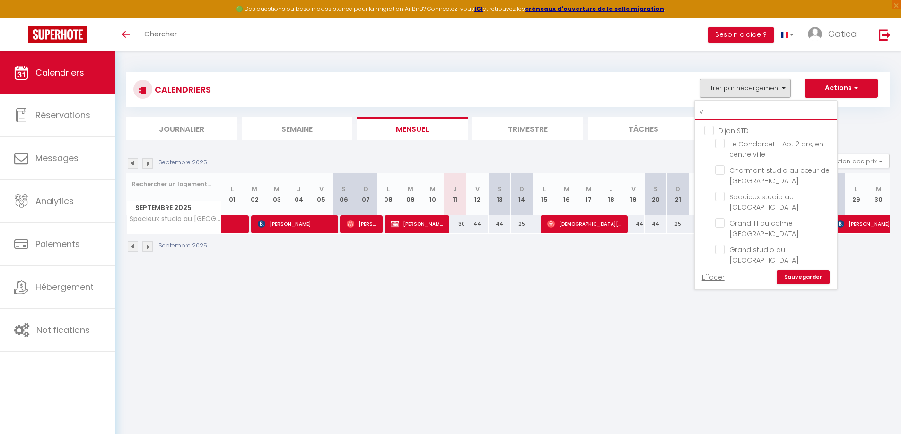
checkbox input "false"
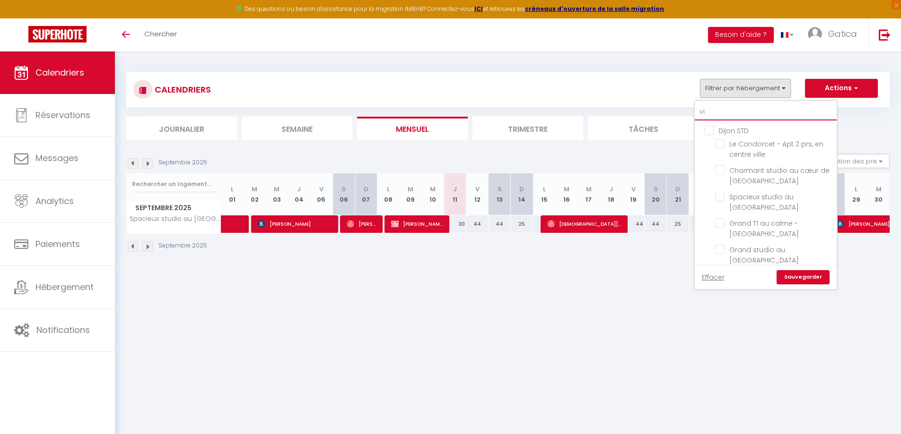
checkbox input "false"
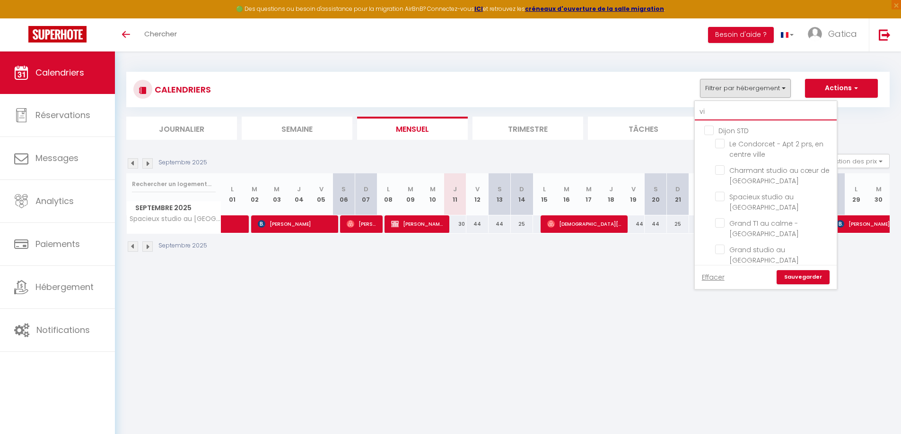
checkbox input "false"
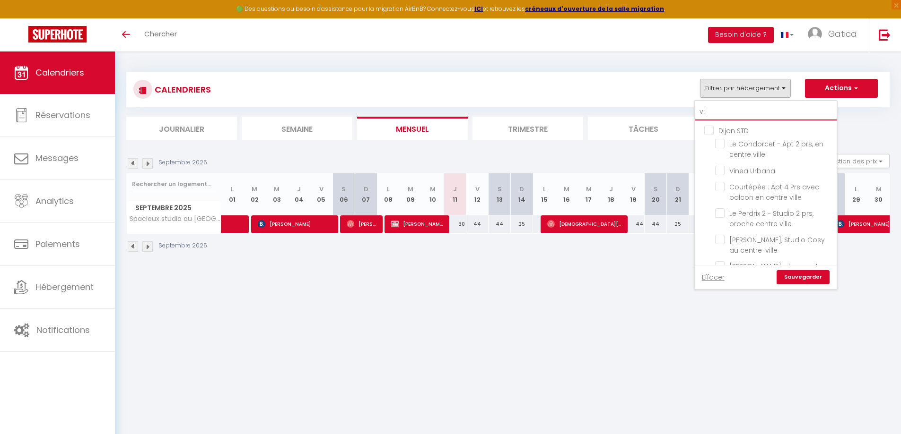
type input "vin"
checkbox input "false"
type input "vine"
checkbox input "false"
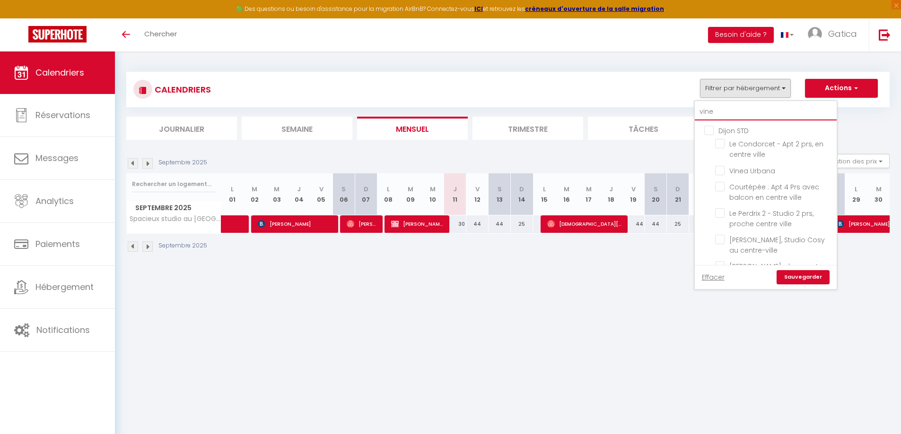
checkbox input "false"
type input "vinea"
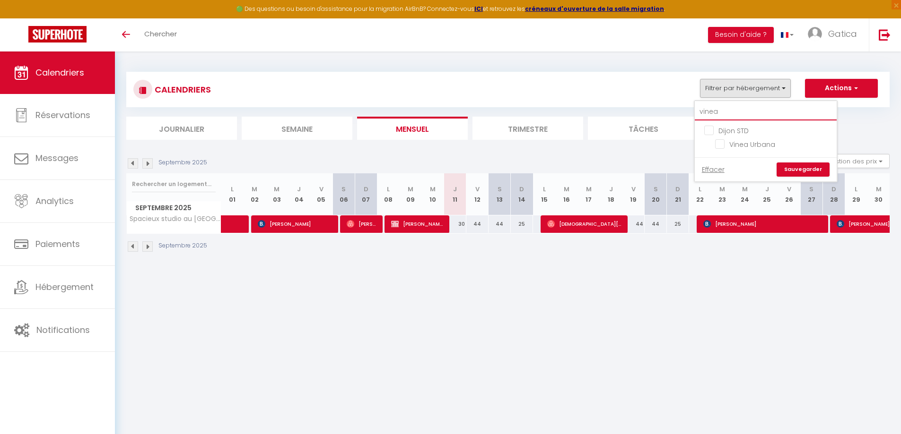
checkbox input "false"
type input "vinea"
click at [724, 145] on input "Vinea Urbana" at bounding box center [774, 143] width 118 height 9
checkbox input "true"
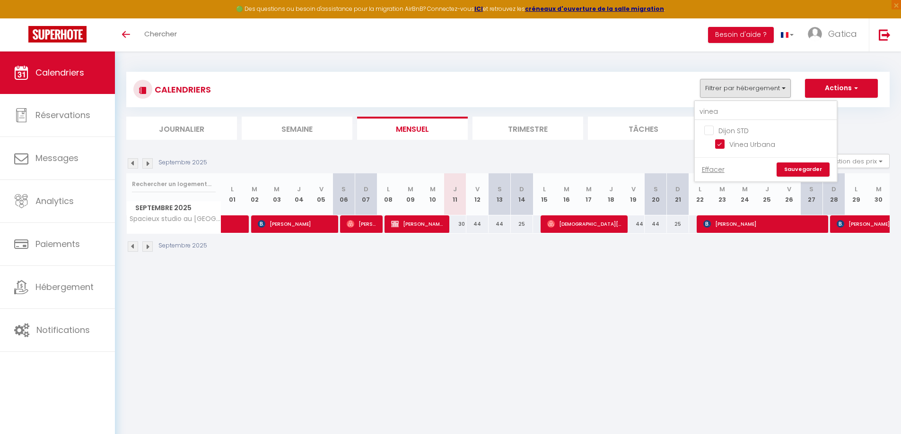
click at [821, 172] on link "Sauvegarder" at bounding box center [802, 170] width 53 height 14
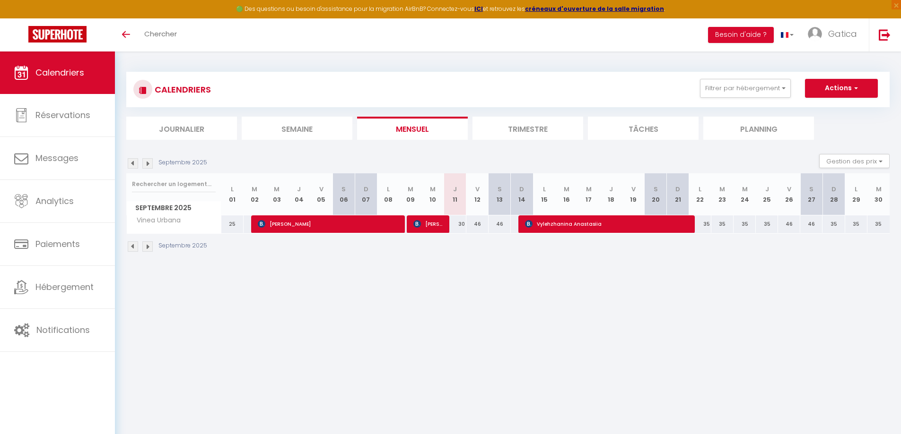
click at [461, 224] on div "30" at bounding box center [455, 224] width 22 height 17
type input "30"
select select "1"
type input "Jeu 11 Septembre 2025"
type input "Ven 12 Septembre 2025"
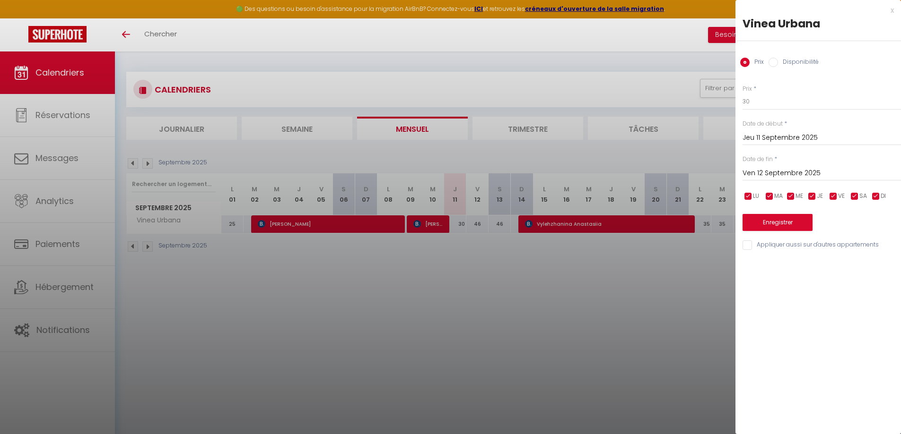
click at [794, 65] on label "Disponibilité" at bounding box center [798, 63] width 41 height 10
click at [778, 65] on input "Disponibilité" at bounding box center [772, 62] width 9 height 9
radio input "true"
radio input "false"
click at [756, 105] on select "Disponible Indisponible" at bounding box center [821, 102] width 158 height 18
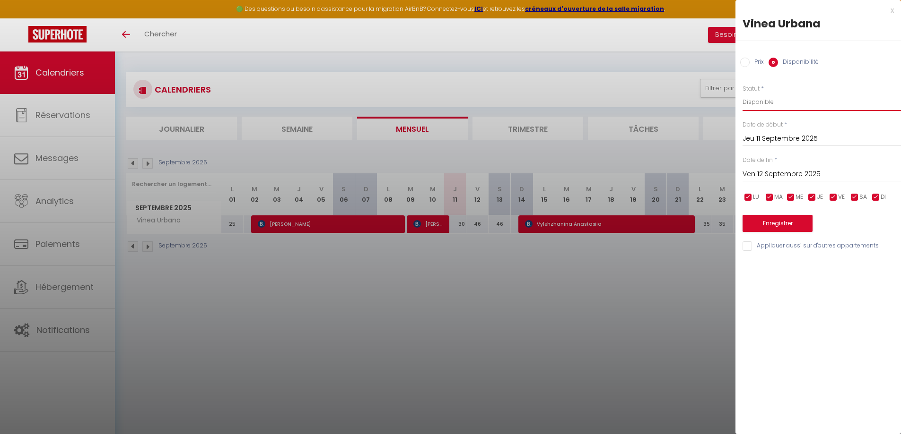
select select "0"
click at [742, 93] on select "Disponible Indisponible" at bounding box center [821, 102] width 158 height 18
click at [793, 223] on button "Enregistrer" at bounding box center [777, 223] width 70 height 17
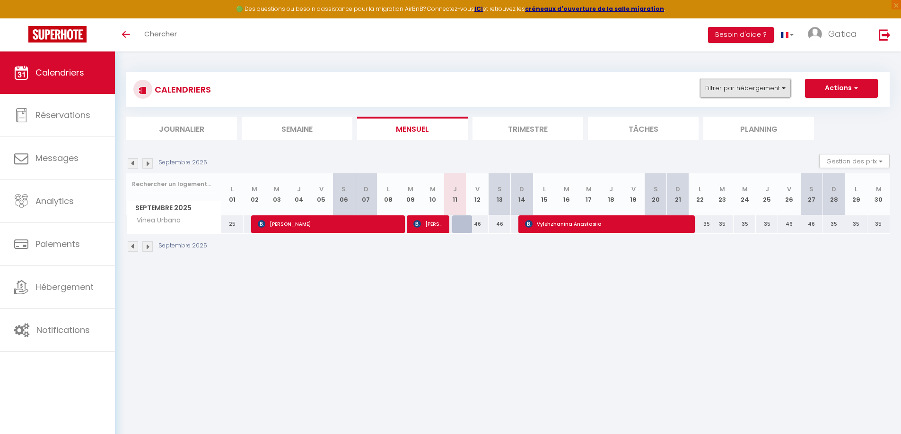
click at [748, 87] on button "Filtrer par hébergement" at bounding box center [745, 88] width 91 height 19
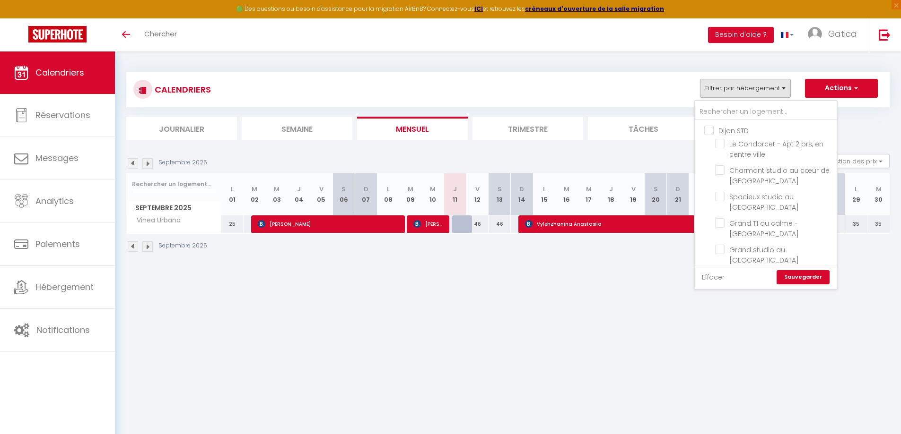
click at [711, 277] on link "Effacer" at bounding box center [713, 277] width 23 height 10
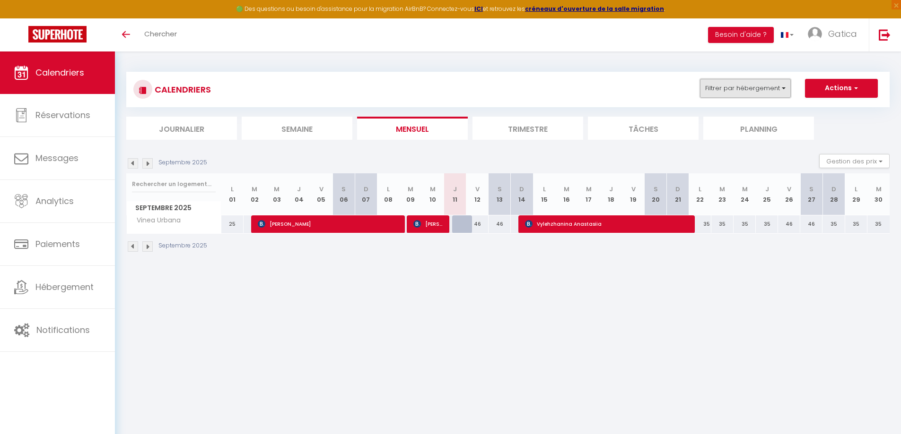
click at [757, 90] on button "Filtrer par hébergement" at bounding box center [745, 88] width 91 height 19
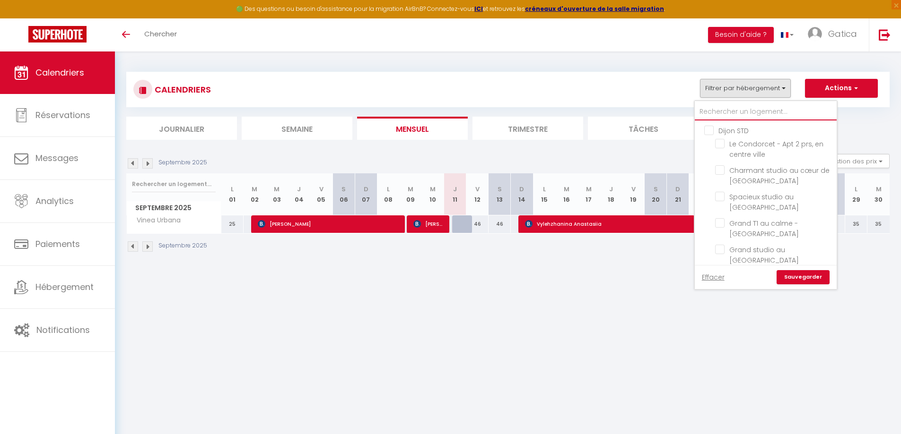
click at [747, 114] on input "text" at bounding box center [765, 112] width 142 height 17
type input "e"
checkbox input "false"
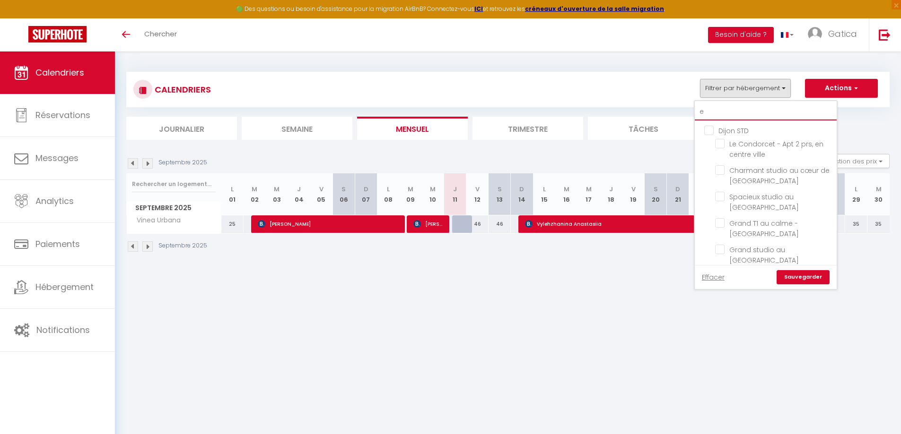
checkbox input "false"
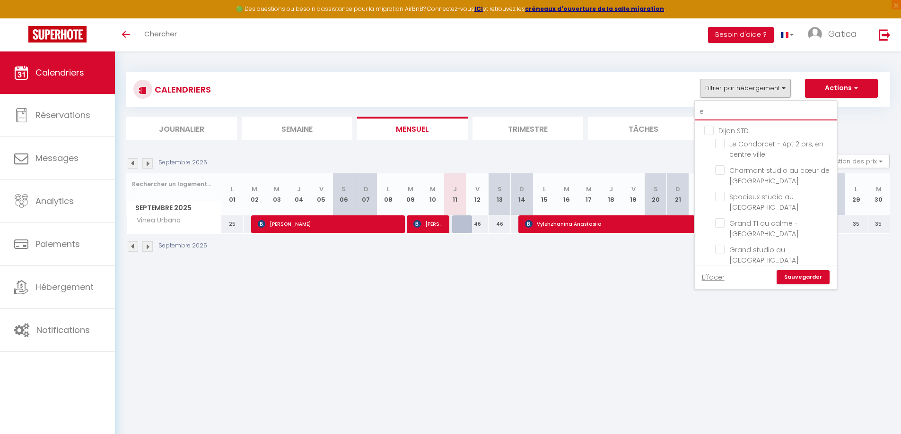
checkbox input "false"
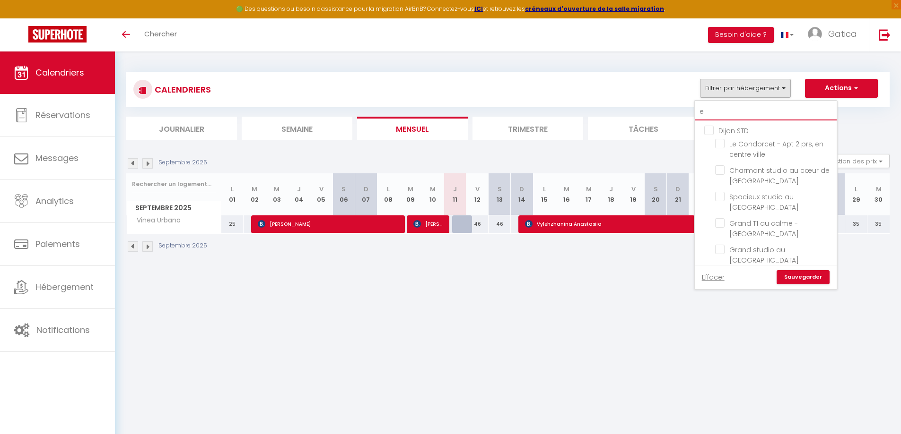
checkbox input "false"
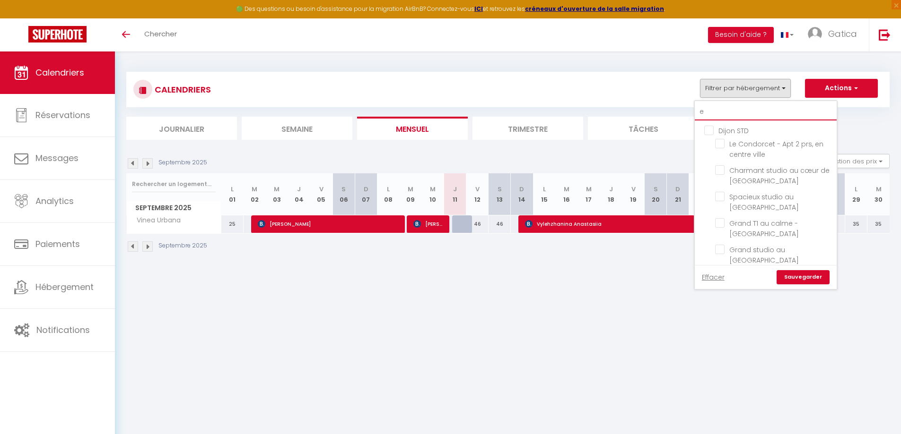
checkbox input "false"
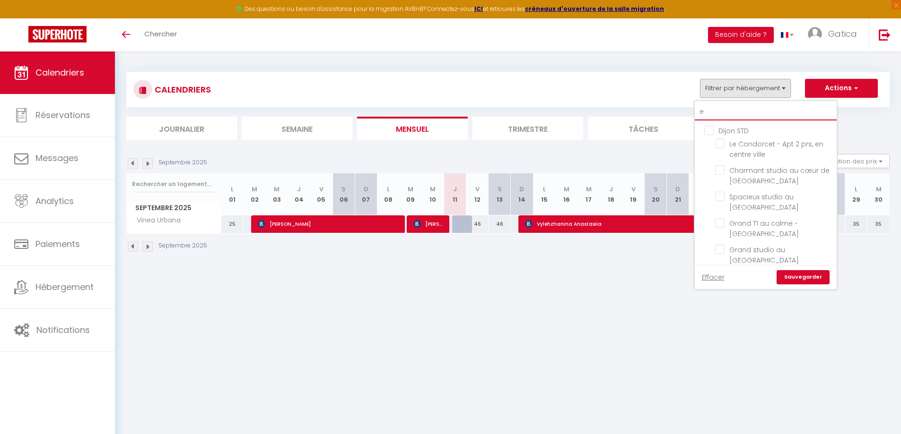
checkbox input "false"
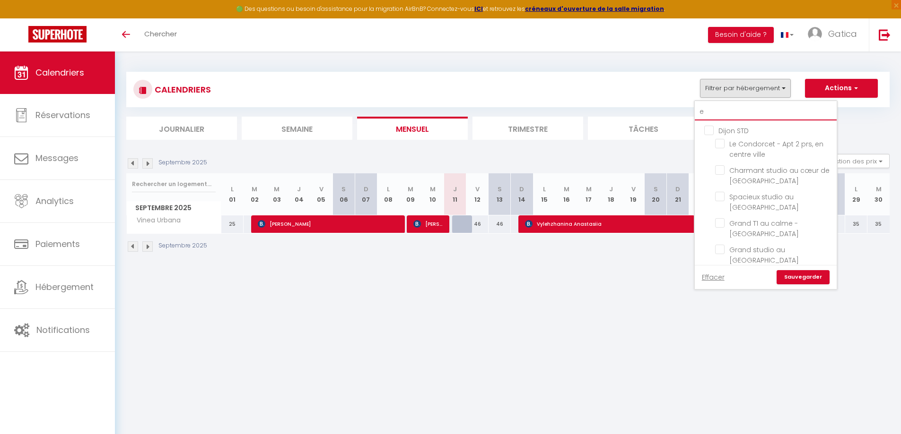
checkbox input "false"
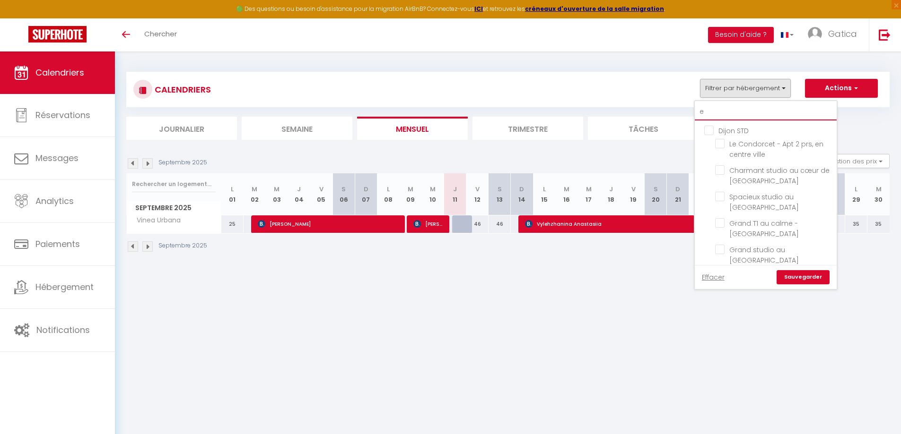
checkbox input "false"
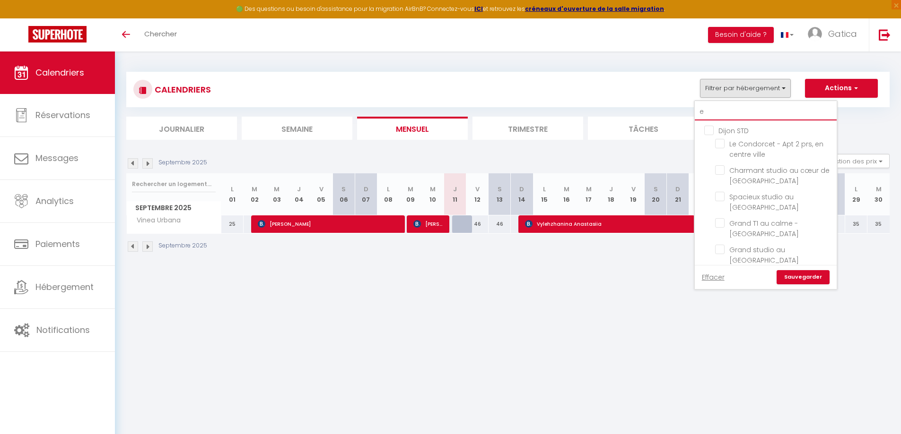
checkbox input "false"
type input "ed"
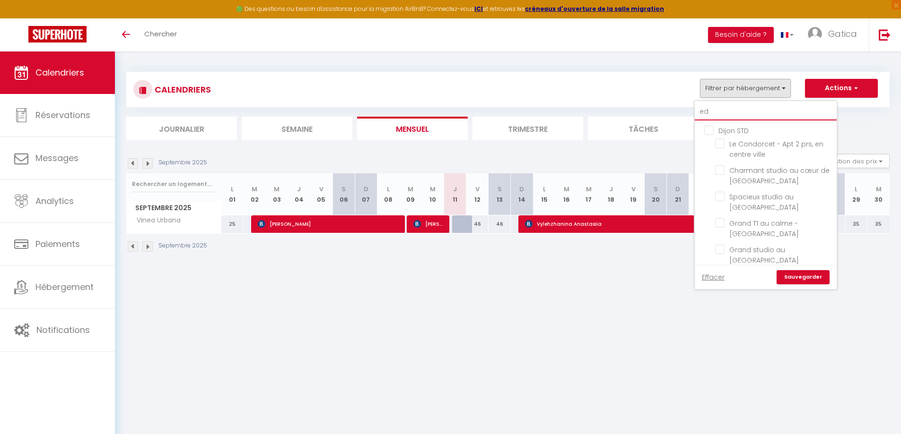
checkbox input "false"
type input "ede"
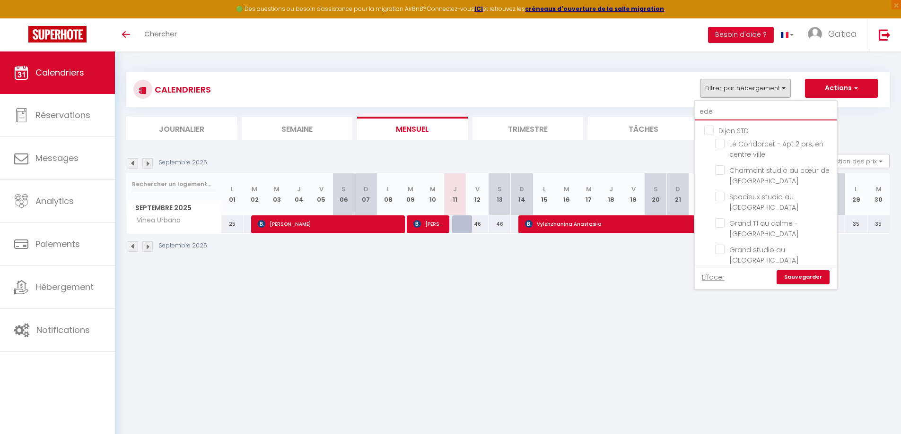
checkbox input "false"
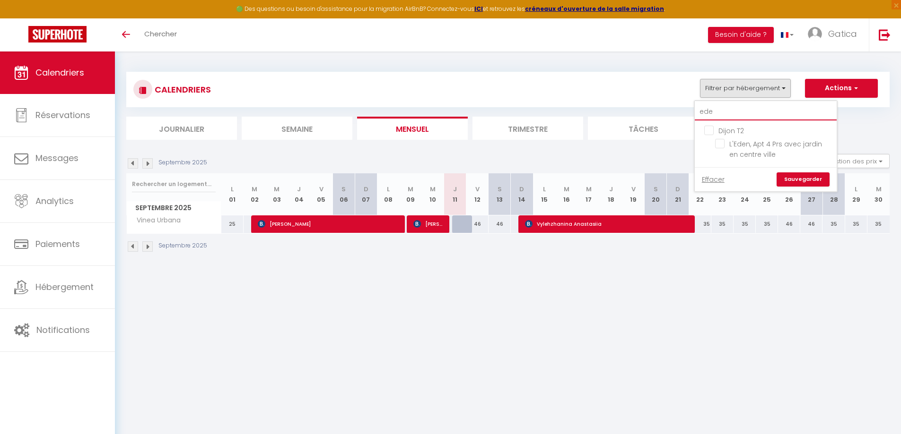
type input "eden"
checkbox input "false"
type input "eden"
click at [730, 147] on input "L'Eden, Apt 4 Prs avec jardin en centre ville" at bounding box center [774, 143] width 118 height 9
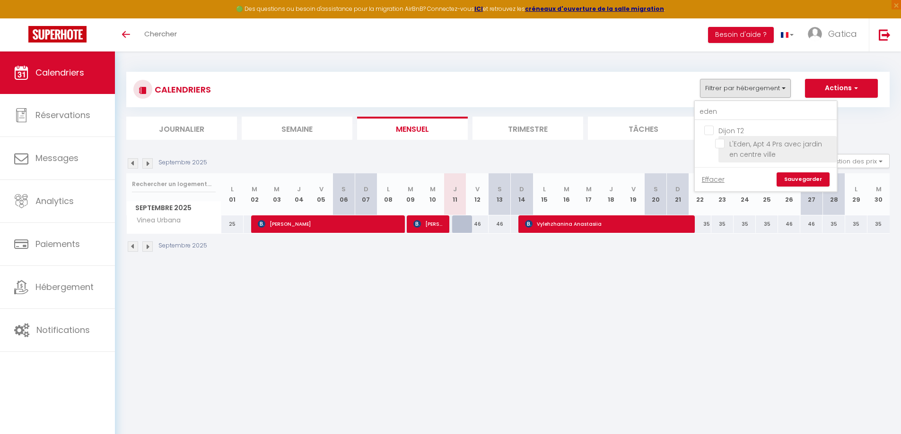
checkbox input "true"
click at [808, 181] on link "Sauvegarder" at bounding box center [802, 180] width 53 height 14
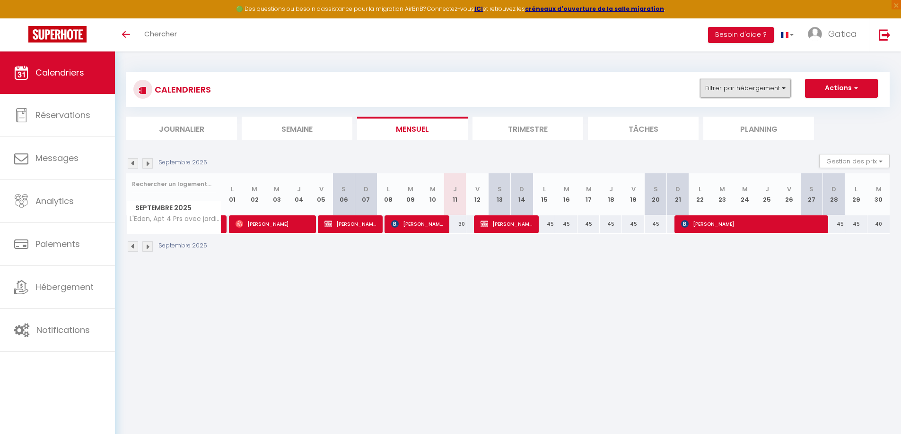
click at [755, 87] on button "Filtrer par hébergement" at bounding box center [745, 88] width 91 height 19
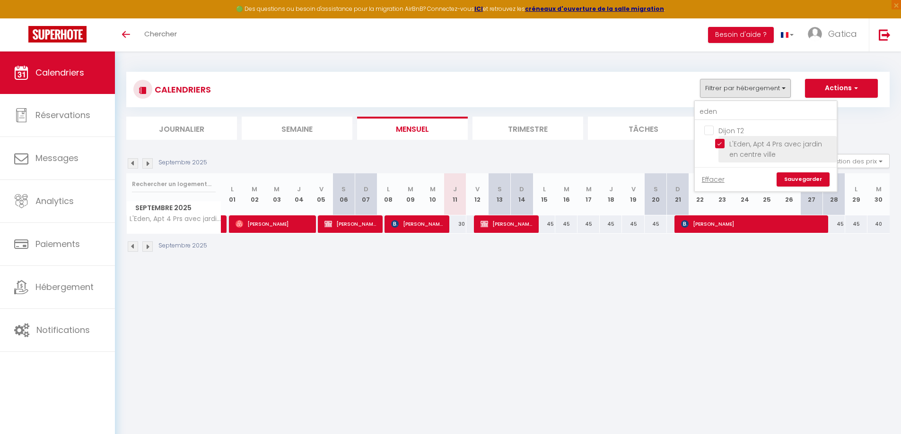
click at [722, 144] on input "L'Eden, Apt 4 Prs avec jardin en centre ville" at bounding box center [774, 143] width 118 height 9
checkbox input "false"
click at [725, 105] on input "eden" at bounding box center [765, 112] width 142 height 17
type input "pa"
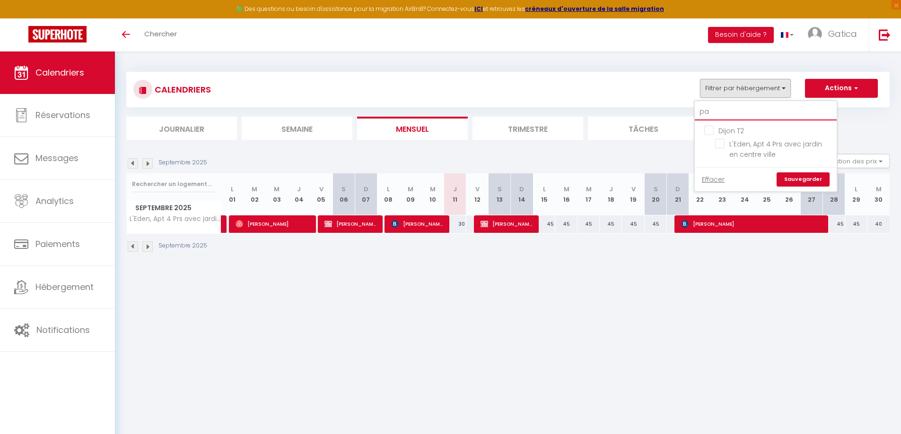
checkbox input "false"
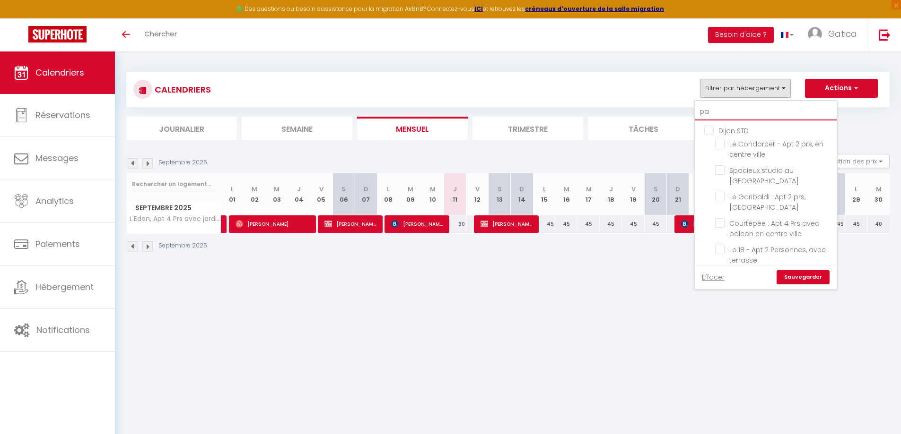
checkbox input "false"
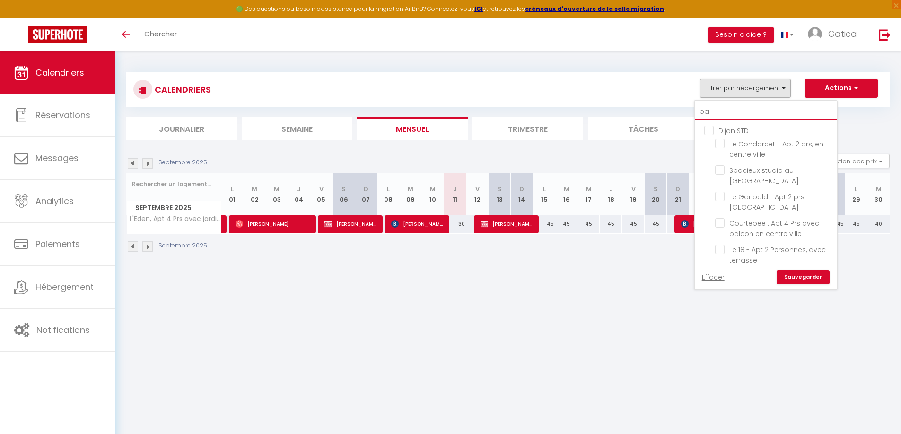
checkbox input "false"
type input "par"
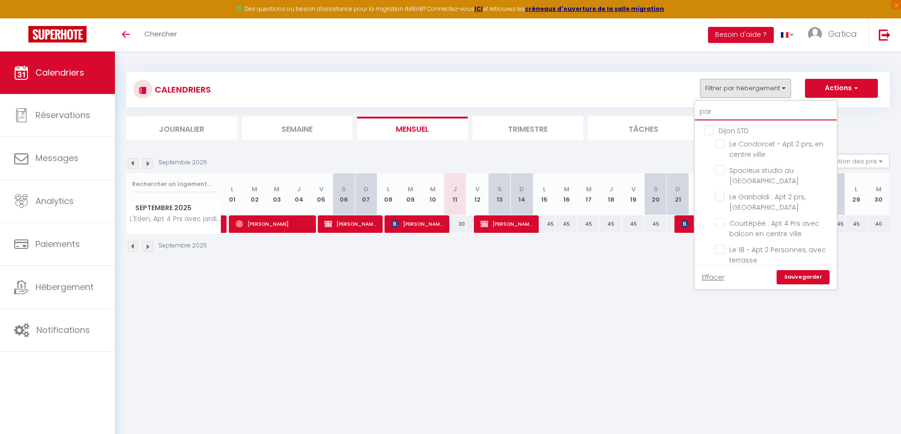
checkbox input "false"
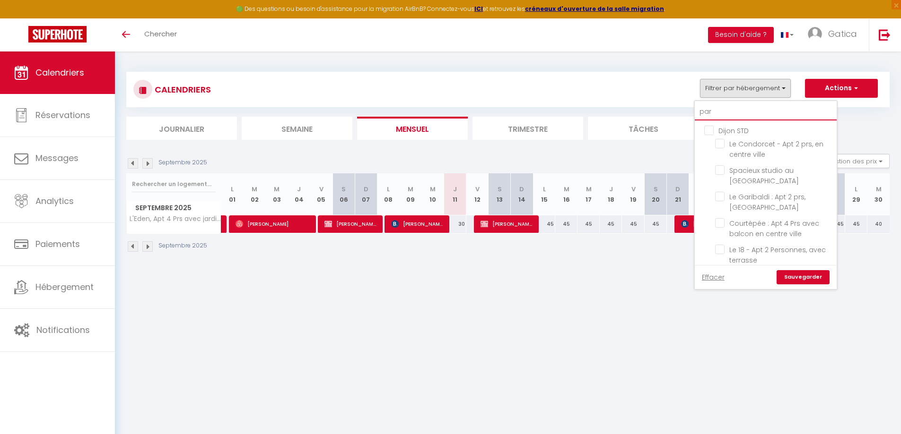
checkbox input "false"
type input "parme"
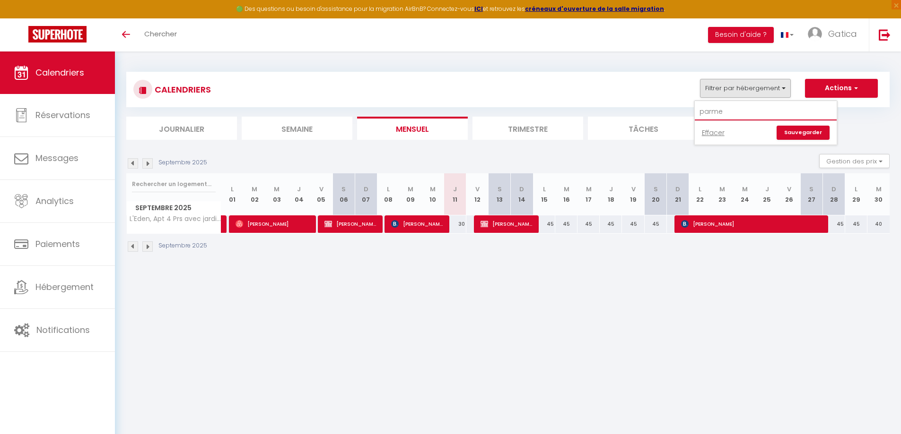
click at [724, 109] on input "parme" at bounding box center [765, 112] width 142 height 17
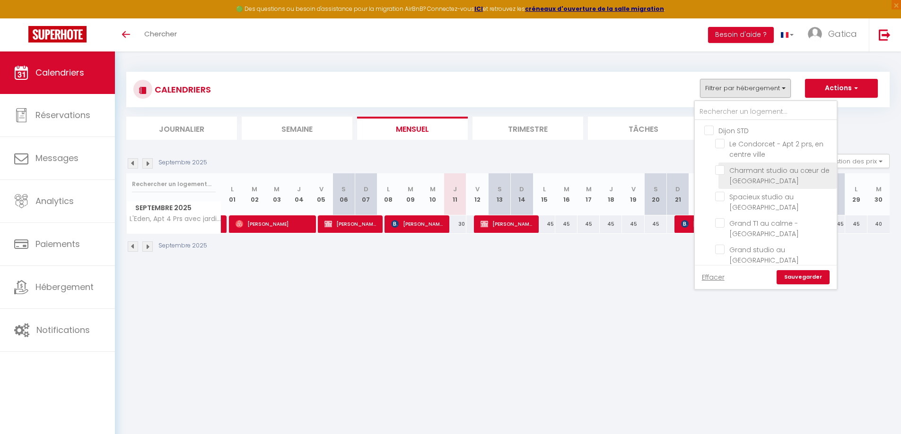
click at [719, 173] on input "Charmant studio au cœur de [GEOGRAPHIC_DATA]" at bounding box center [774, 169] width 118 height 9
checkbox input "true"
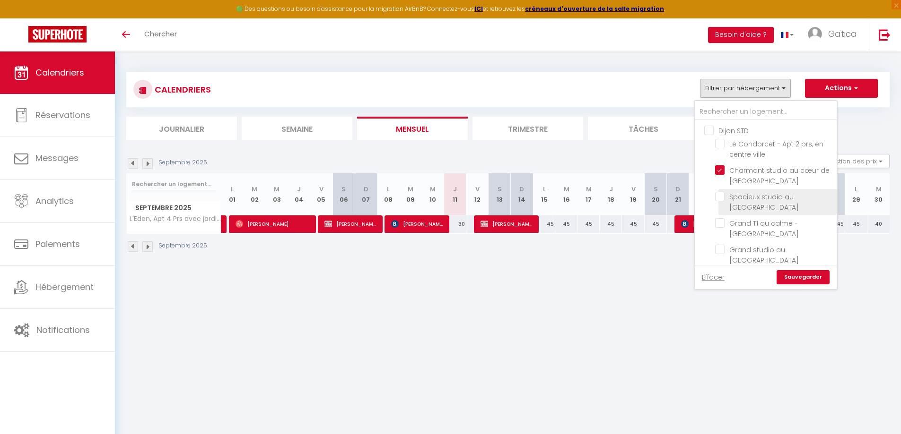
checkbox input "false"
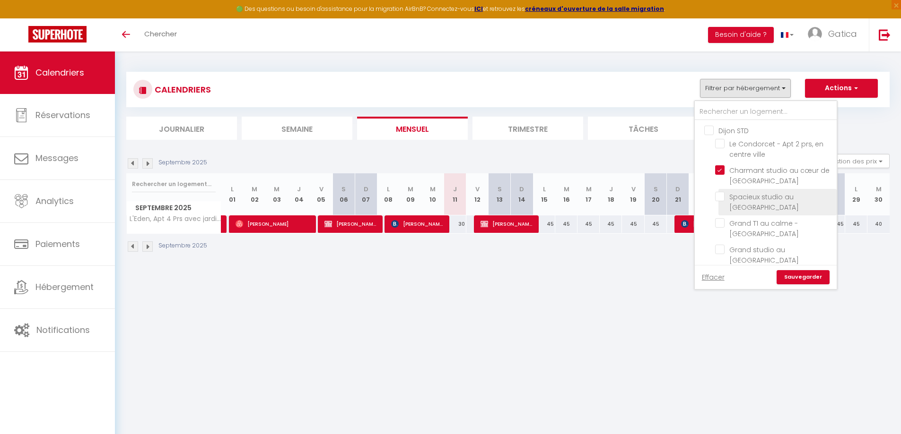
checkbox input "false"
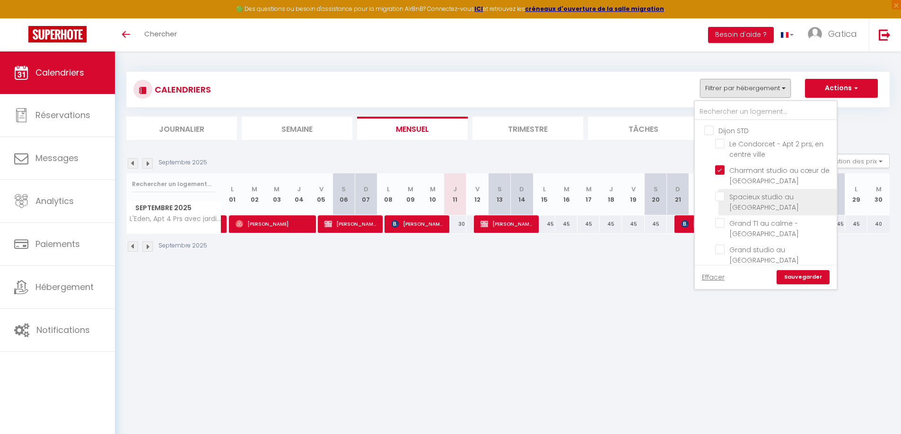
checkbox input "false"
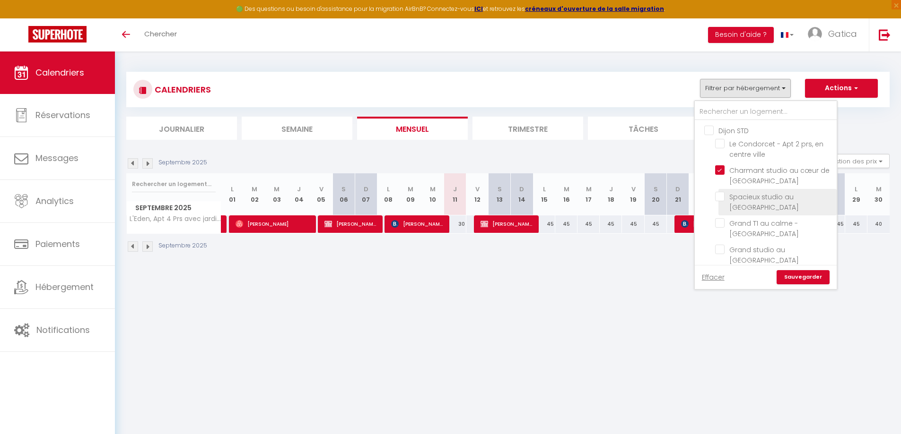
checkbox input "false"
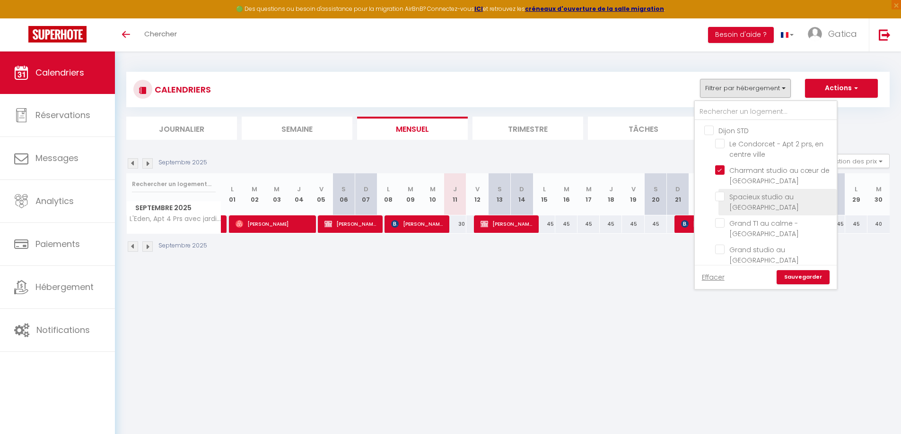
checkbox input "false"
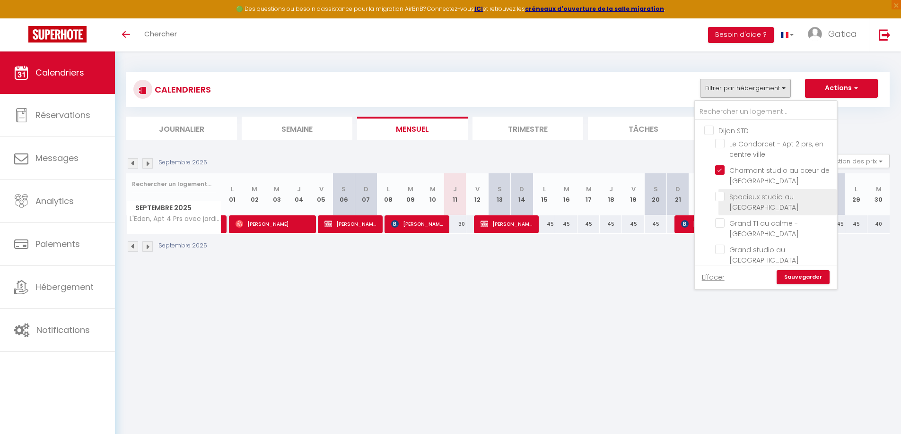
checkbox input "false"
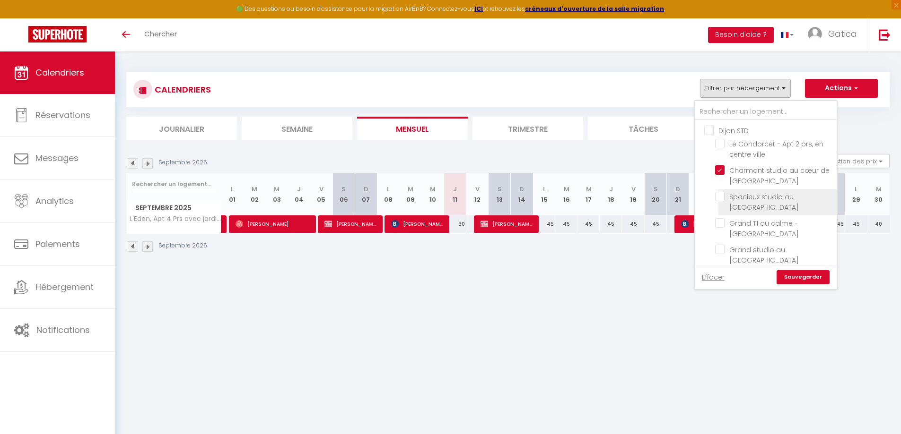
checkbox input "false"
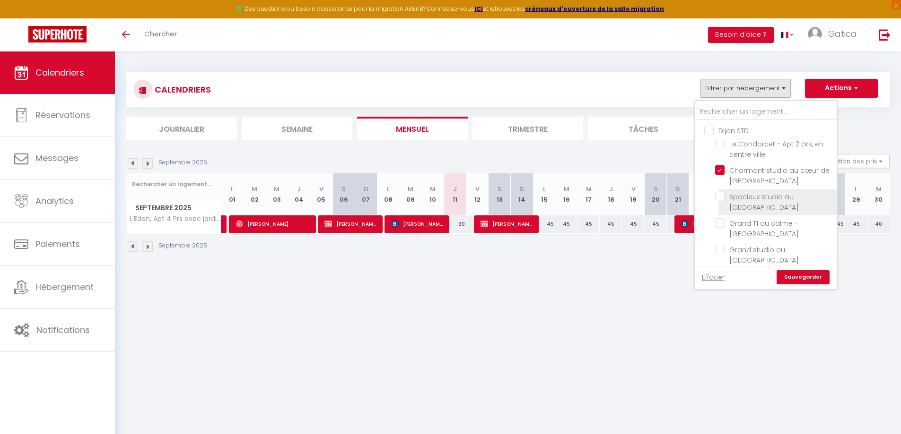
checkbox input "false"
click at [807, 272] on link "Sauvegarder" at bounding box center [802, 277] width 53 height 14
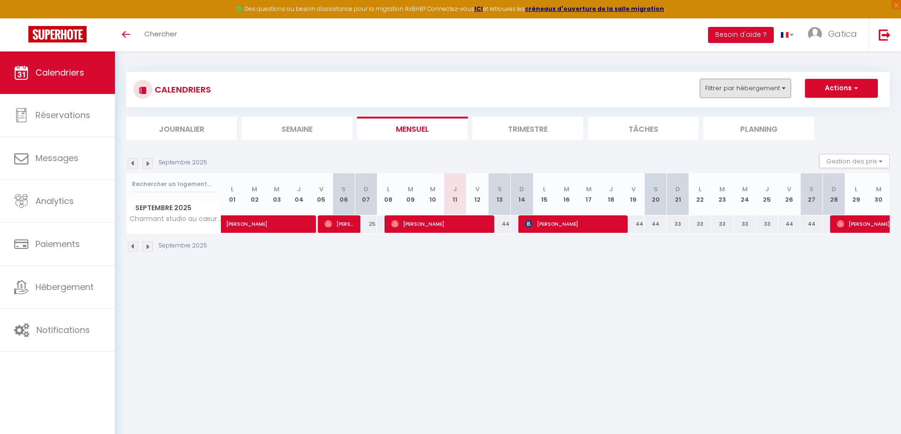
click at [740, 83] on button "Filtrer par hébergement" at bounding box center [745, 88] width 91 height 19
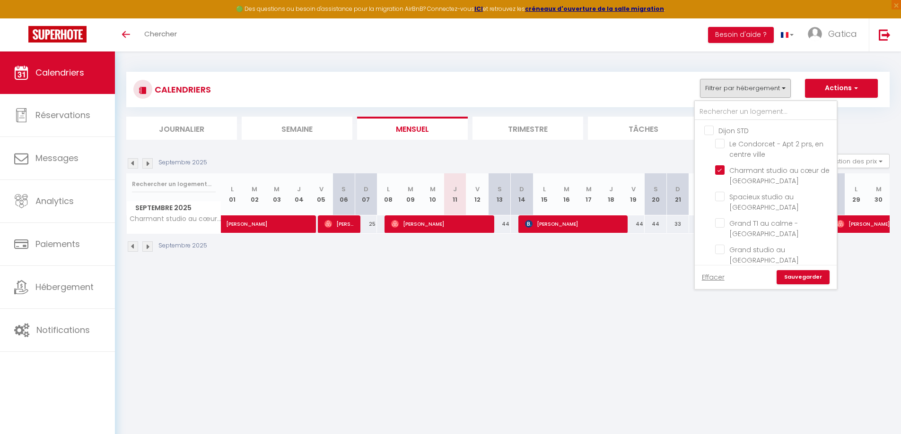
drag, startPoint x: 721, startPoint y: 171, endPoint x: 729, endPoint y: 114, distance: 57.2
click at [721, 166] on input "Charmant studio au cœur de [GEOGRAPHIC_DATA]" at bounding box center [774, 169] width 118 height 9
checkbox input "false"
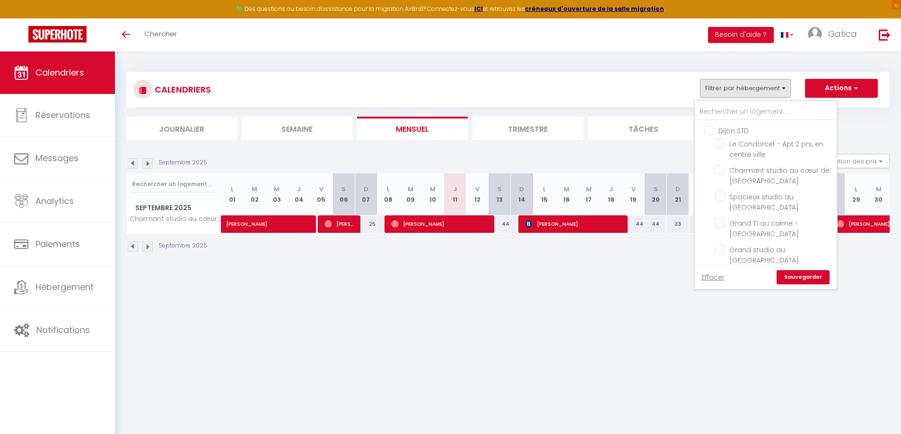
checkbox input "false"
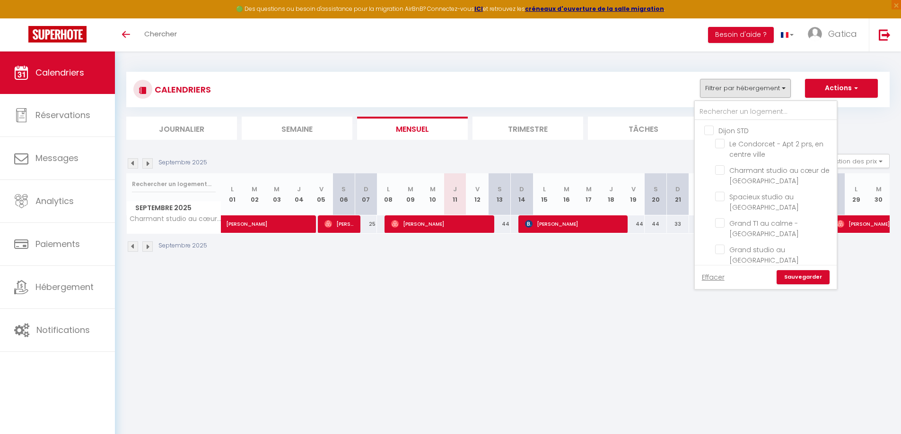
checkbox input "false"
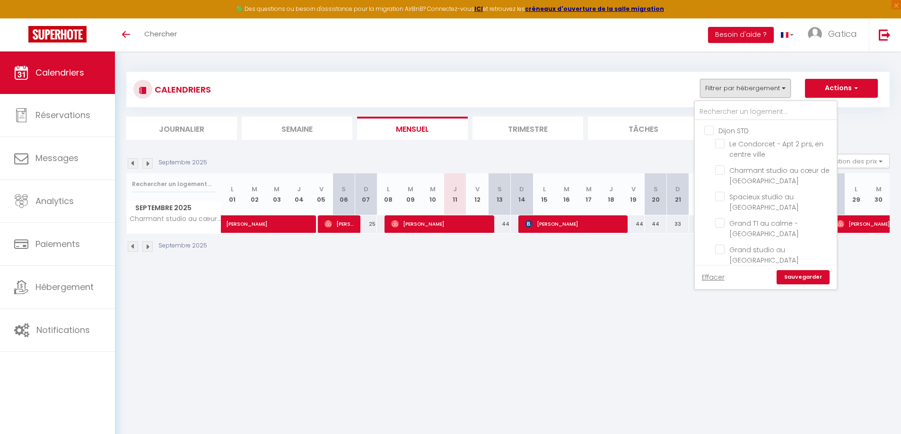
checkbox input "false"
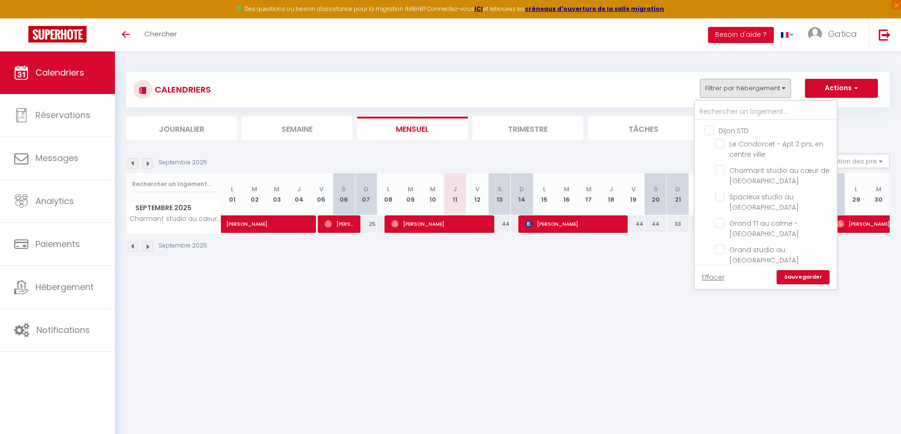
checkbox input "false"
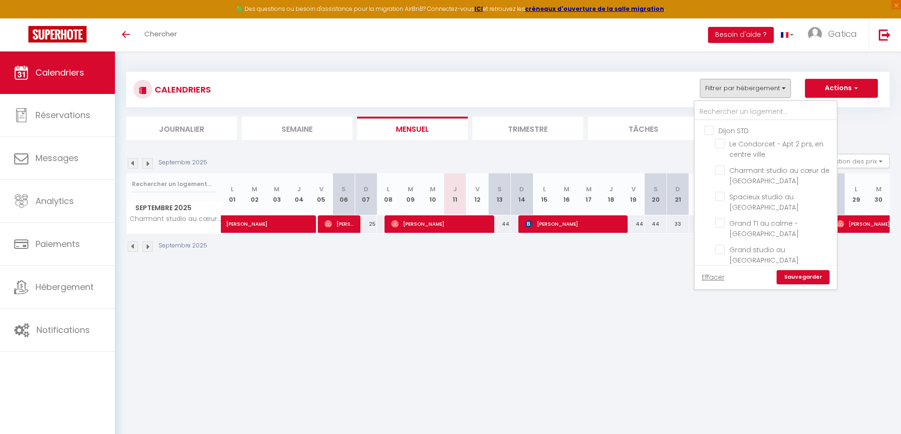
checkbox input "false"
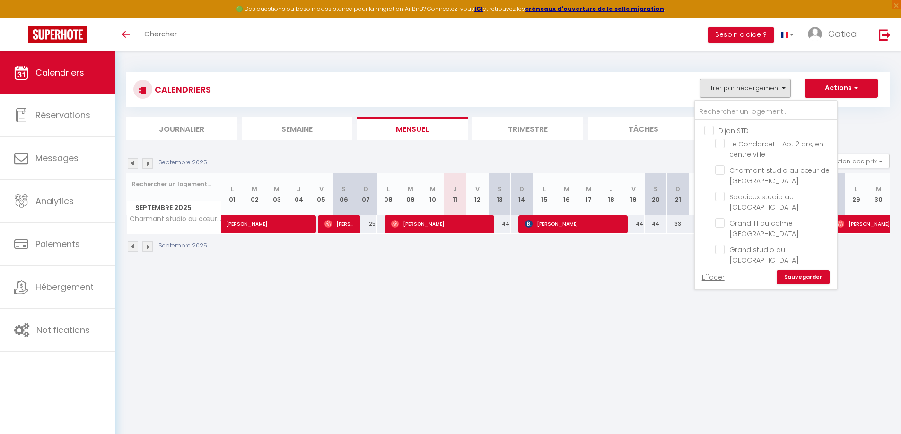
checkbox input "false"
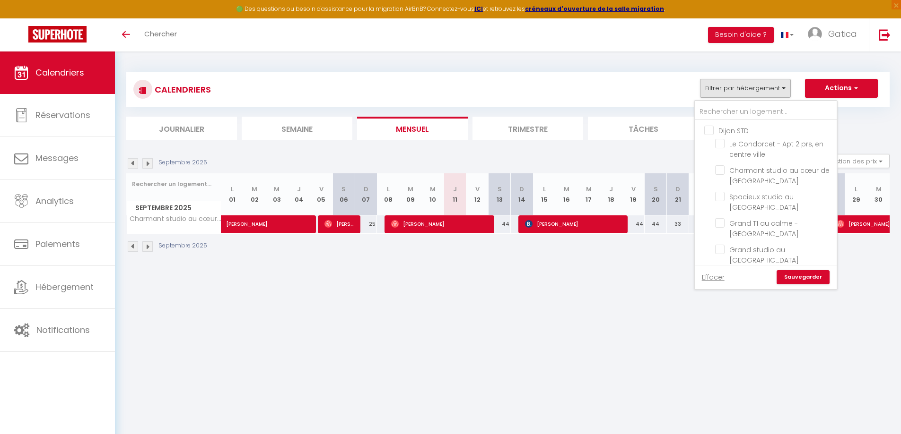
checkbox input "false"
click at [729, 111] on input "text" at bounding box center [765, 112] width 142 height 17
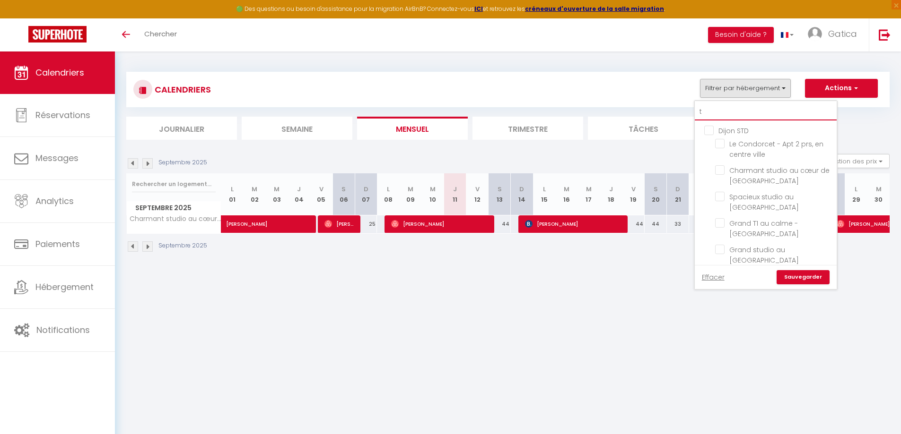
type input "tu"
checkbox input "false"
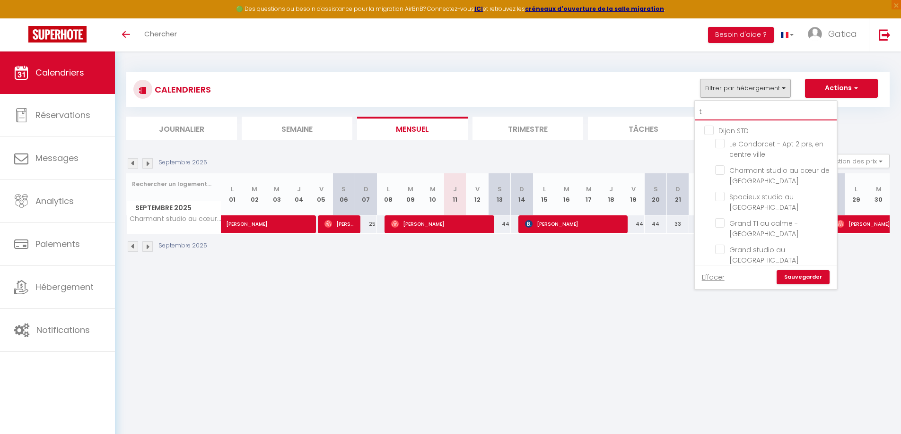
checkbox input "false"
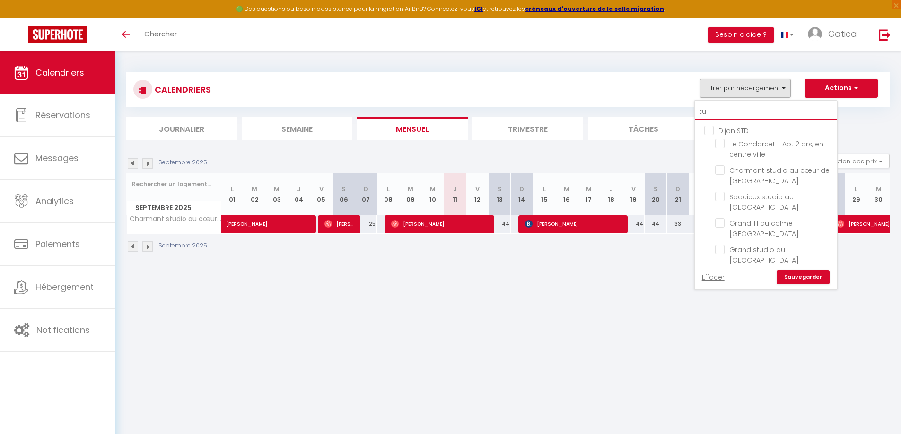
checkbox input "false"
type input "tur"
checkbox input "false"
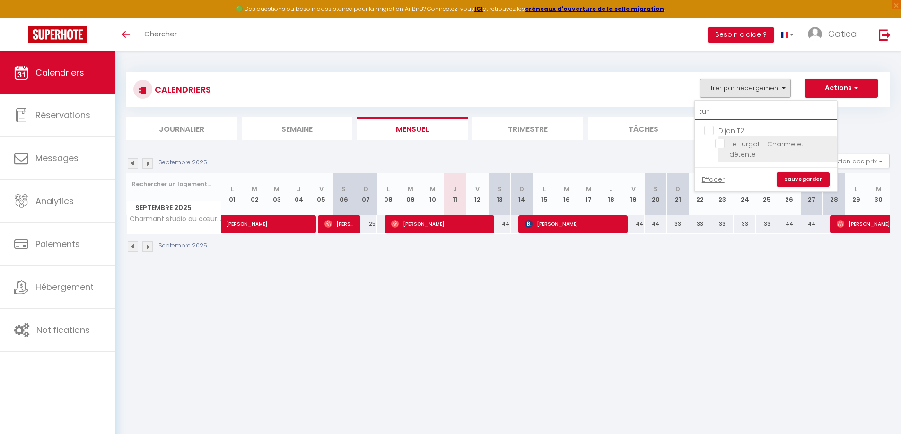
type input "tur"
click at [720, 145] on input "Le Turgot - Charme et détente" at bounding box center [774, 143] width 118 height 9
checkbox input "true"
click at [822, 173] on link "Sauvegarder" at bounding box center [802, 180] width 53 height 14
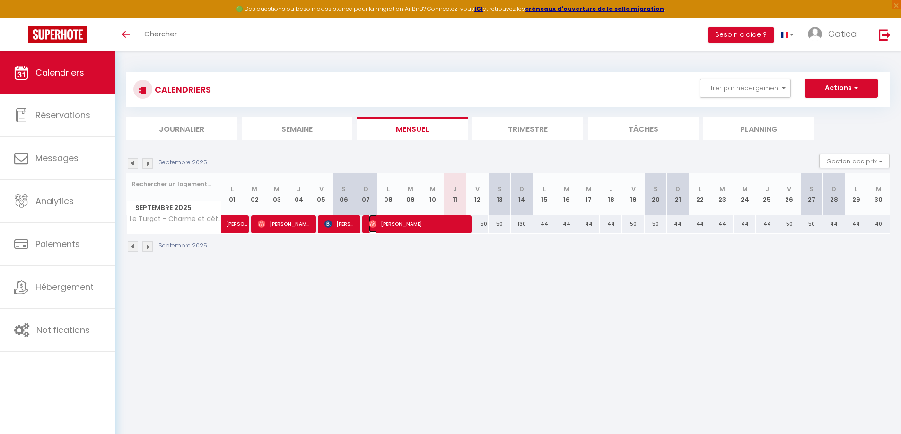
click at [426, 227] on span "[PERSON_NAME]" at bounding box center [417, 224] width 96 height 18
select select "OK"
select select "0"
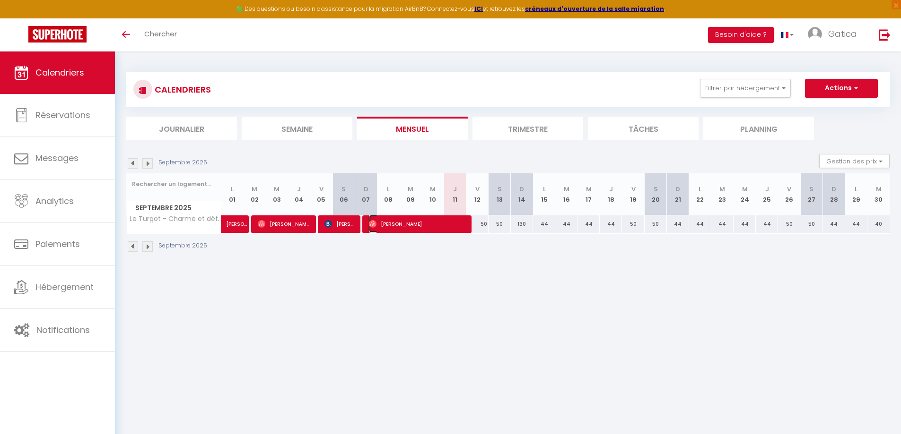
select select "1"
select select
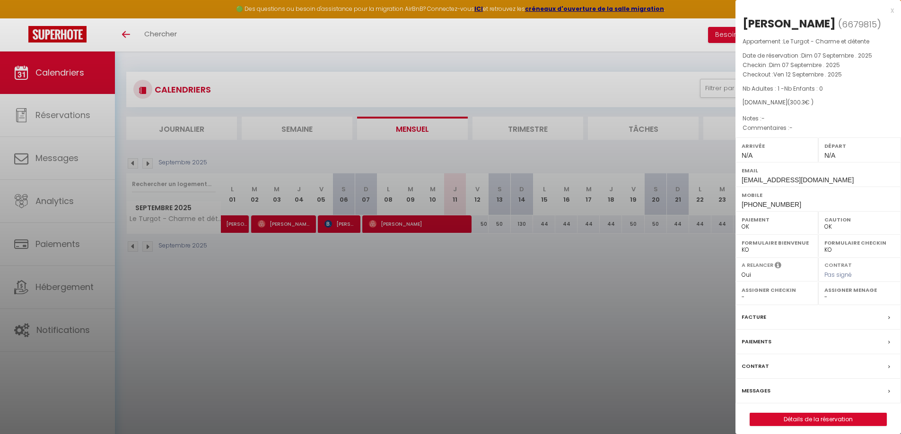
drag, startPoint x: 438, startPoint y: 328, endPoint x: 447, endPoint y: 326, distance: 9.7
click at [439, 329] on div at bounding box center [450, 217] width 901 height 434
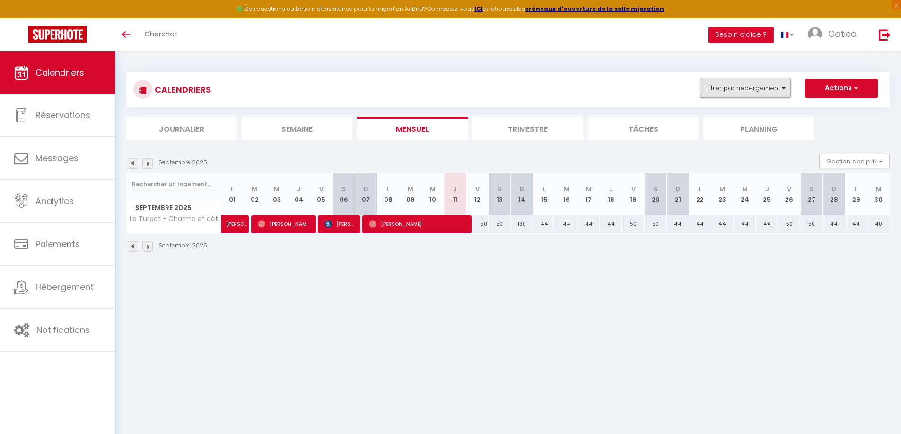
click at [751, 89] on button "Filtrer par hébergement" at bounding box center [745, 88] width 91 height 19
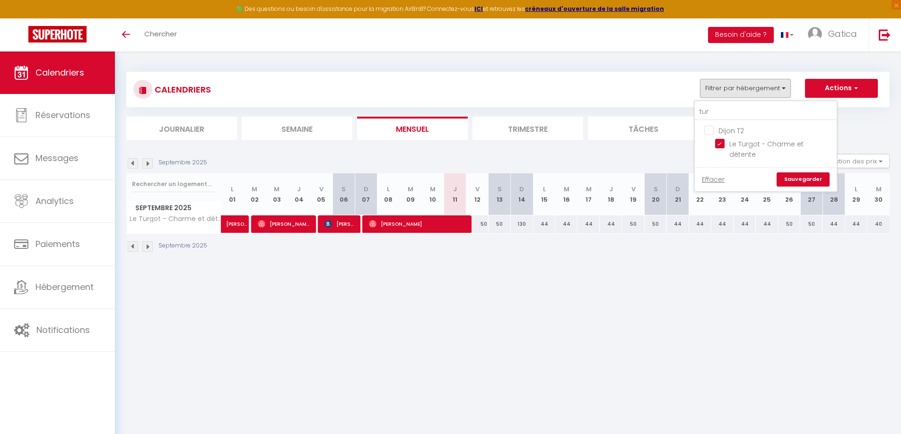
click at [717, 138] on ul "Dijon T2 Le Turgot - Charme et détente" at bounding box center [765, 144] width 142 height 47
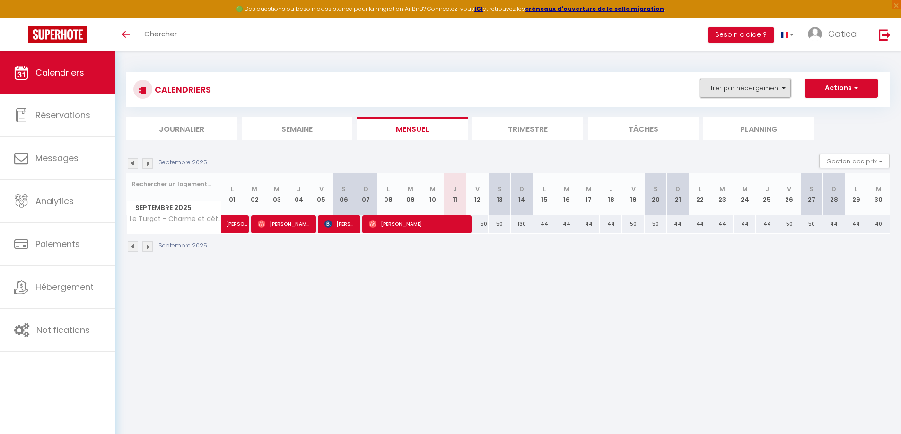
click at [737, 84] on button "Filtrer par hébergement" at bounding box center [745, 88] width 91 height 19
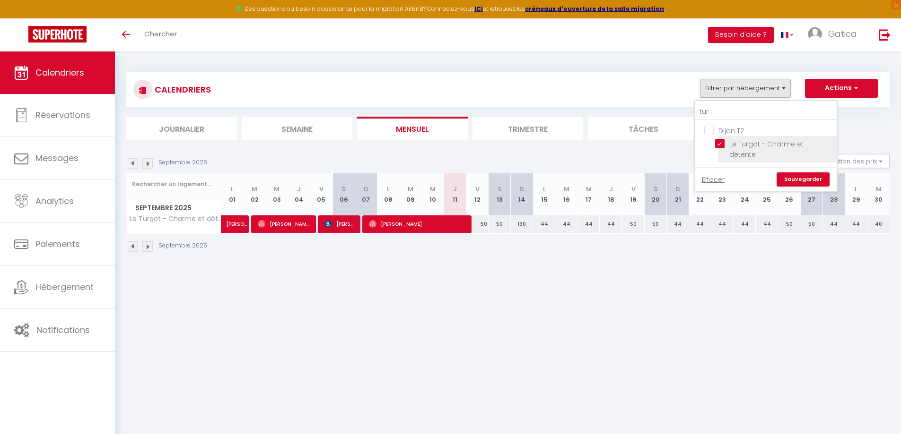
click at [720, 137] on li "Le Turgot - Charme et détente" at bounding box center [777, 149] width 118 height 26
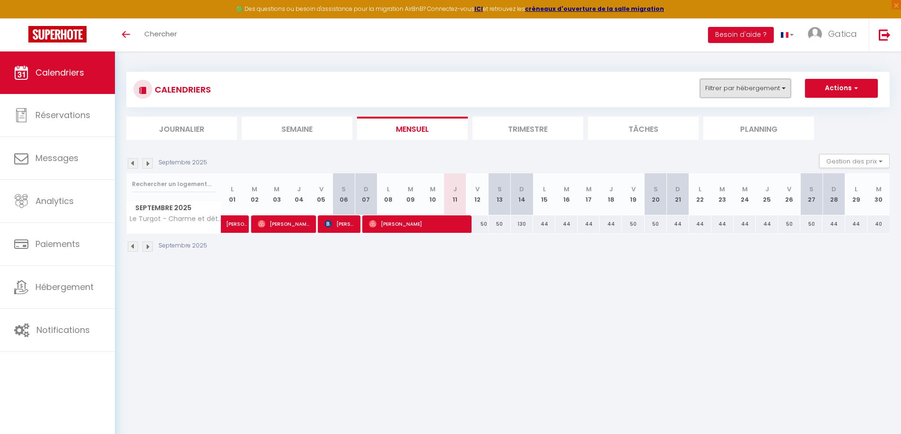
click at [726, 95] on button "Filtrer par hébergement" at bounding box center [745, 88] width 91 height 19
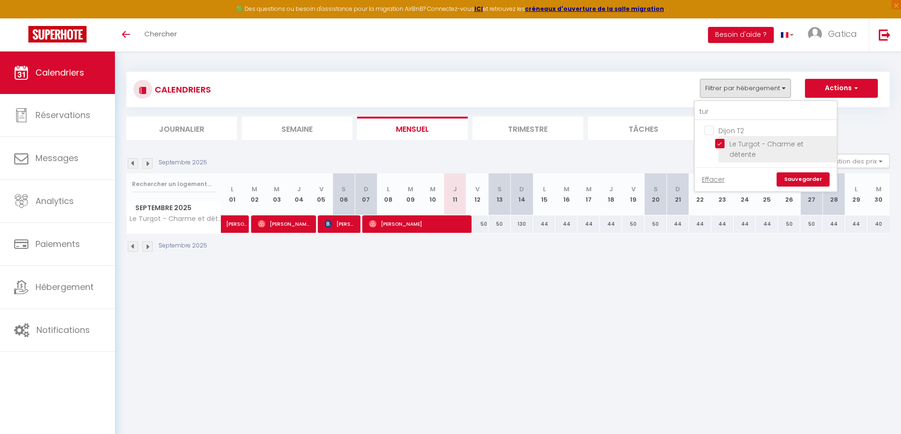
click at [720, 141] on input "Le Turgot - Charme et détente" at bounding box center [774, 143] width 118 height 9
checkbox input "false"
click at [722, 109] on input "tur" at bounding box center [765, 112] width 142 height 17
type input "18"
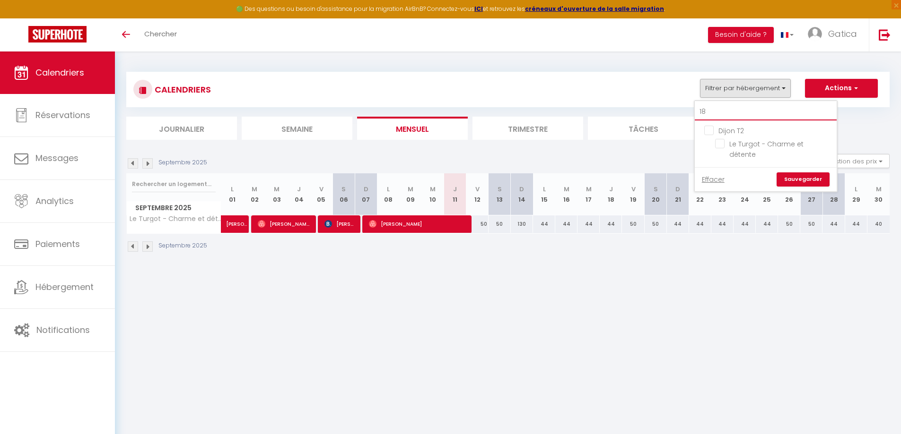
checkbox input "false"
type input "18"
click at [759, 145] on input "Le 18 - Apt 2 Personnes, avec terrasse" at bounding box center [774, 143] width 118 height 9
checkbox input "true"
click at [799, 180] on link "Sauvegarder" at bounding box center [802, 180] width 53 height 14
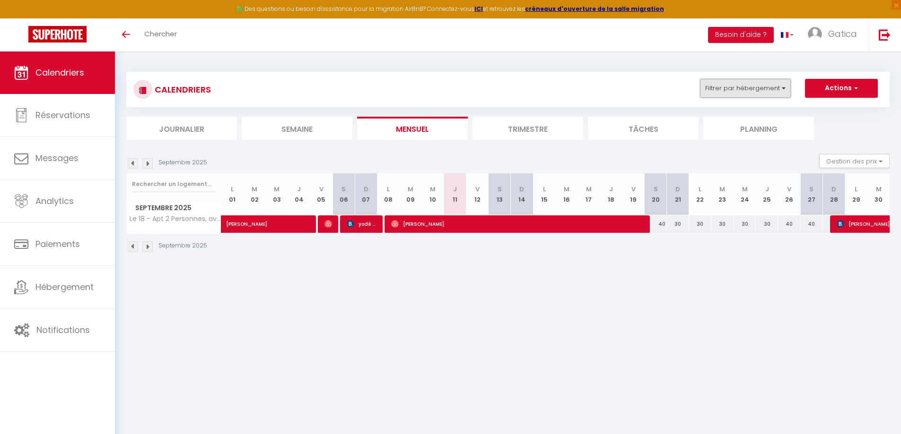
click at [740, 87] on button "Filtrer par hébergement" at bounding box center [745, 88] width 91 height 19
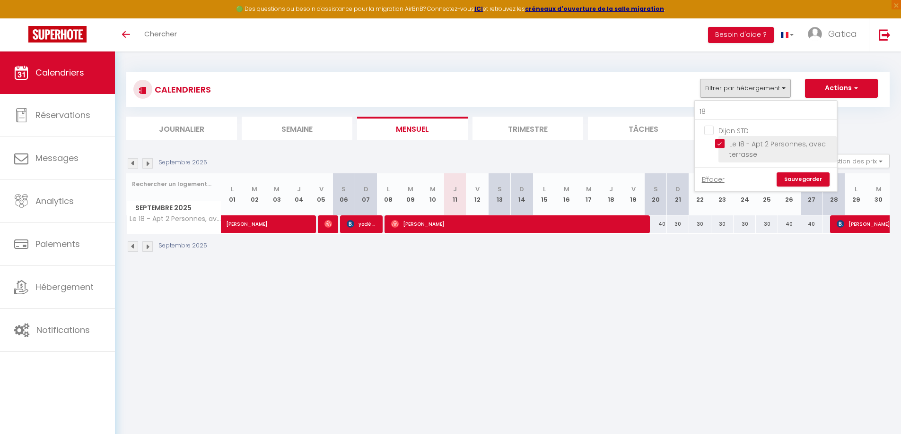
click at [721, 141] on input "Le 18 - Apt 2 Personnes, avec terrasse" at bounding box center [774, 143] width 118 height 9
checkbox input "false"
click at [716, 110] on input "18" at bounding box center [765, 112] width 142 height 17
click at [581, 66] on div "CALENDRIERS Filtrer par hébergement 18 Dijon STD Le 18 - Apt 2 Personnes, avec …" at bounding box center [507, 162] width 763 height 199
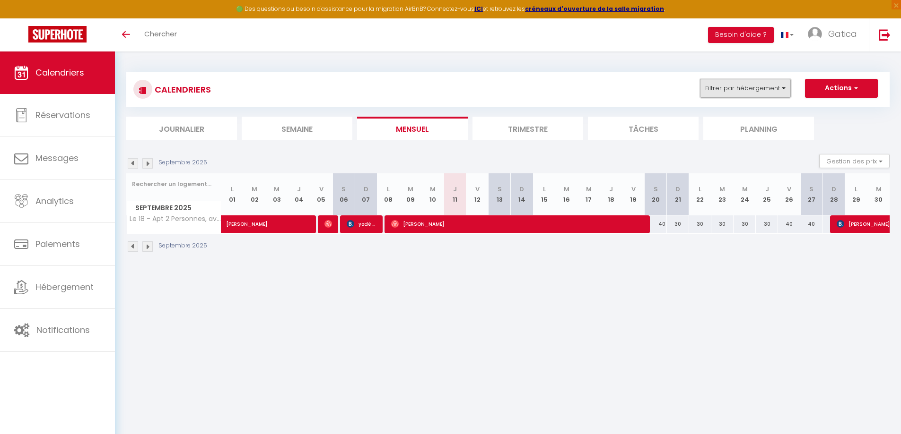
click at [759, 95] on button "Filtrer par hébergement" at bounding box center [745, 88] width 91 height 19
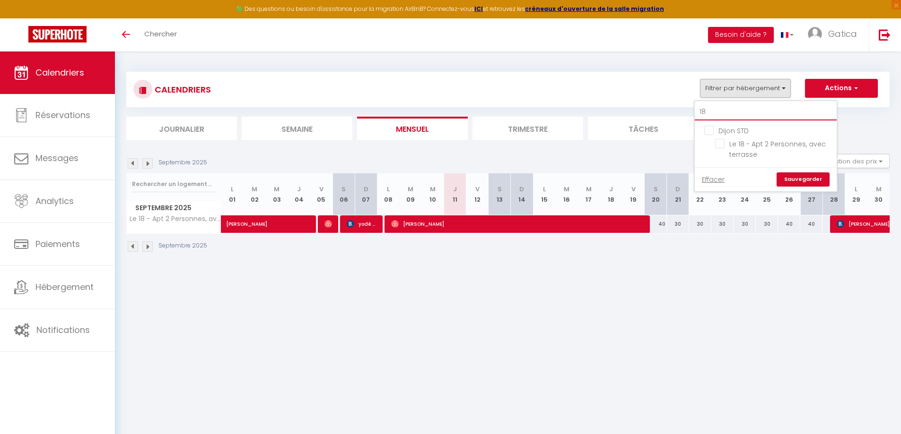
click at [713, 112] on input "18" at bounding box center [765, 112] width 142 height 17
checkbox input "false"
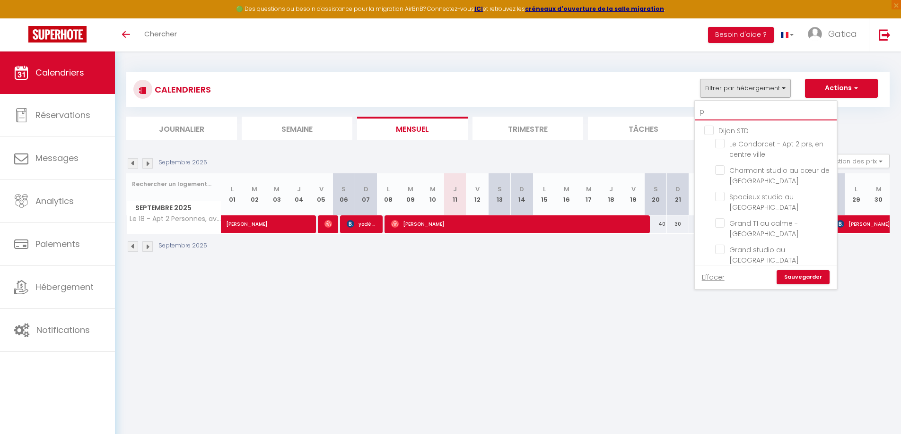
type input "pa"
checkbox input "false"
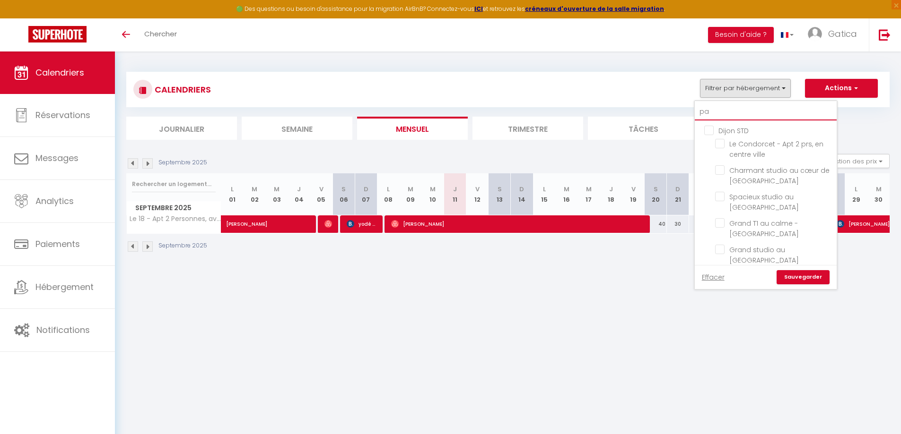
checkbox input "false"
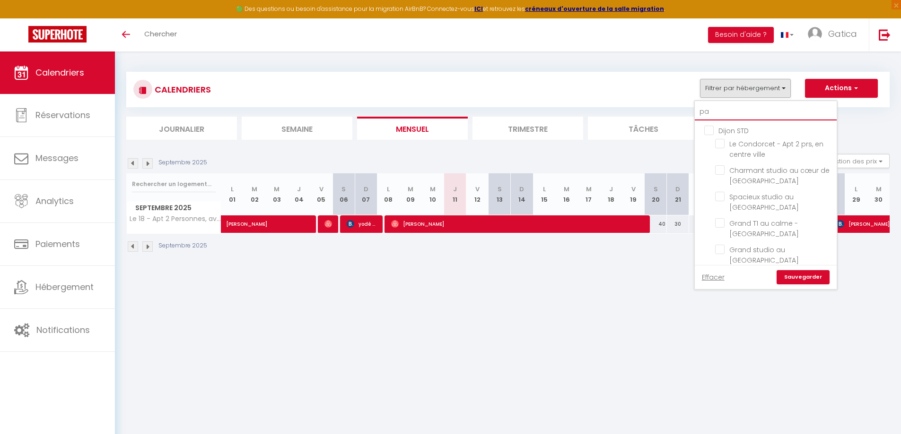
checkbox input "false"
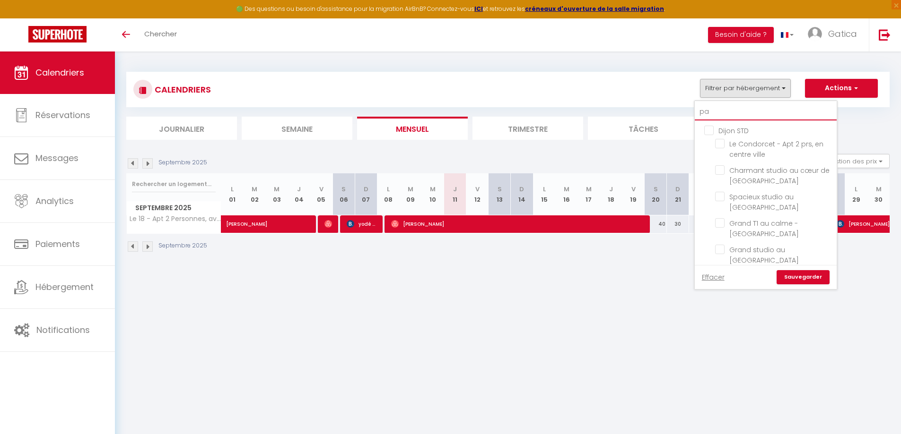
checkbox input "false"
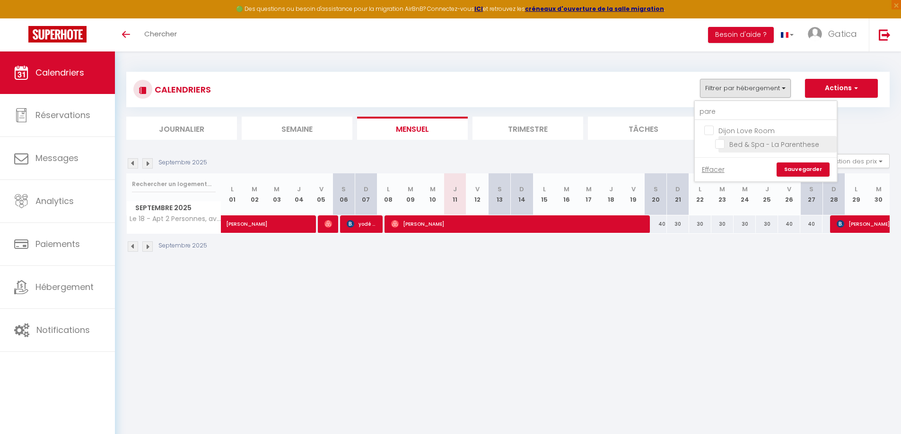
click at [757, 145] on input "Bed & Spa - La Parenthese" at bounding box center [774, 143] width 118 height 9
click at [802, 168] on link "Sauvegarder" at bounding box center [802, 170] width 53 height 14
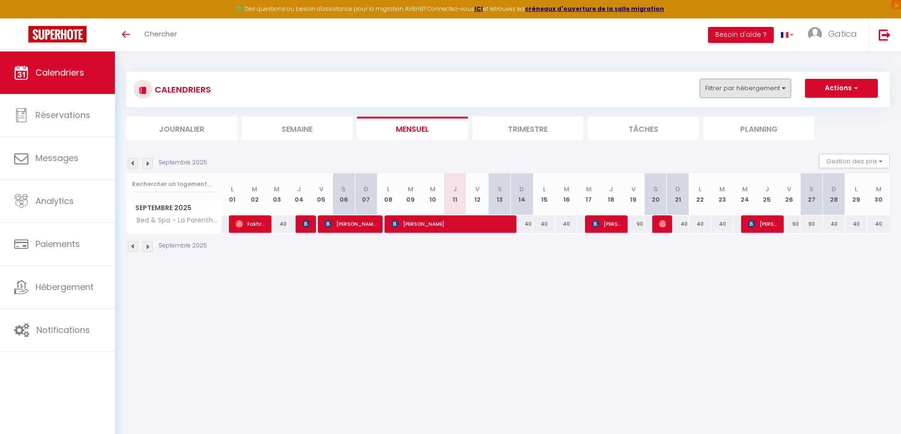
click at [735, 88] on button "Filtrer par hébergement" at bounding box center [745, 88] width 91 height 19
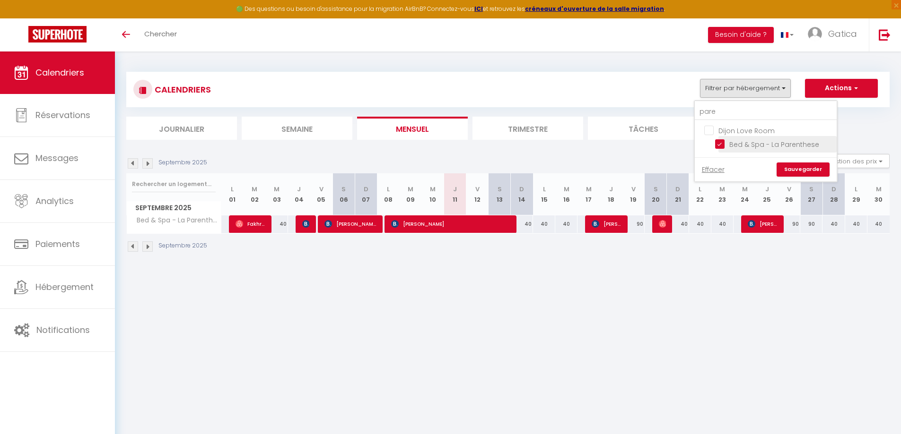
drag, startPoint x: 723, startPoint y: 142, endPoint x: 723, endPoint y: 112, distance: 30.7
click at [723, 142] on input "Bed & Spa - La Parenthese" at bounding box center [774, 143] width 118 height 9
click at [723, 111] on input "pare" at bounding box center [765, 112] width 142 height 17
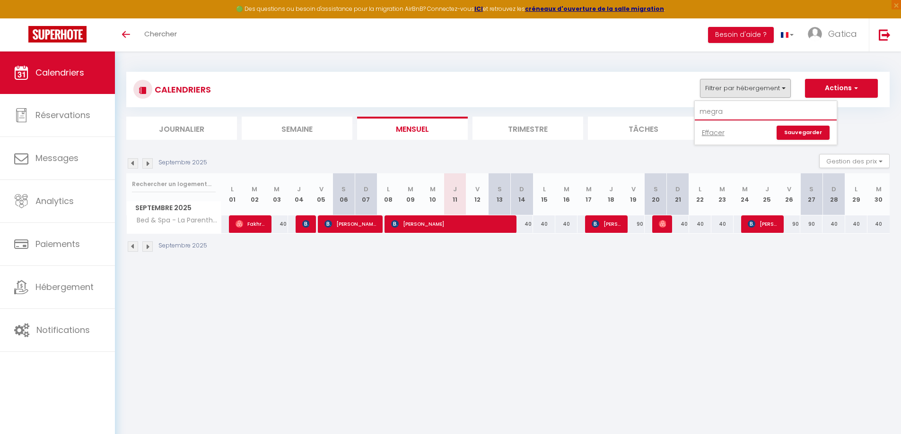
click at [723, 111] on input "megra" at bounding box center [765, 112] width 142 height 17
